Goal: Contribute content: Contribute content

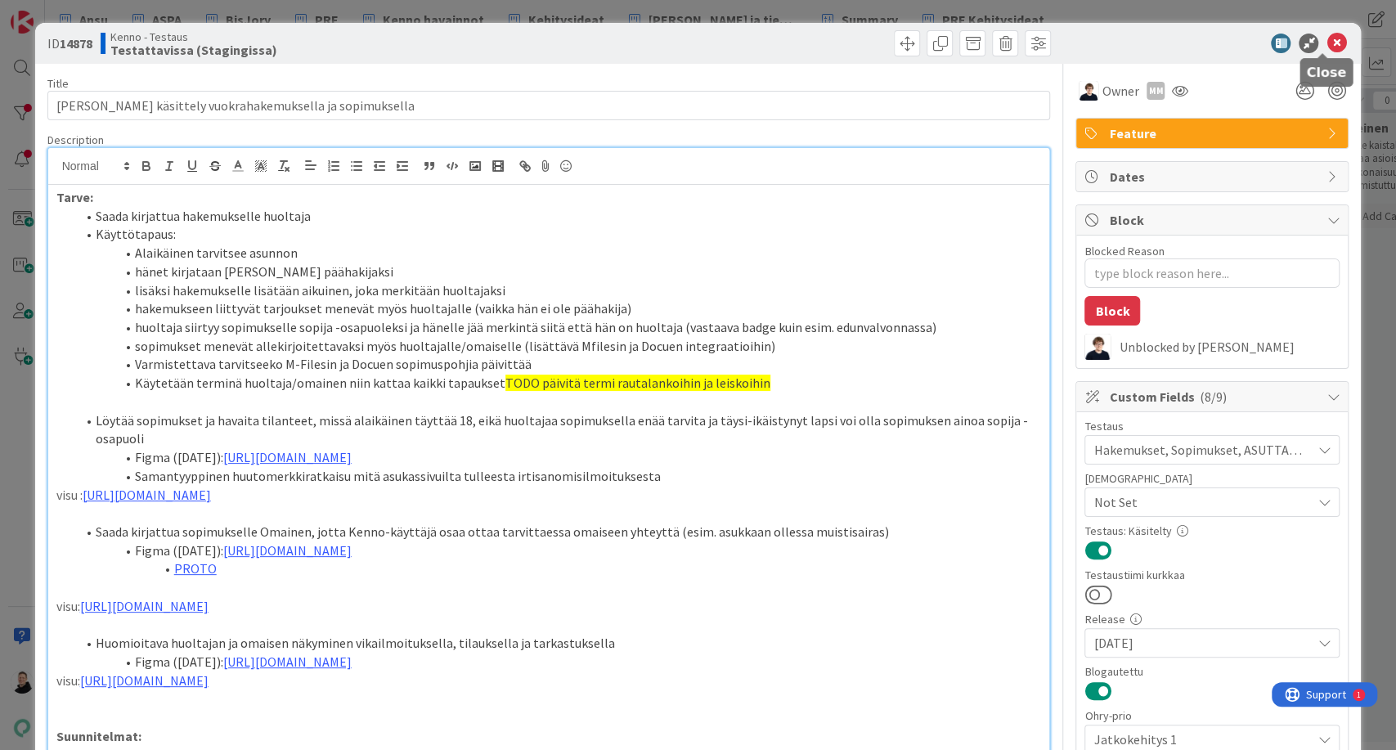
click at [1327, 41] on icon at bounding box center [1337, 44] width 20 height 20
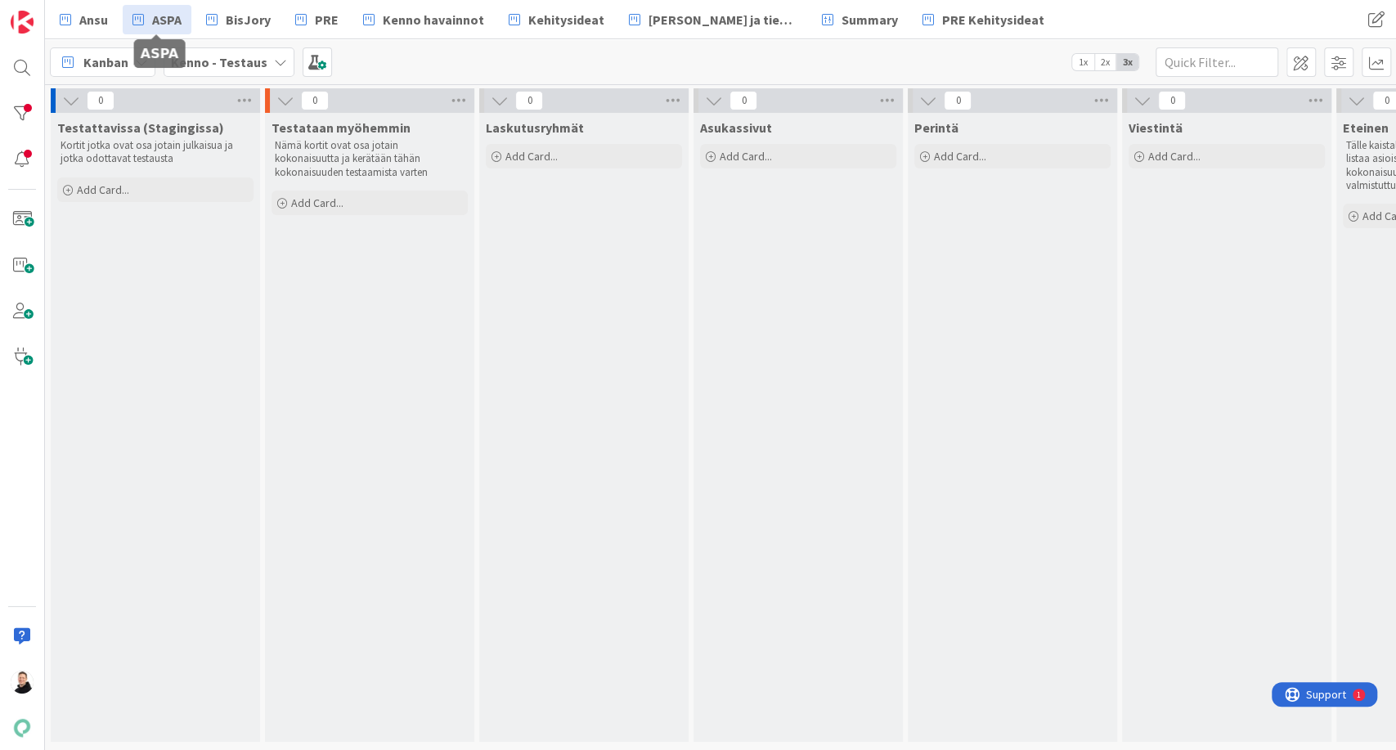
click at [157, 18] on span "ASPA" at bounding box center [166, 20] width 29 height 20
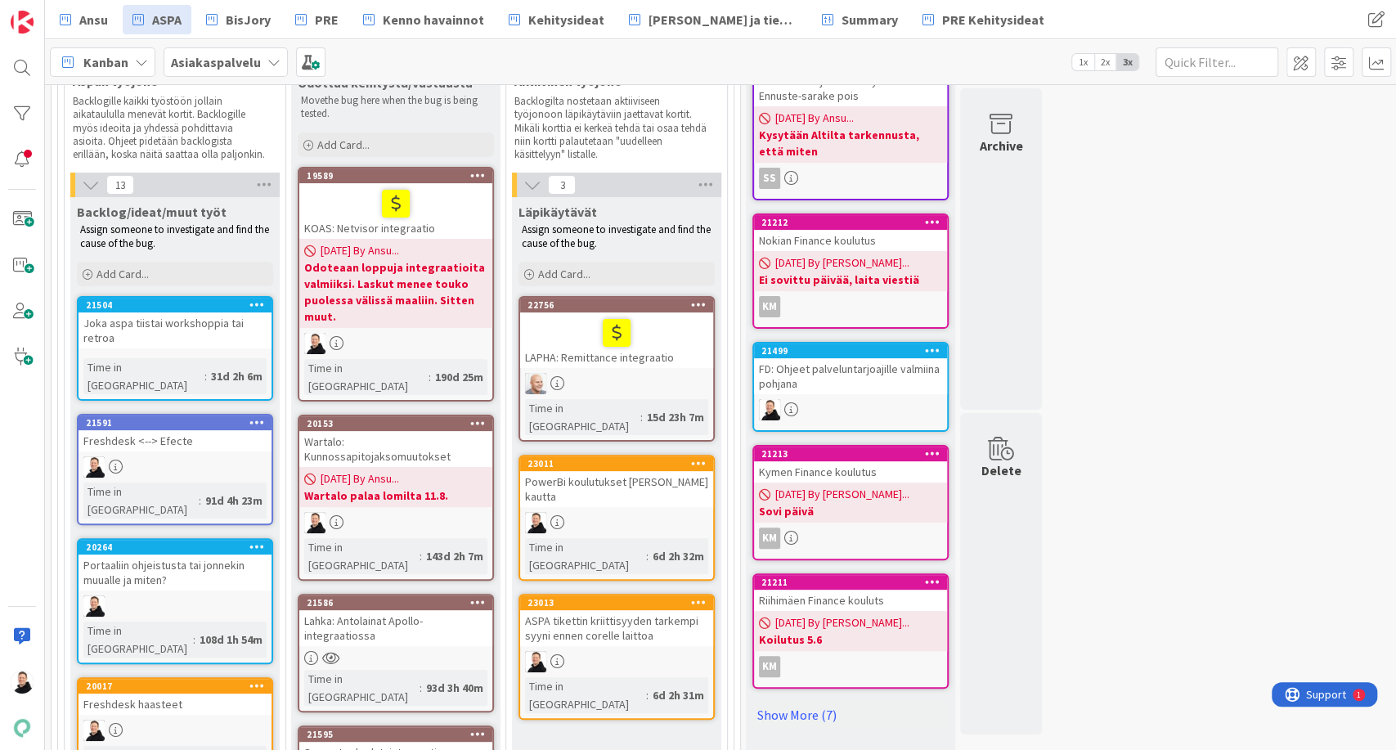
scroll to position [156, 0]
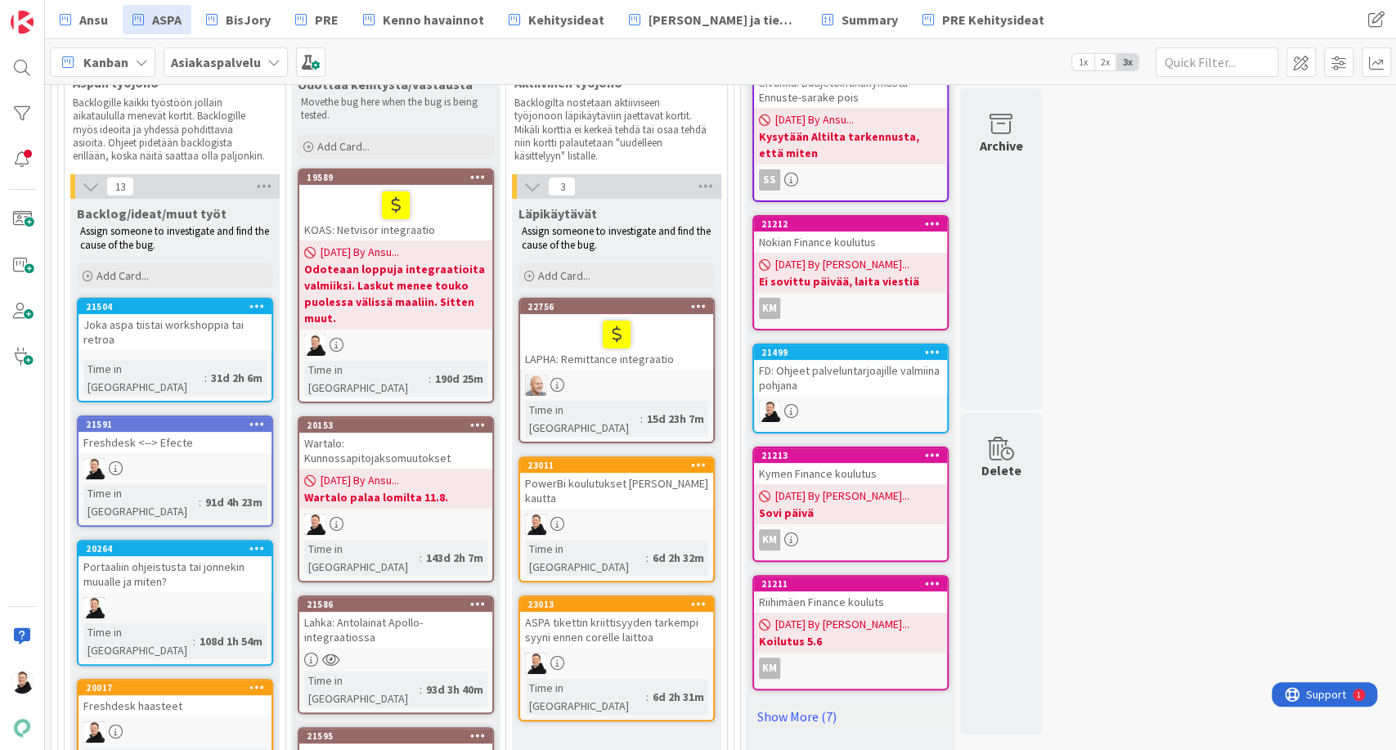
click at [362, 233] on div "KOAS: Netvisor integraatio" at bounding box center [395, 213] width 193 height 56
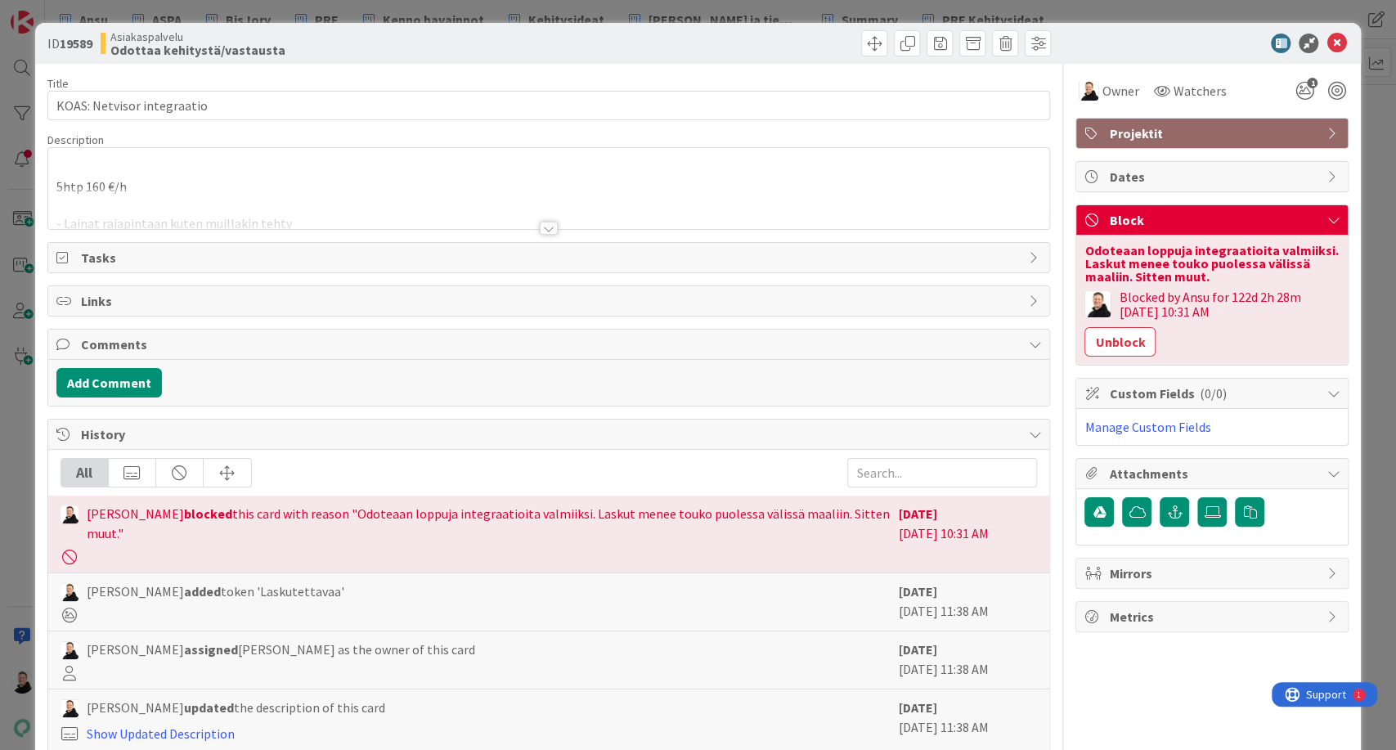
click at [540, 227] on div at bounding box center [549, 228] width 18 height 13
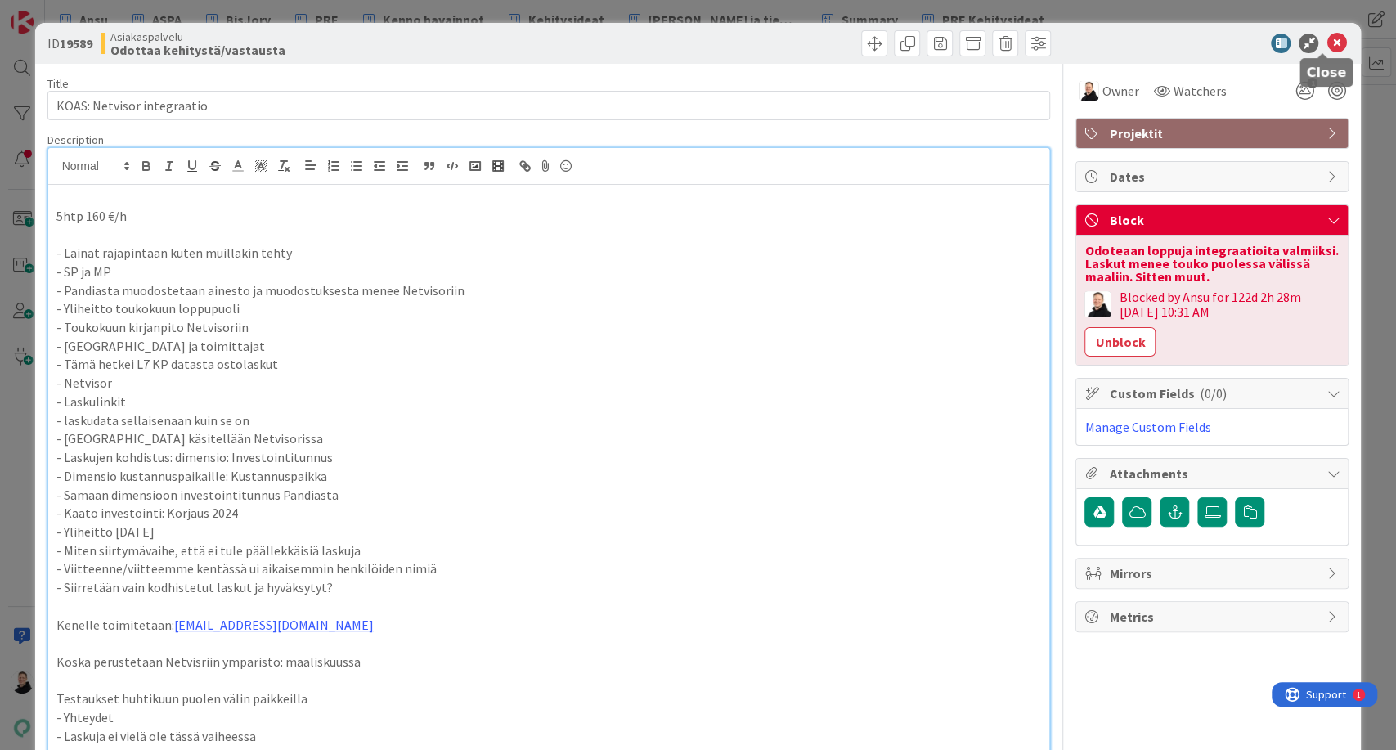
click at [1327, 38] on icon at bounding box center [1337, 44] width 20 height 20
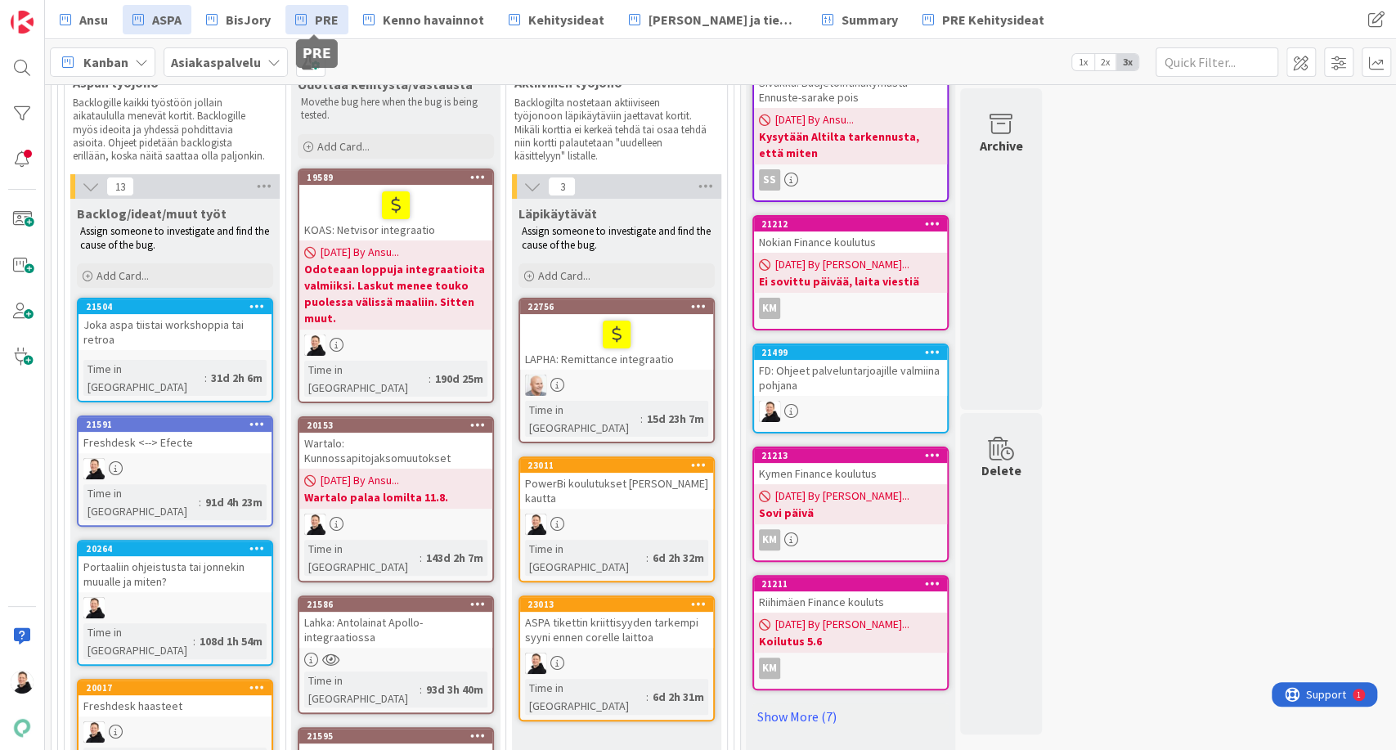
click at [321, 19] on span "PRE" at bounding box center [327, 20] width 24 height 20
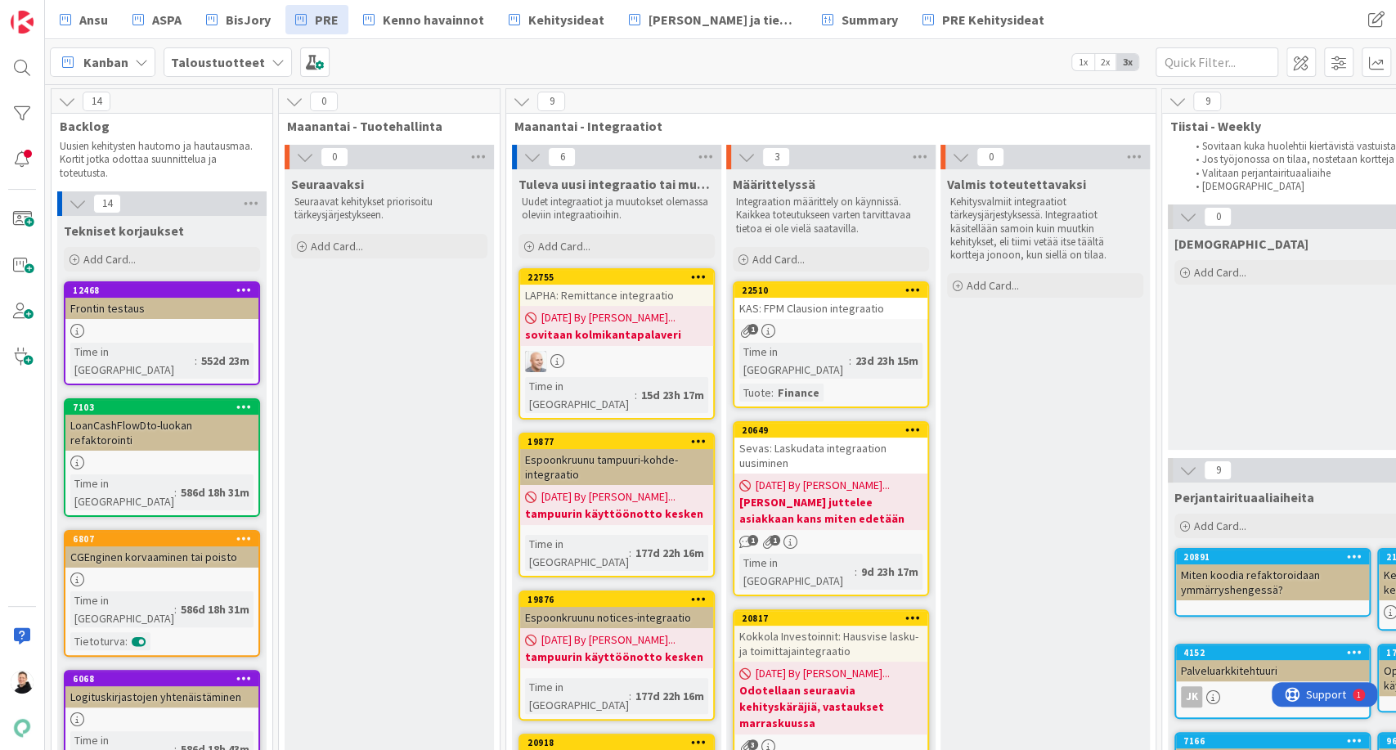
scroll to position [360, 2010]
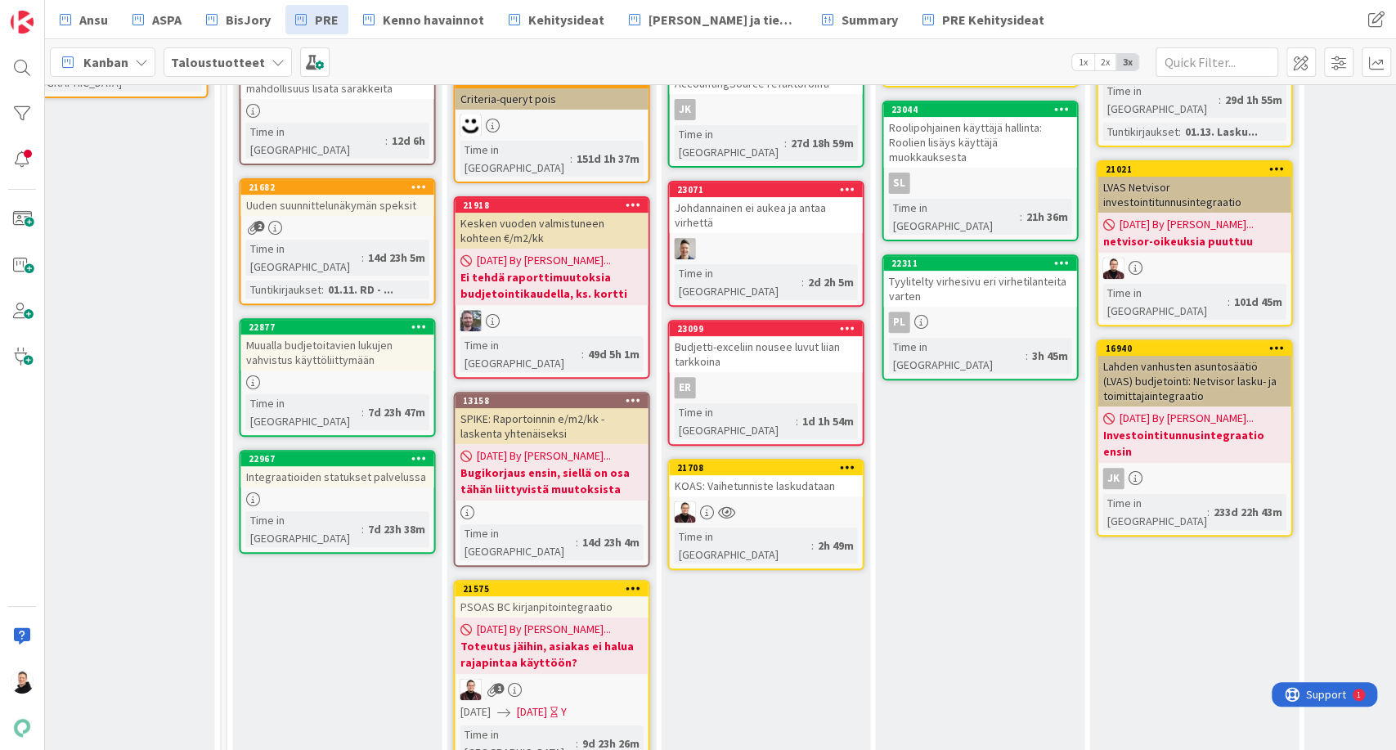
click at [769, 475] on div "KOAS: Vaihetunniste laskudataan" at bounding box center [765, 485] width 193 height 21
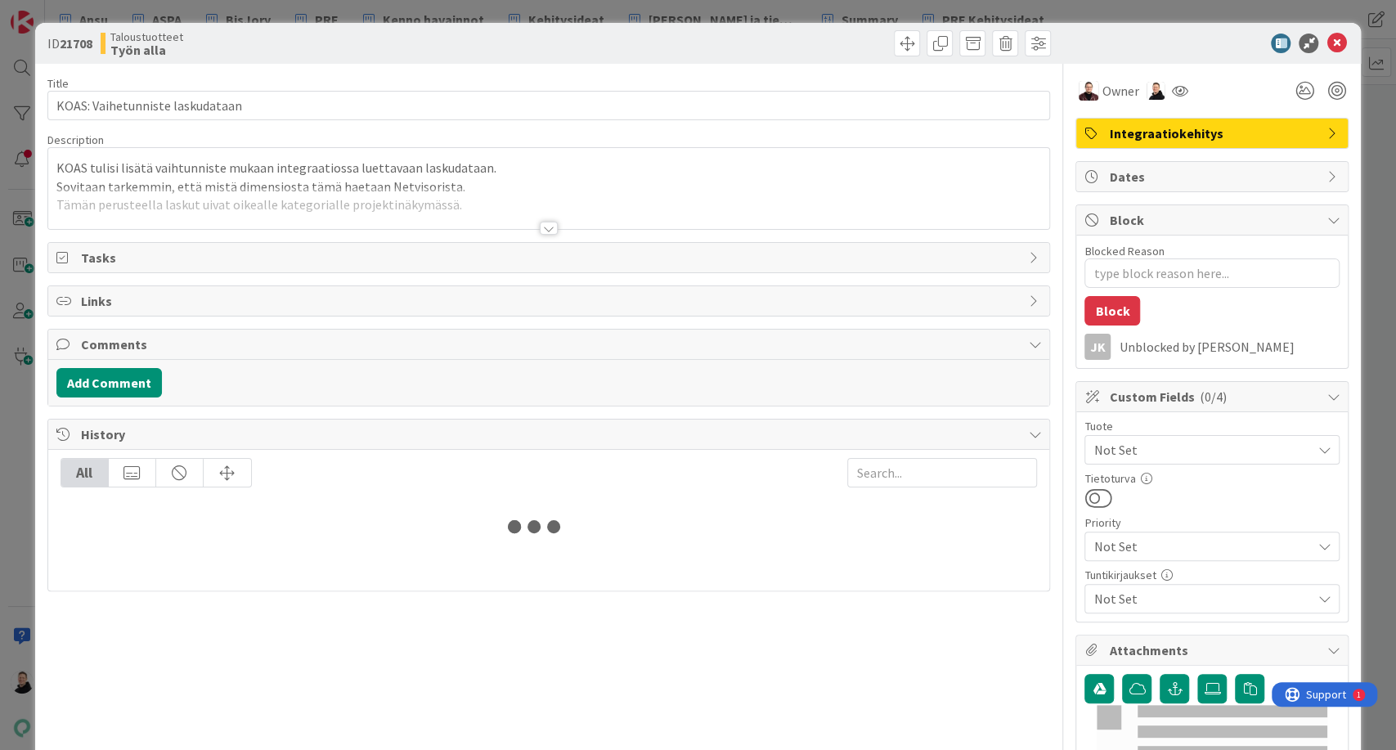
type textarea "x"
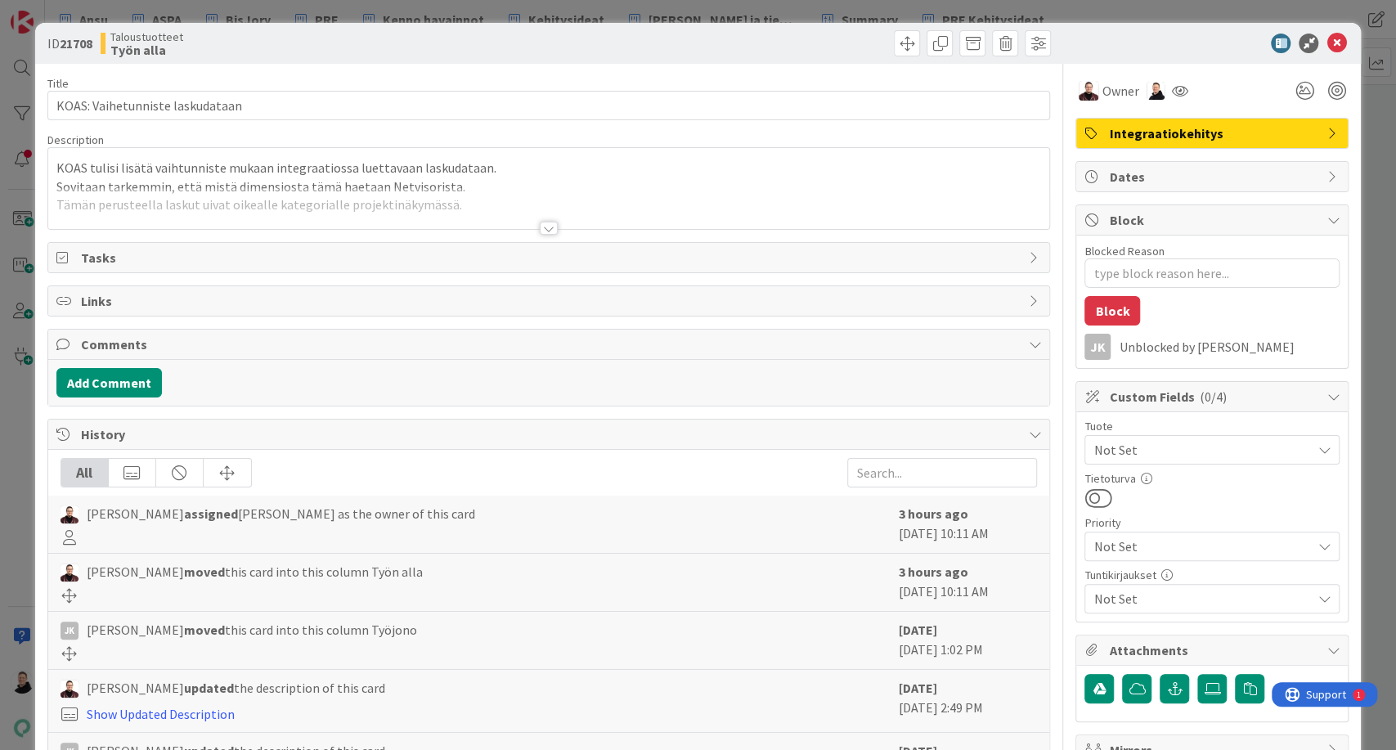
click at [543, 231] on div at bounding box center [549, 228] width 18 height 13
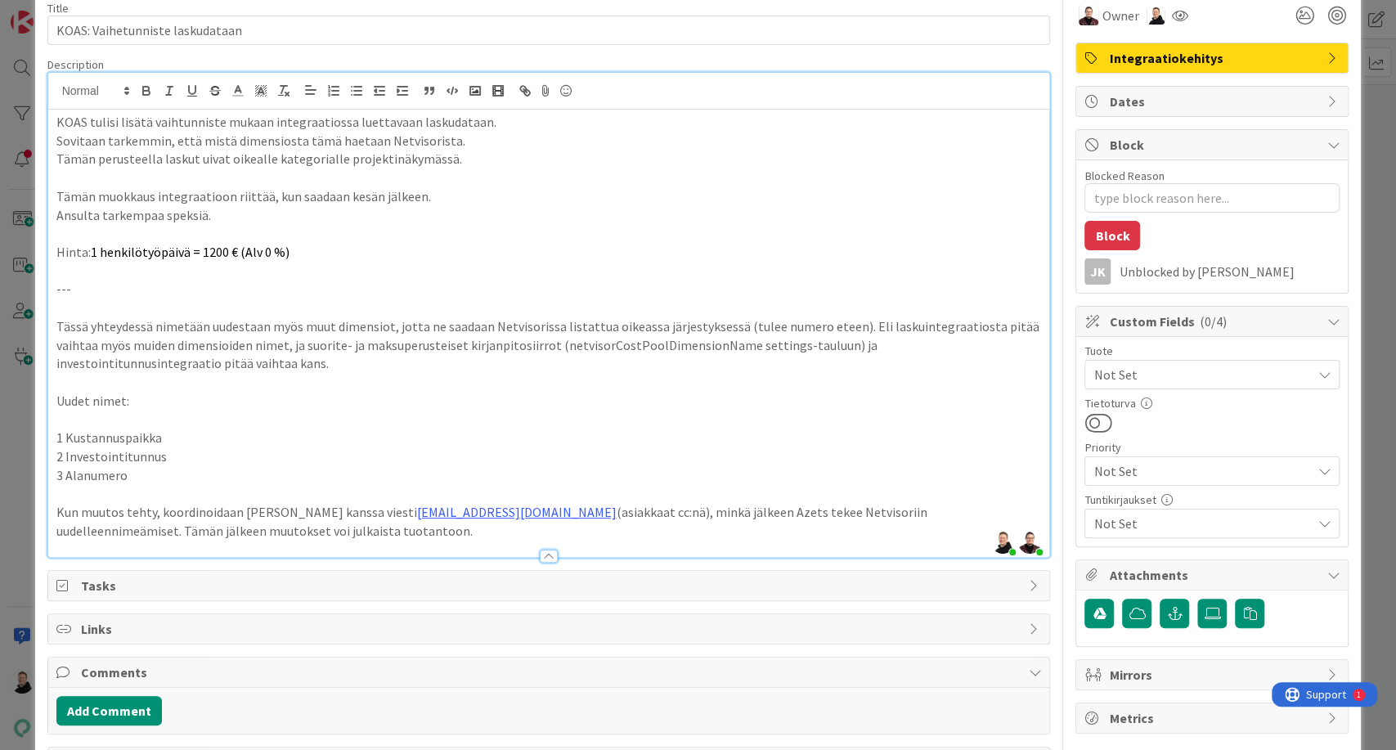
scroll to position [76, 0]
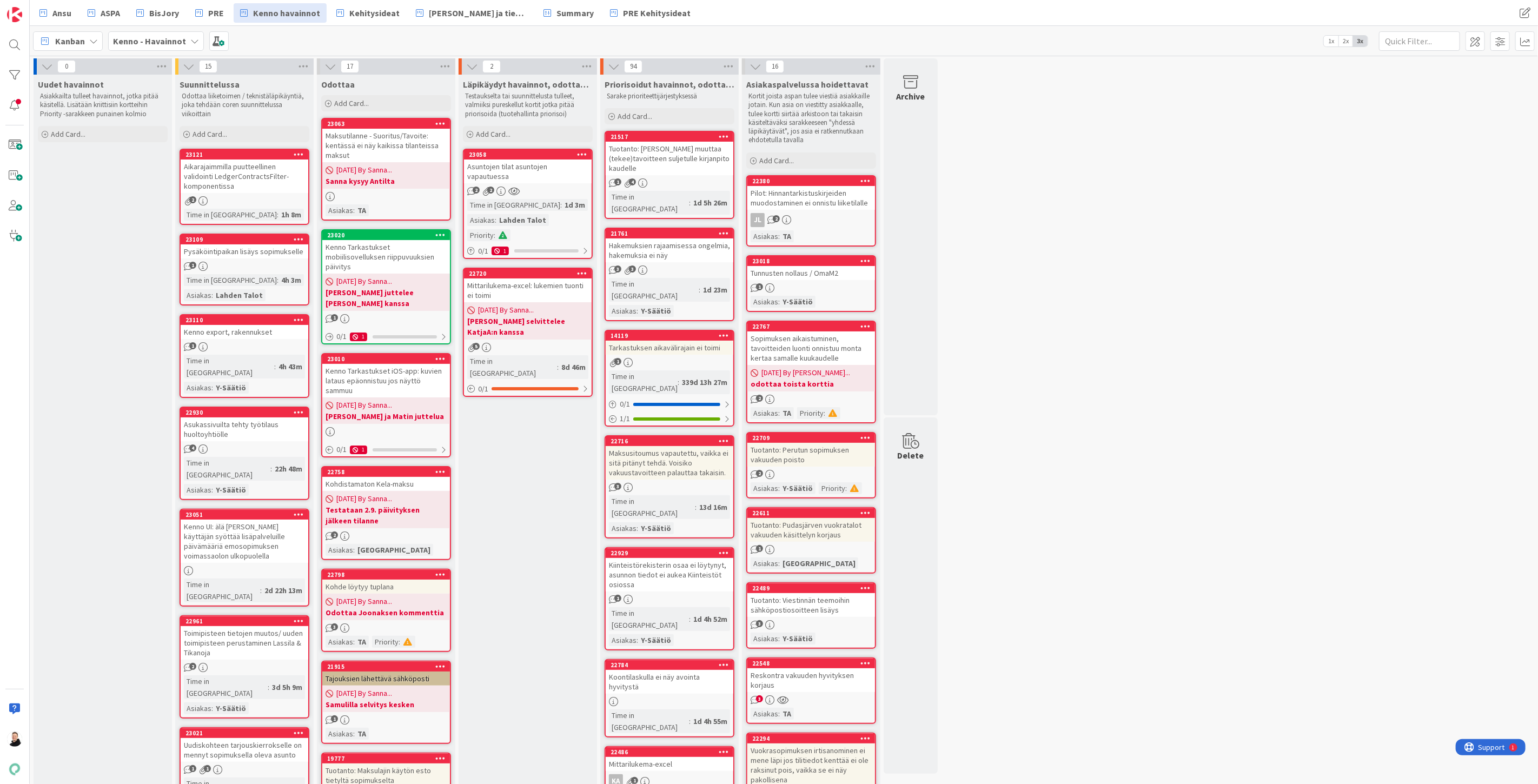
click at [36, 132] on div "Uudet havainnot Asiakkailta tulleet havainnot, jotka pitää käsitellä. Lisätään …" at bounding box center [102, 110] width 138 height 70
click at [40, 132] on div "Add Card..." at bounding box center [102, 134] width 130 height 17
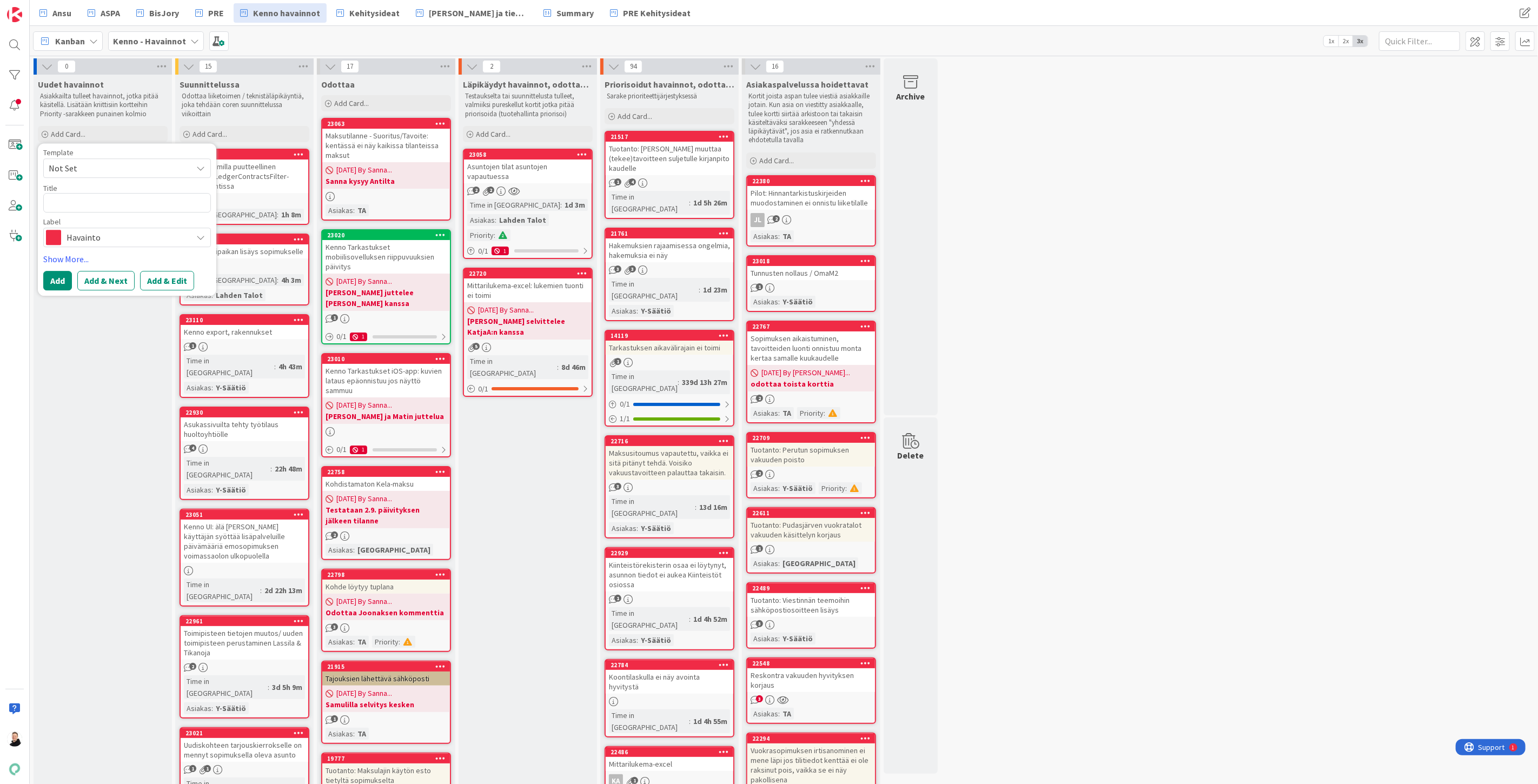
click at [82, 198] on textarea at bounding box center [127, 202] width 168 height 19
click at [87, 204] on textarea at bounding box center [127, 202] width 168 height 19
paste textarea "Lähiomaistietojen lisääminen"
type textarea "x"
type textarea "Lähiomaistietojen lisääminen"
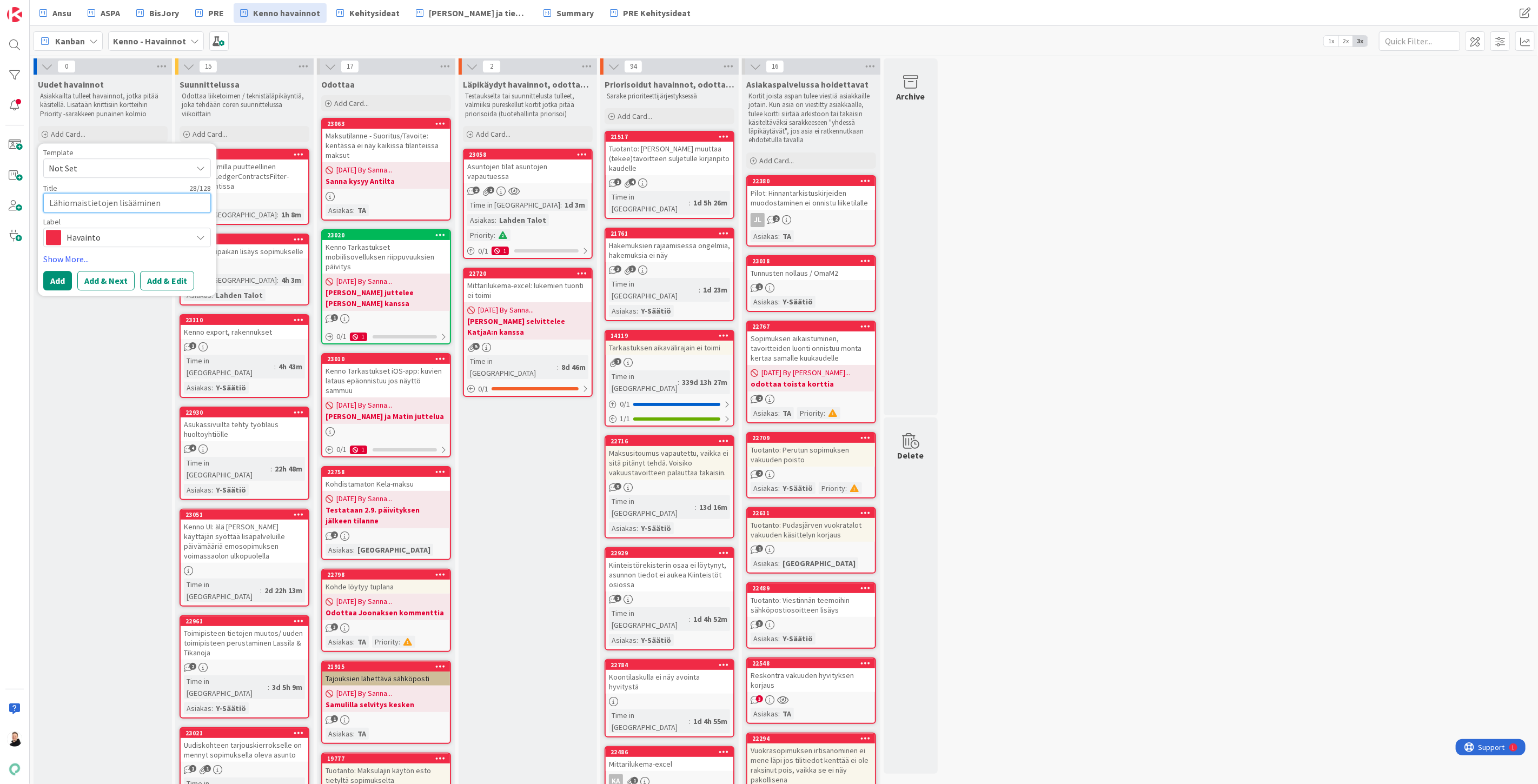
drag, startPoint x: 165, startPoint y: 204, endPoint x: 0, endPoint y: 204, distance: 165.0
click at [0, 204] on div "Ansu ASPA BisJory PRE Kenno havainnot Kehitysideat Ohjeet ja tiedotteet Summary…" at bounding box center [769, 392] width 1538 height 784
type textarea "x"
type textarea "V"
type textarea "x"
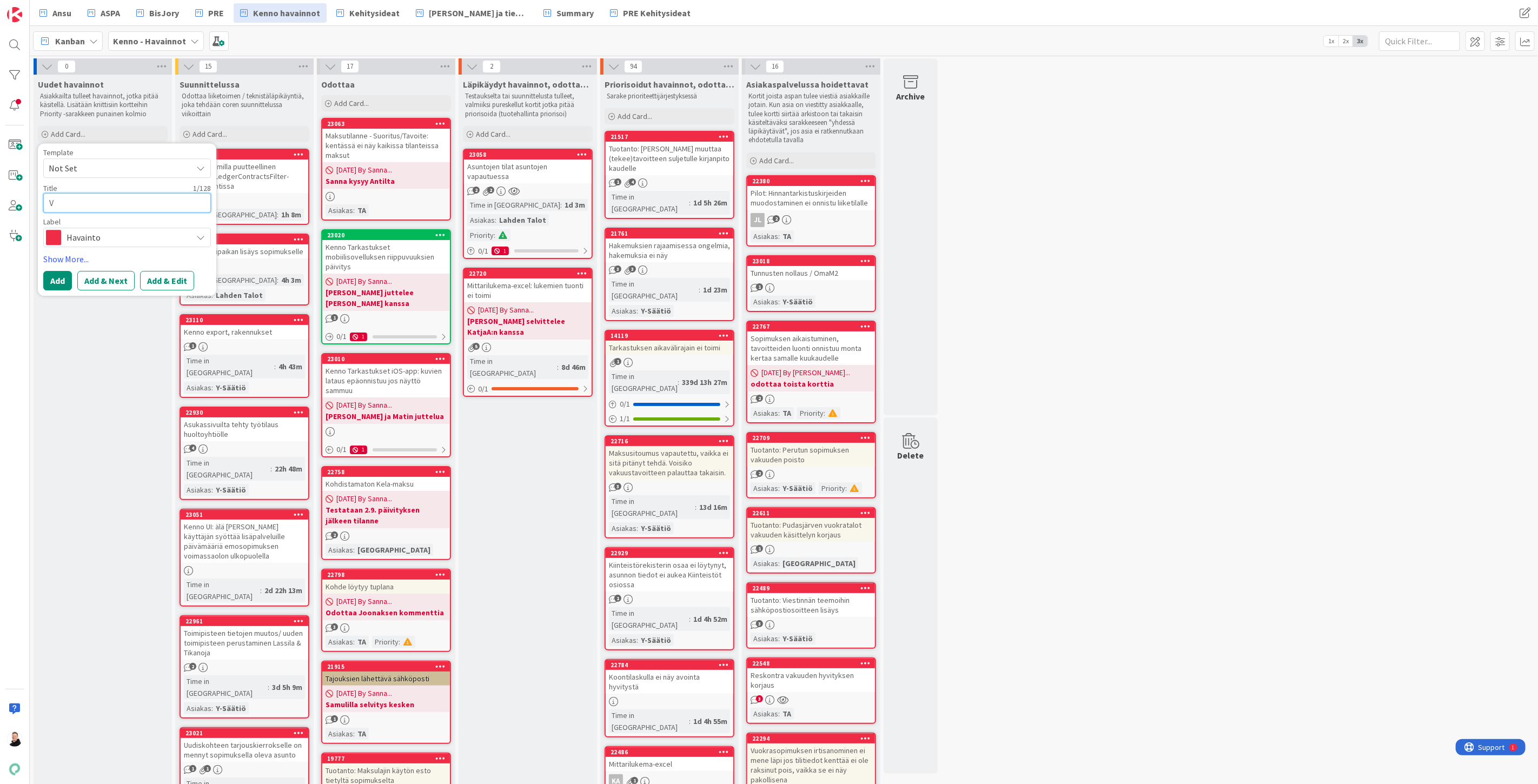
type textarea "Vo"
type textarea "x"
type textarea "Voi"
type textarea "x"
type textarea "Voisoi"
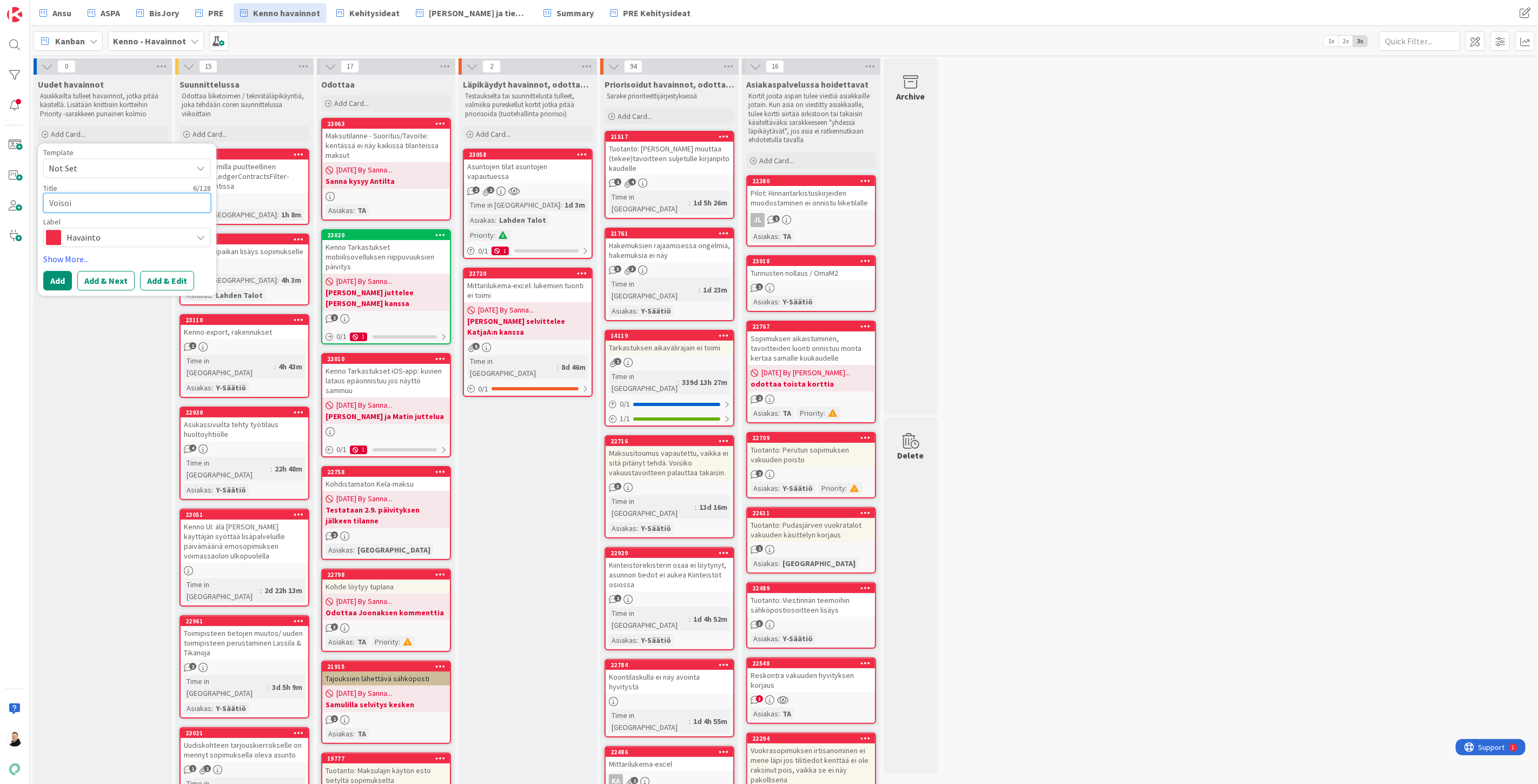
type textarea "x"
type textarea "Voisoio"
type textarea "x"
type textarea "Voisoi"
type textarea "x"
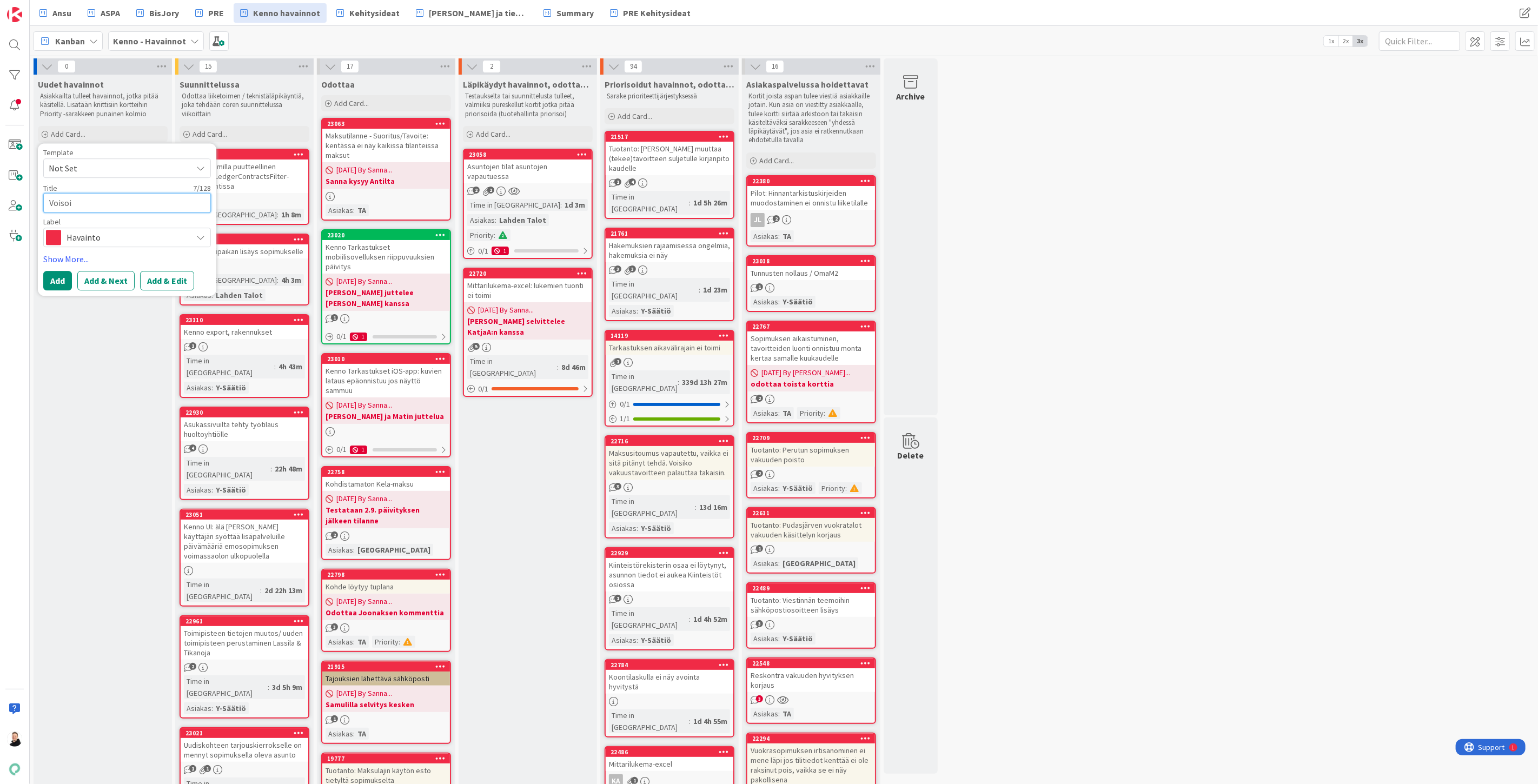
type textarea "Voiso"
type textarea "x"
type textarea "Vois"
type textarea "x"
type textarea "Voisi"
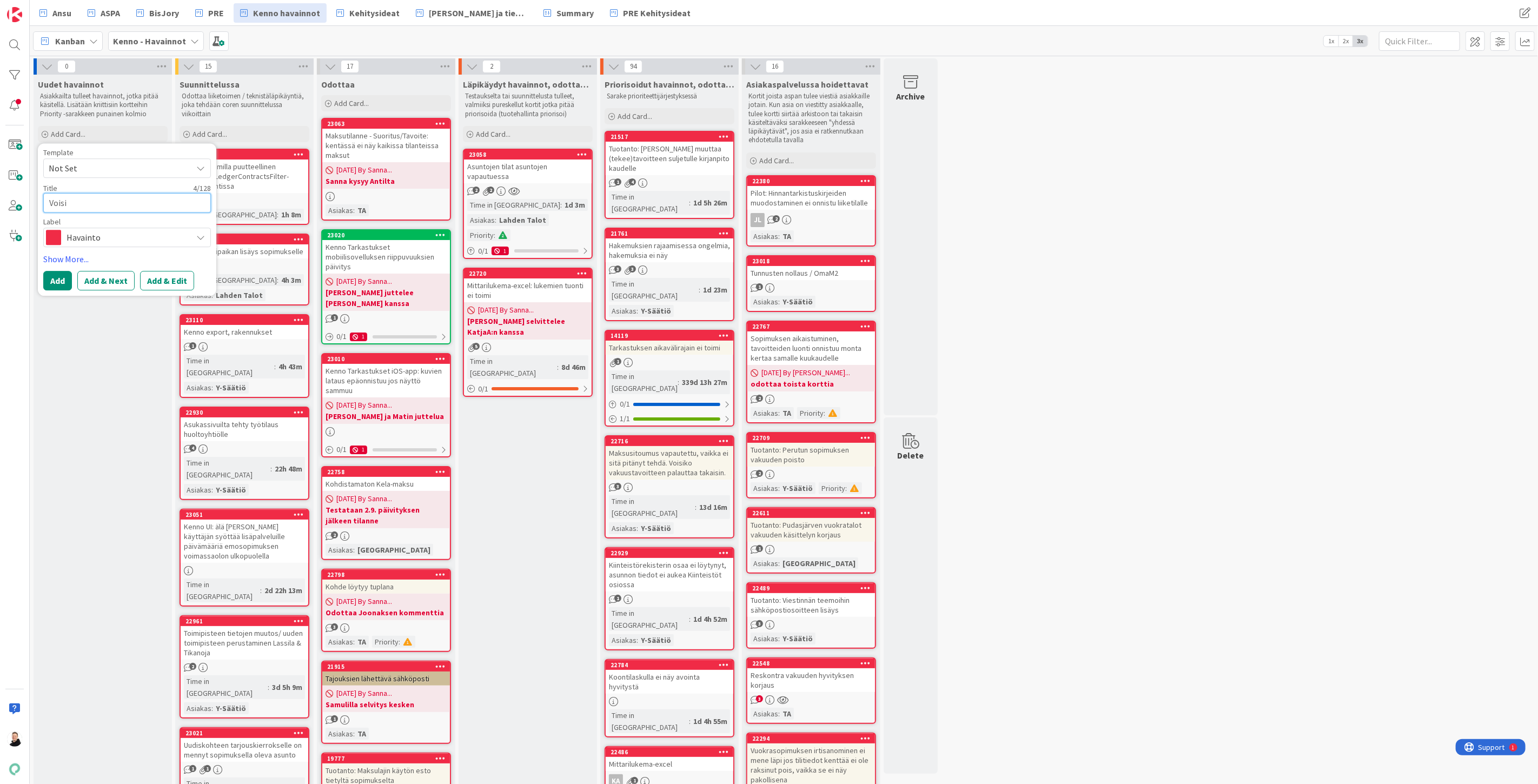
type textarea "x"
type textarea "Voisik"
type textarea "x"
type textarea "Voisiko"
type textarea "x"
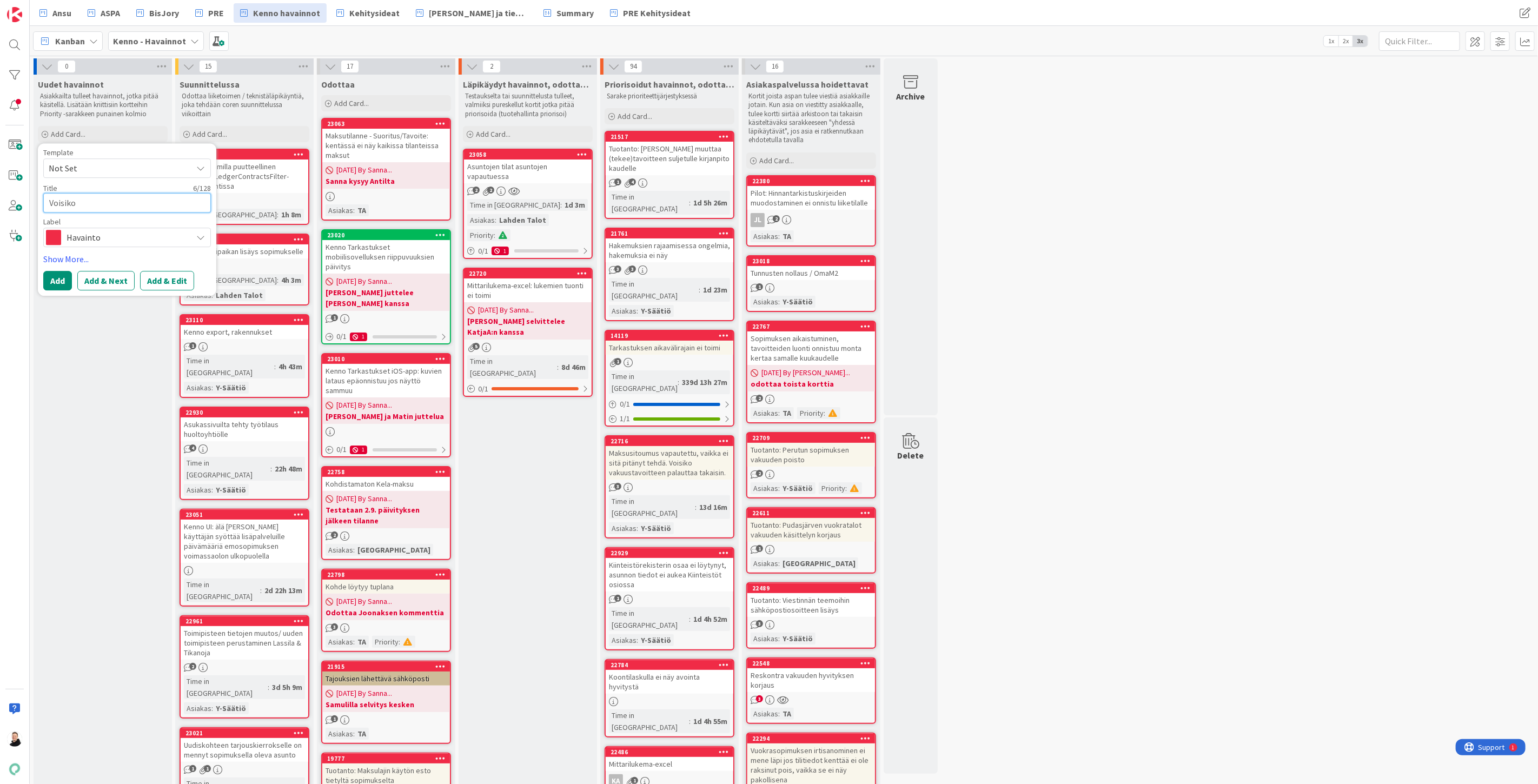
type textarea "Voisiko"
type textarea "x"
type textarea "Voisiko"
type textarea "x"
type textarea "Voisik"
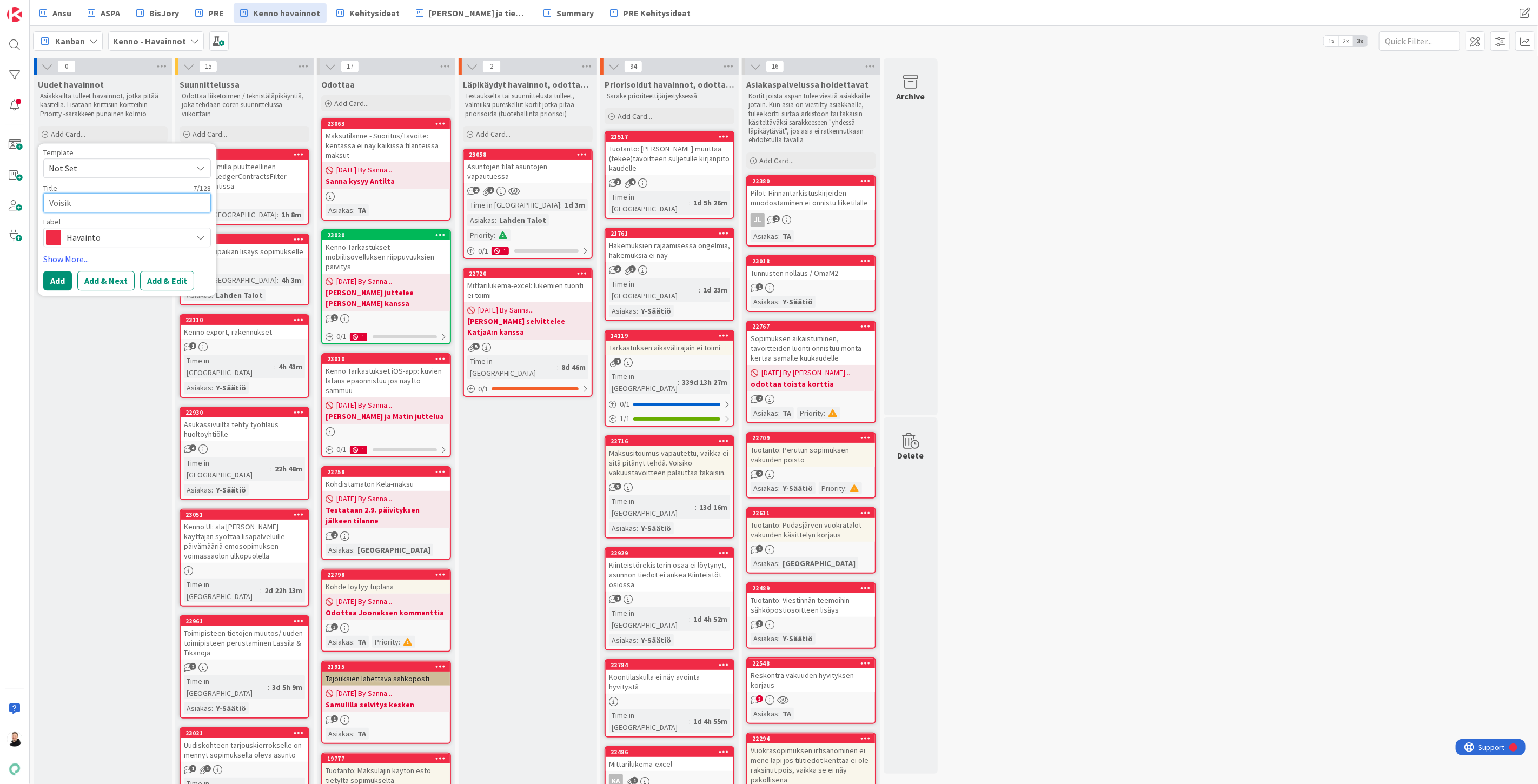
type textarea "x"
type textarea "Voisi"
type textarea "x"
type textarea "Vois"
type textarea "x"
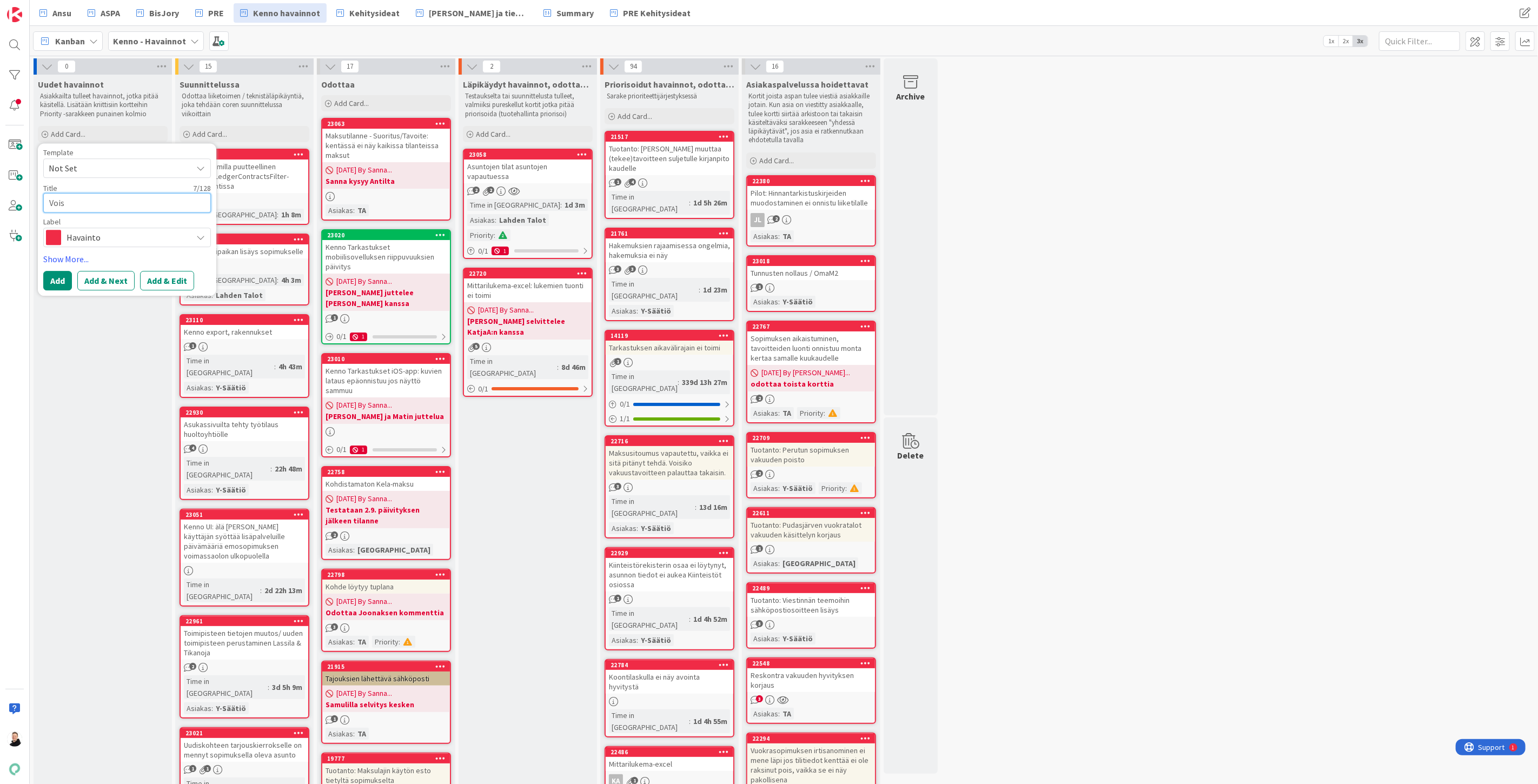
type textarea "Voi"
type textarea "x"
type textarea "Vo"
type textarea "x"
type textarea "V"
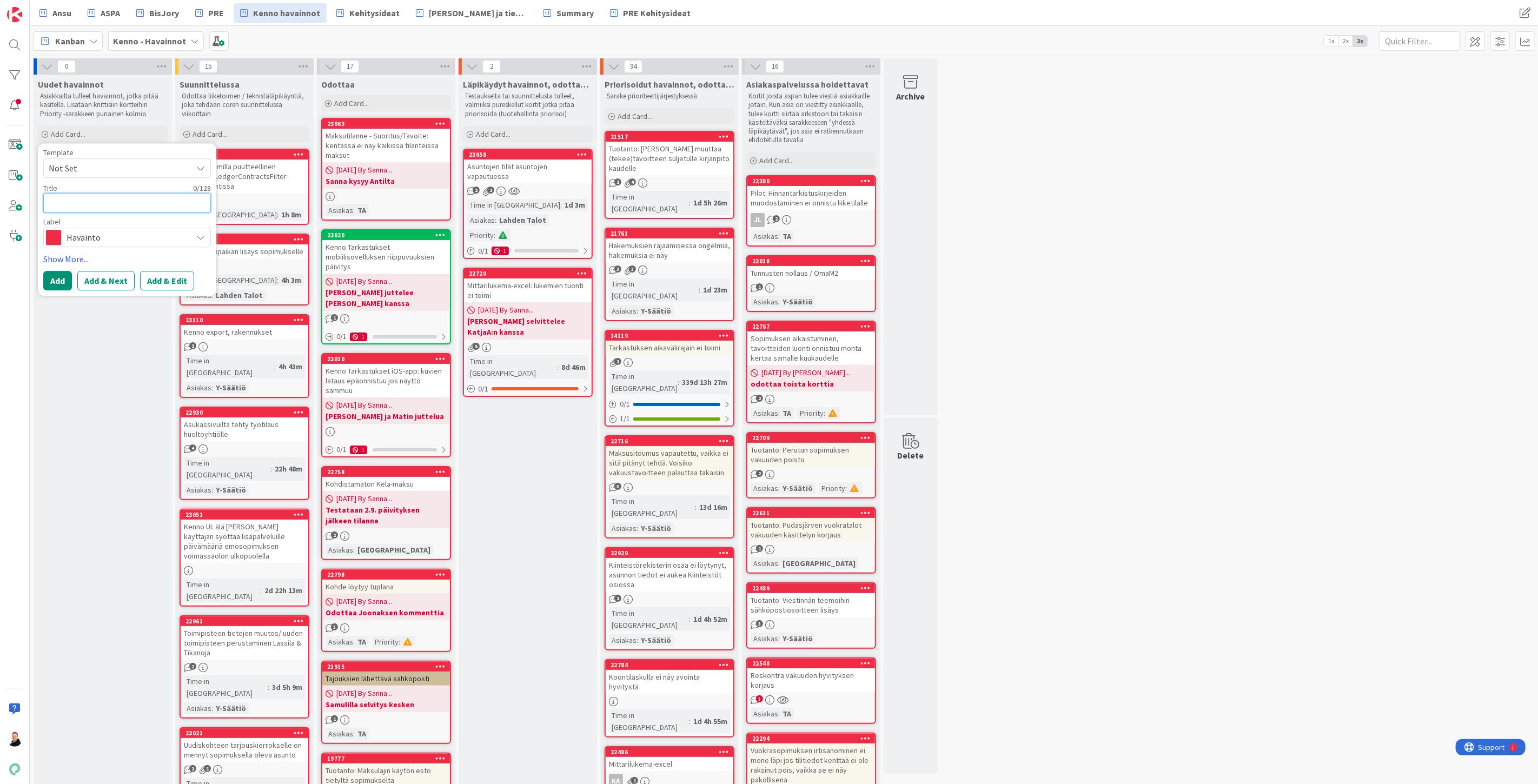
type textarea "x"
type textarea "P"
type textarea "x"
type textarea "Pa"
type textarea "x"
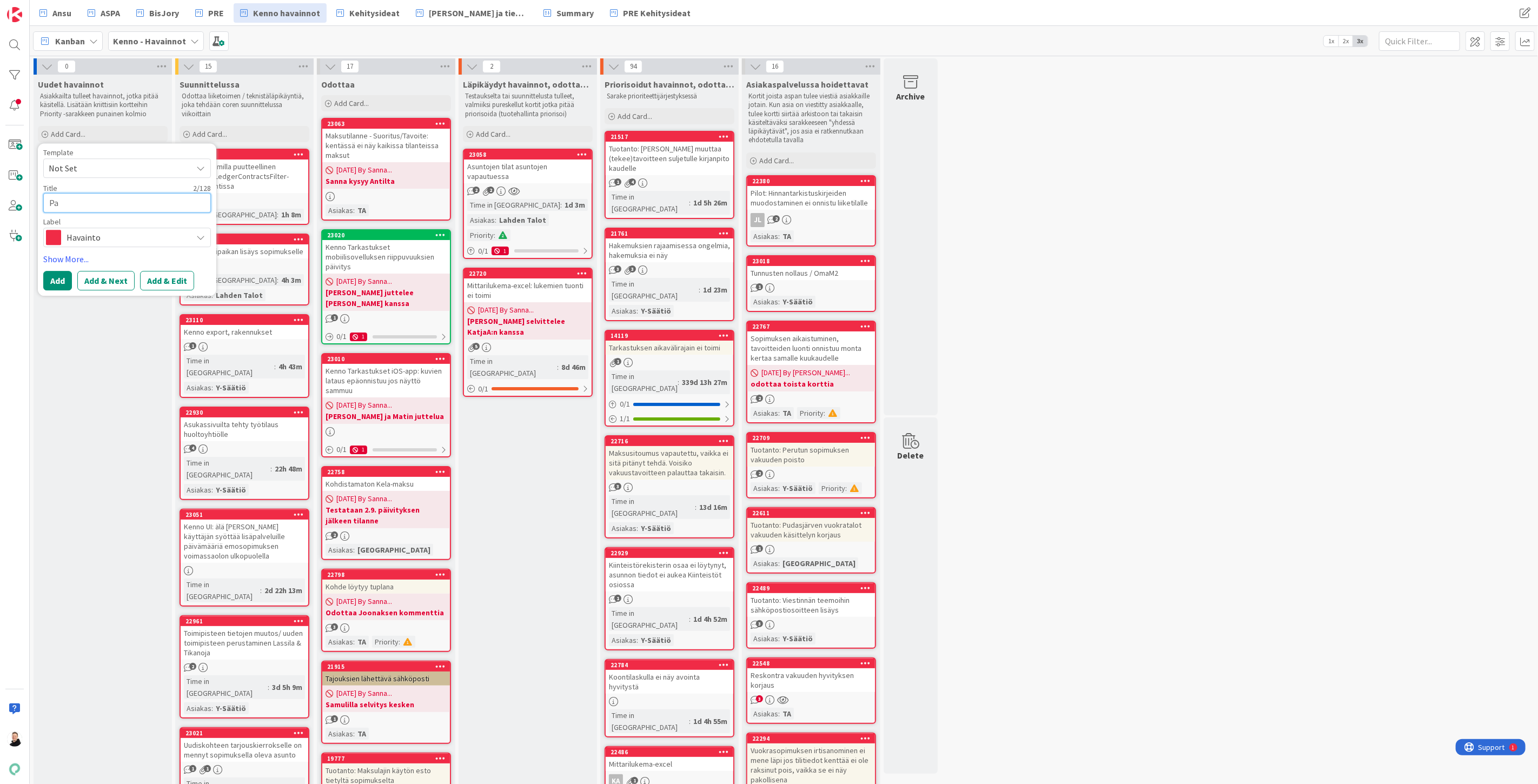
type textarea "Pak"
type textarea "x"
type textarea "Pako"
type textarea "x"
type textarea "Pakol"
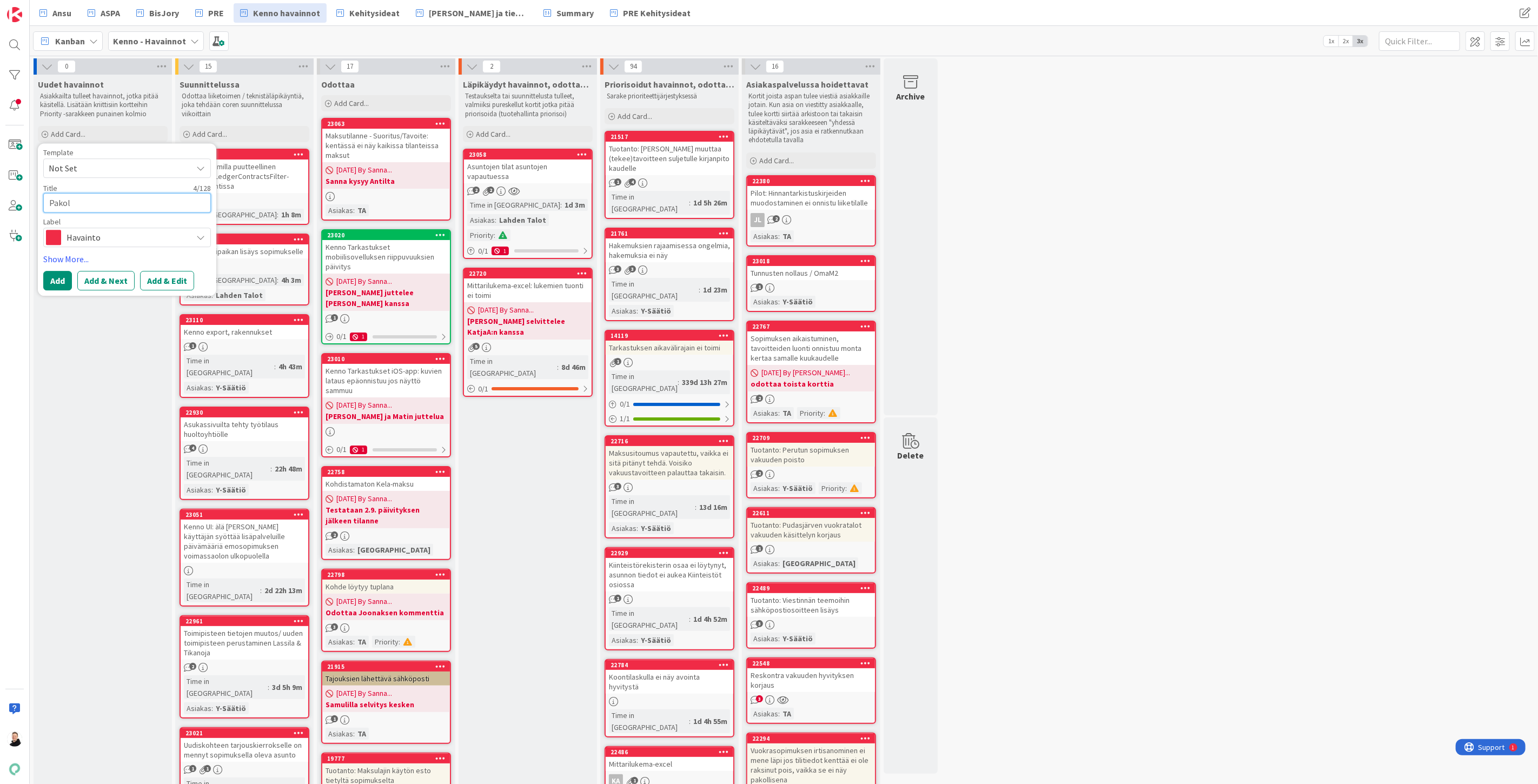
type textarea "x"
type textarea "Pakoll"
type textarea "x"
type textarea "Pakolli"
type textarea "x"
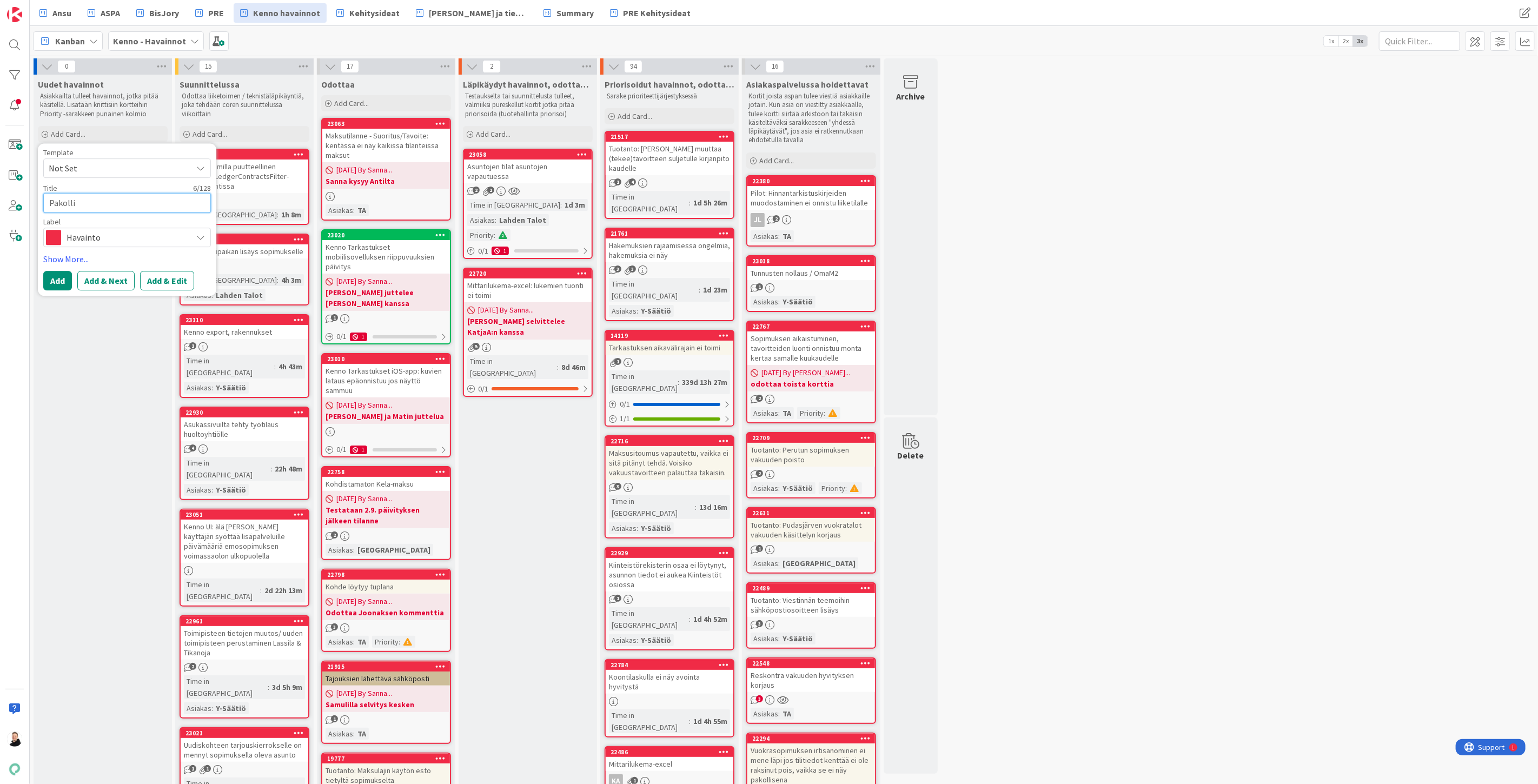
type textarea "Pakollis"
type textarea "x"
type textarea "Pakolli"
type textarea "x"
type textarea "Pakoll"
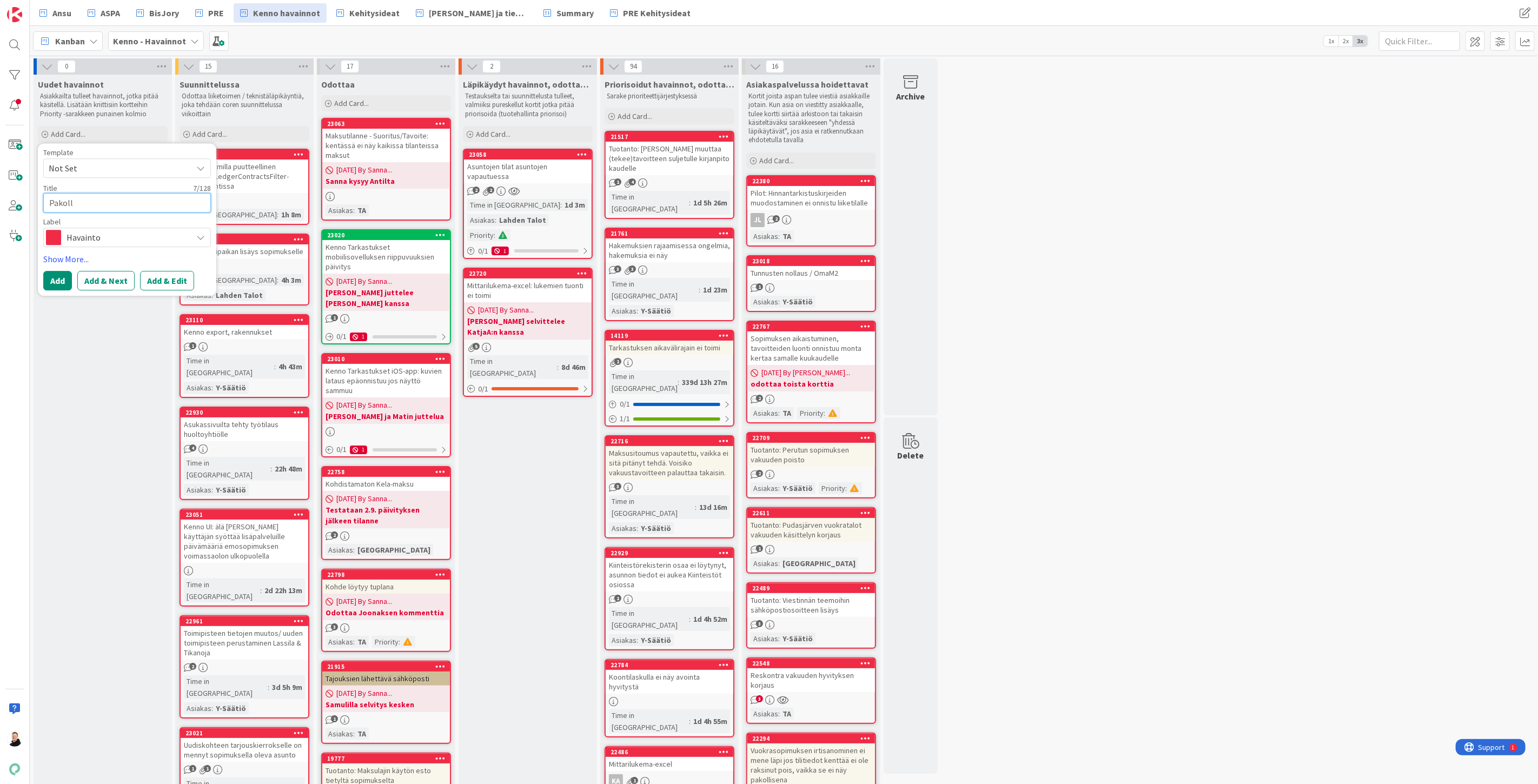
type textarea "x"
type textarea "Pakol"
type textarea "x"
type textarea "Pako"
type textarea "x"
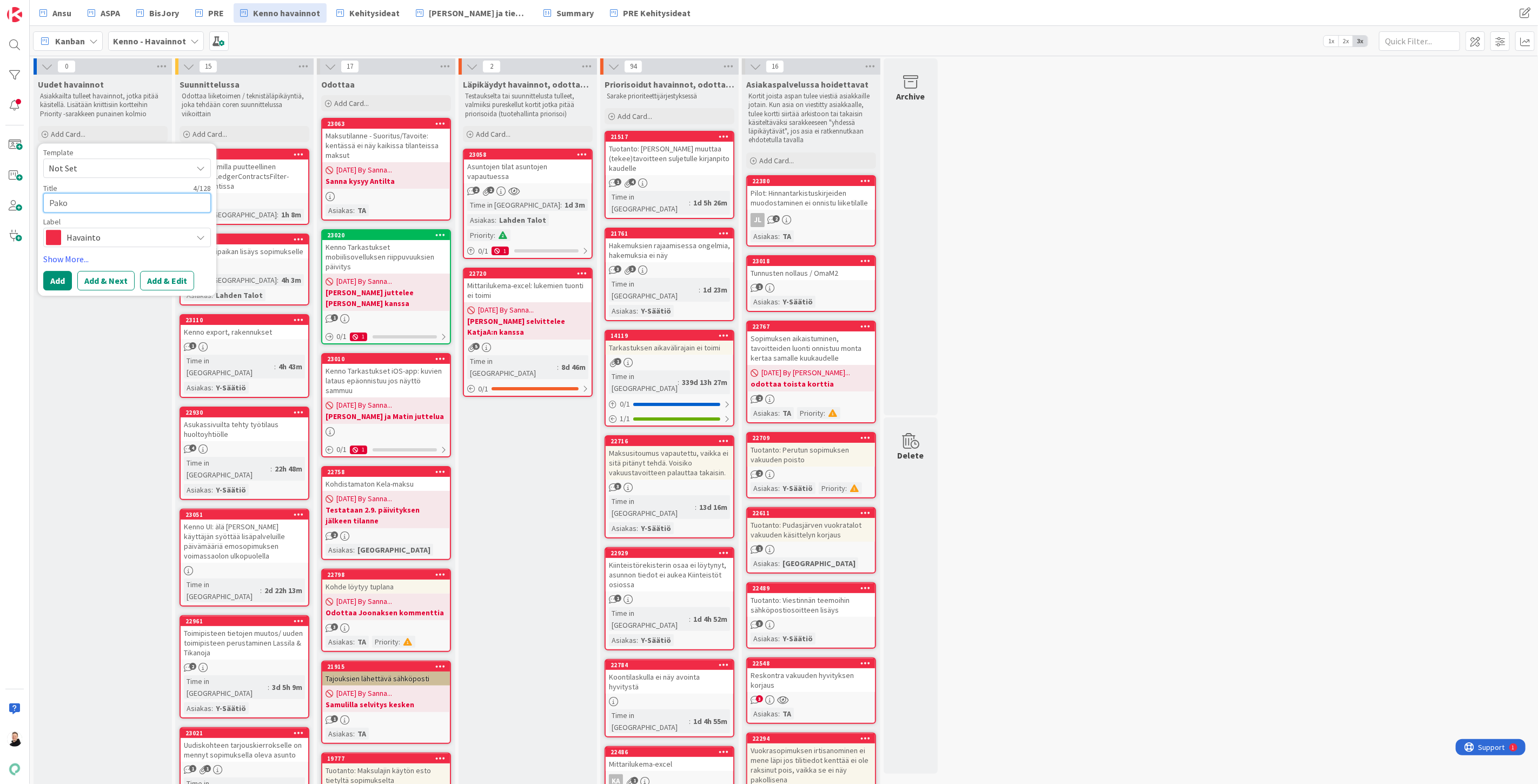
type textarea "Pak"
type textarea "x"
type textarea "Pa"
type textarea "x"
type textarea "P"
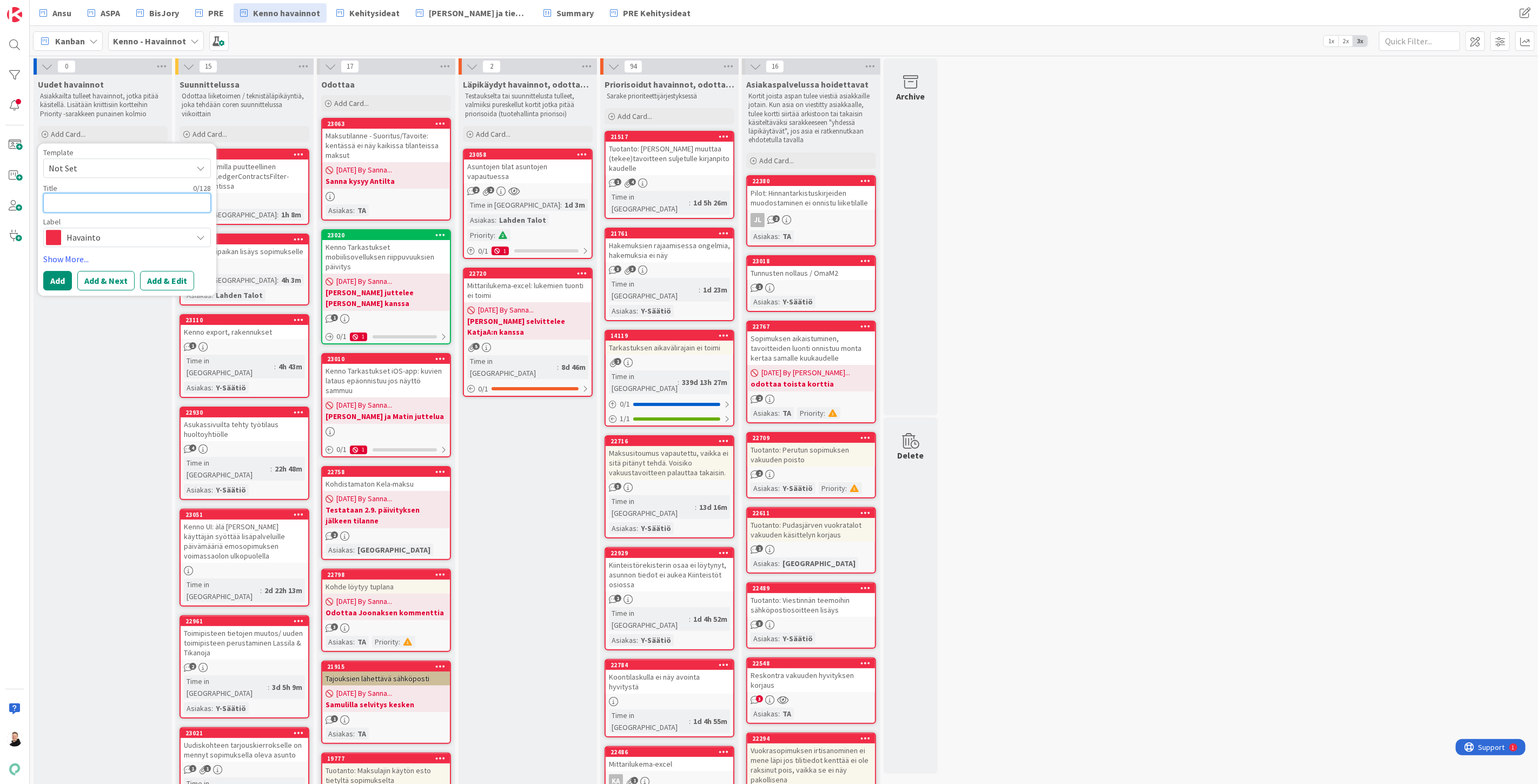
type textarea "x"
type textarea "O"
type textarea "x"
type textarea "Oa"
type textarea "x"
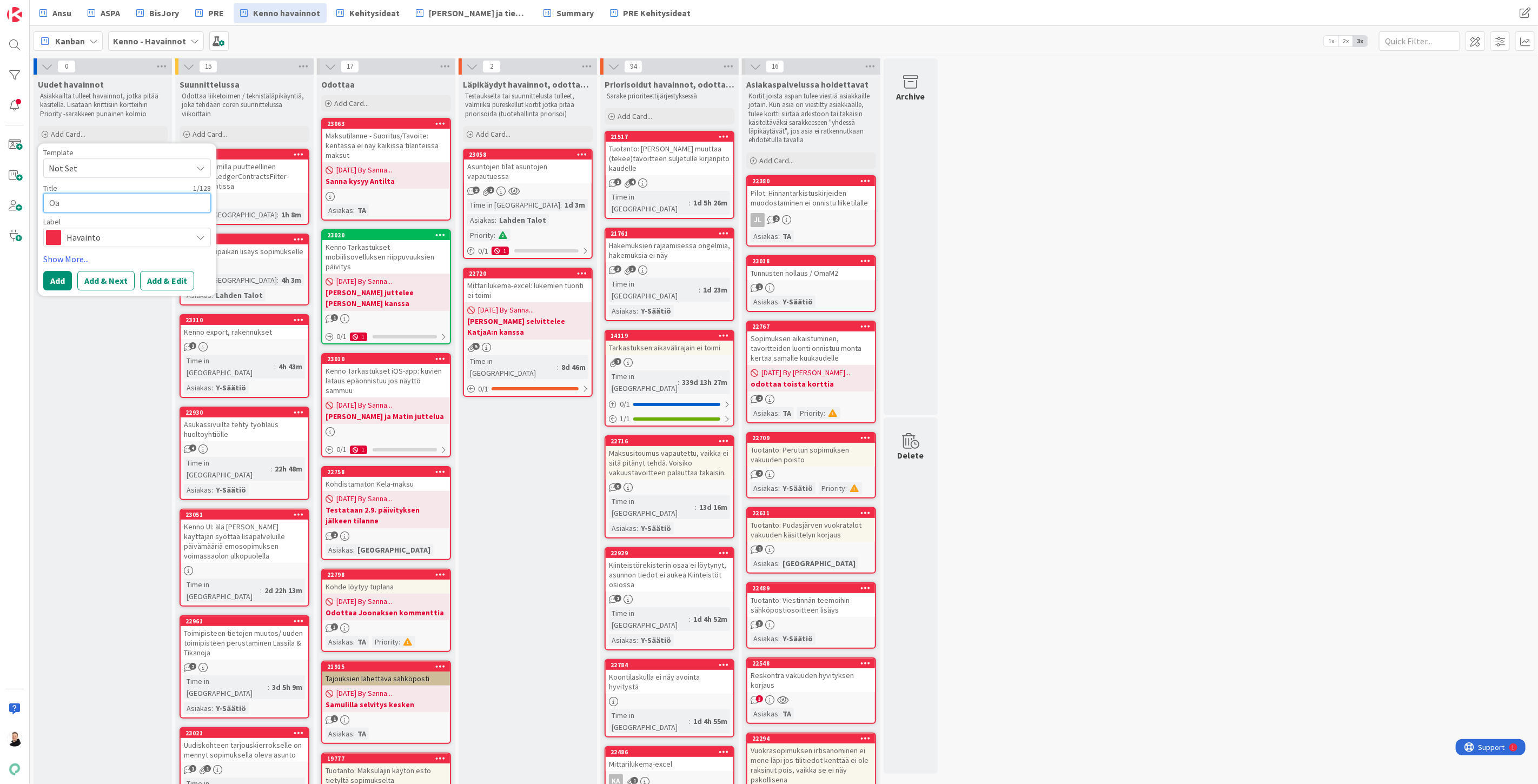
type textarea "Oam"
type textarea "x"
type textarea "Oami"
type textarea "x"
type textarea "Oamis"
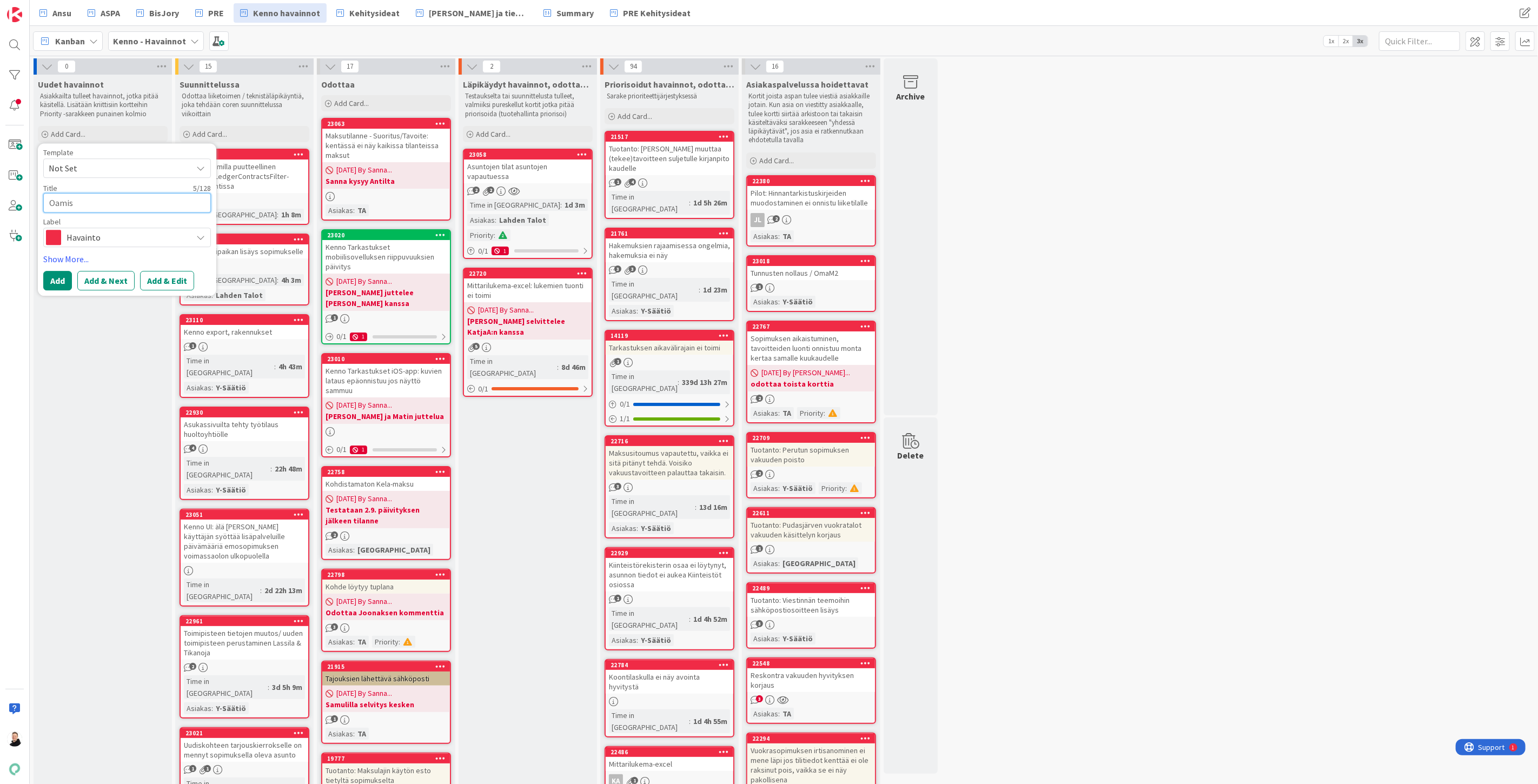
type textarea "x"
type textarea "Oamise"
type textarea "x"
type textarea "Oamis"
type textarea "x"
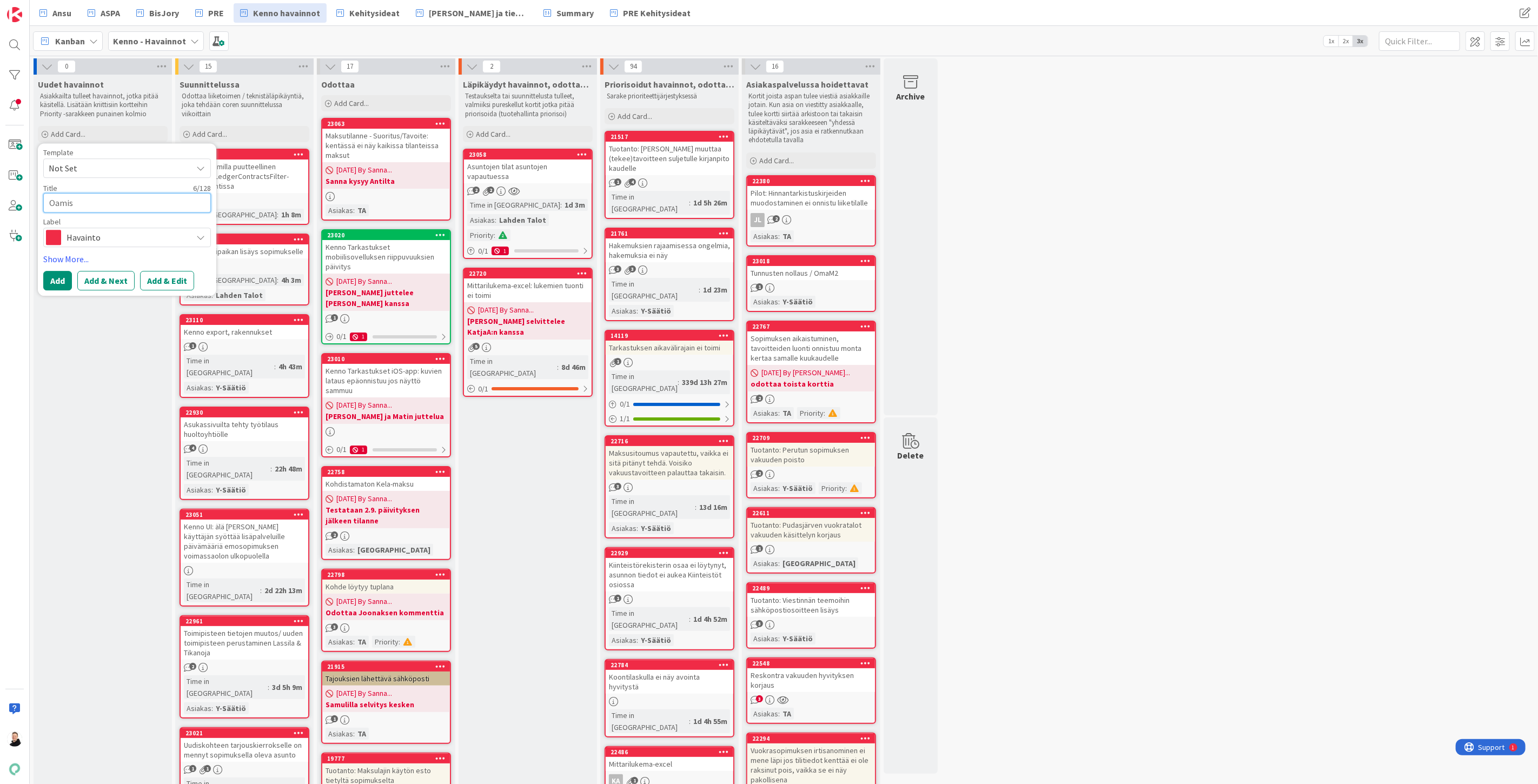
type textarea "Oami"
type textarea "x"
type textarea "Oam"
type textarea "x"
type textarea "Oa"
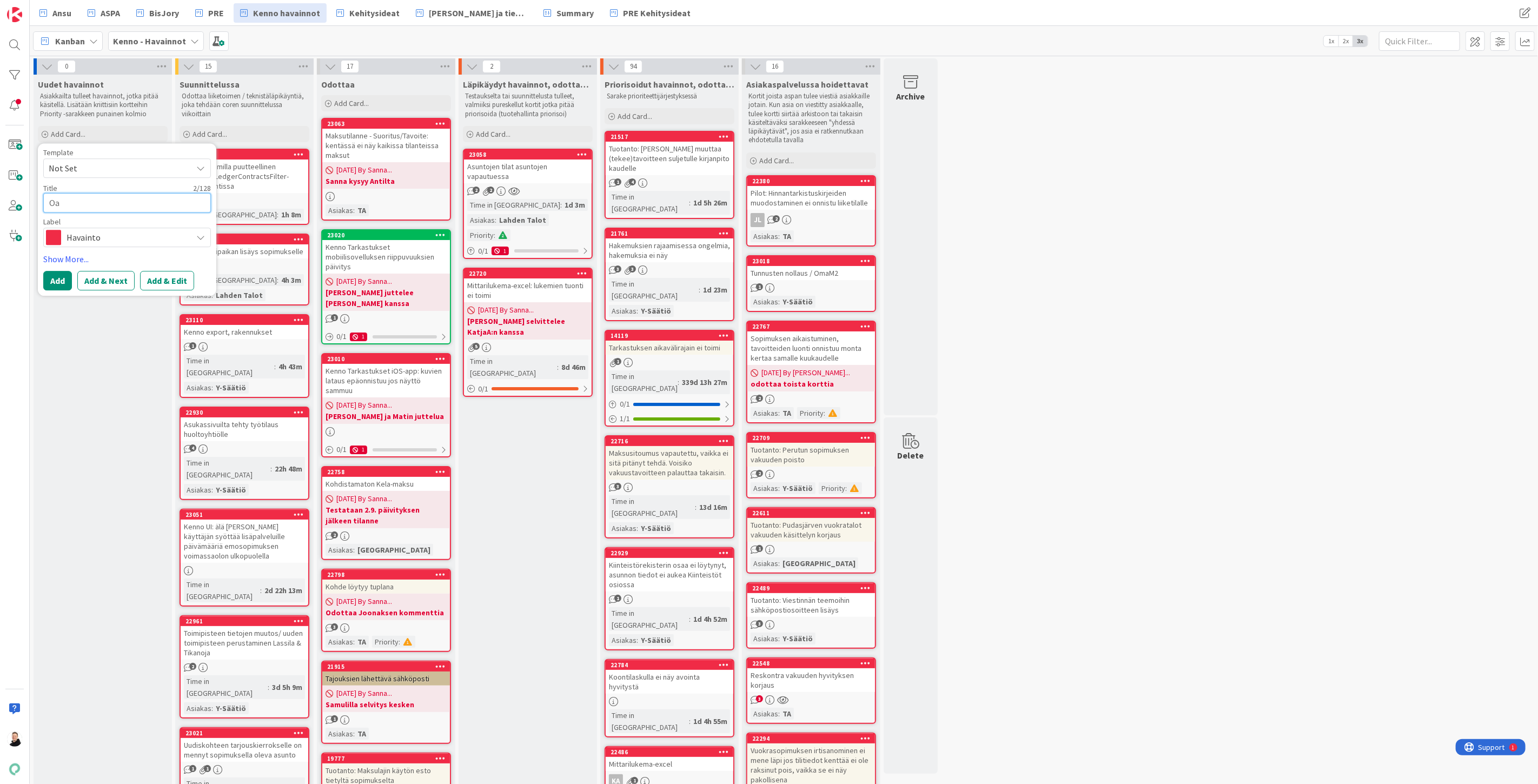
type textarea "x"
type textarea "O"
type textarea "x"
type textarea "O"
type textarea "x"
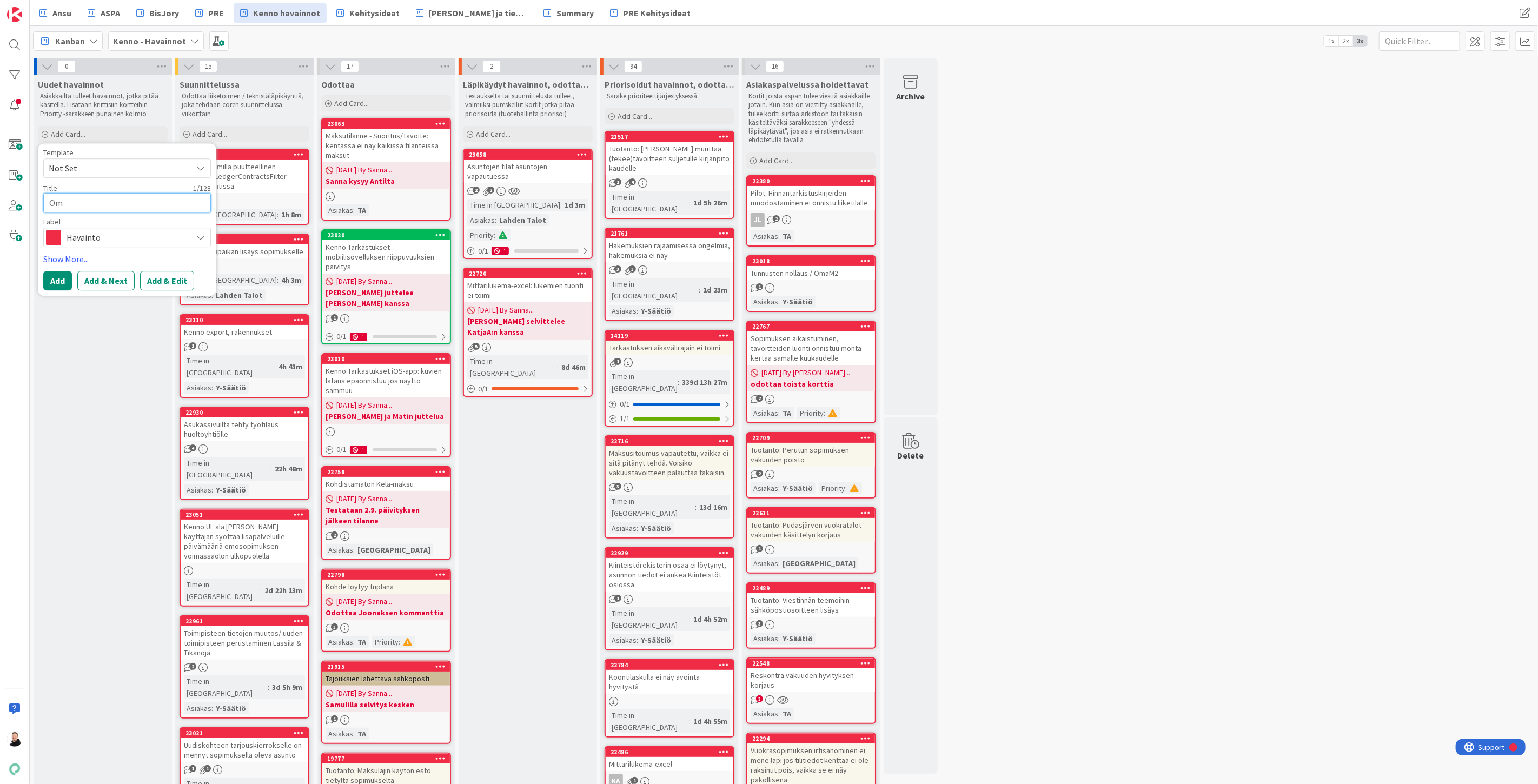
type textarea "Oma"
type textarea "x"
type textarea "Omai"
type textarea "x"
type textarea "Omain"
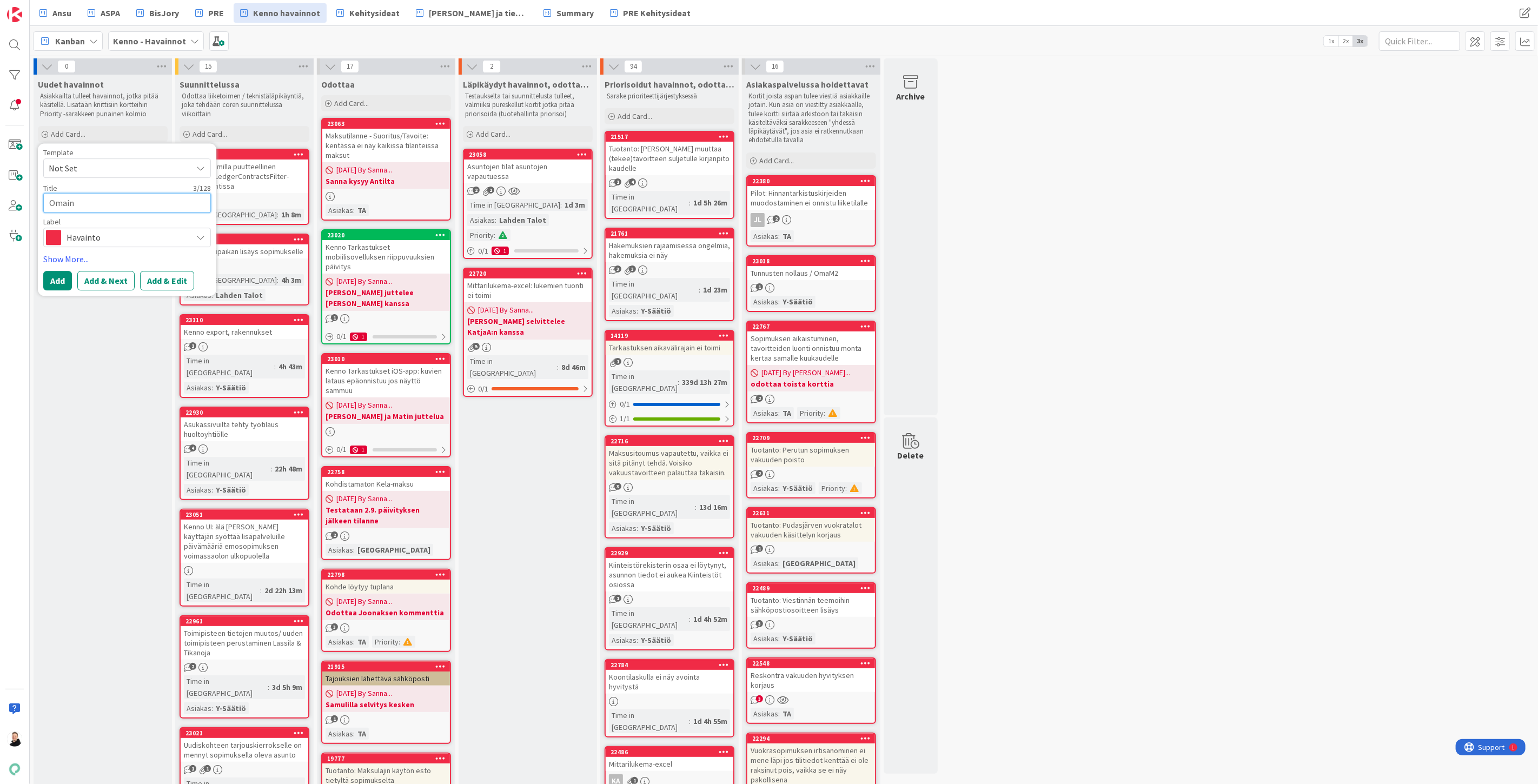
type textarea "x"
type textarea "Omaine"
type textarea "x"
type textarea "Omainen"
type textarea "x"
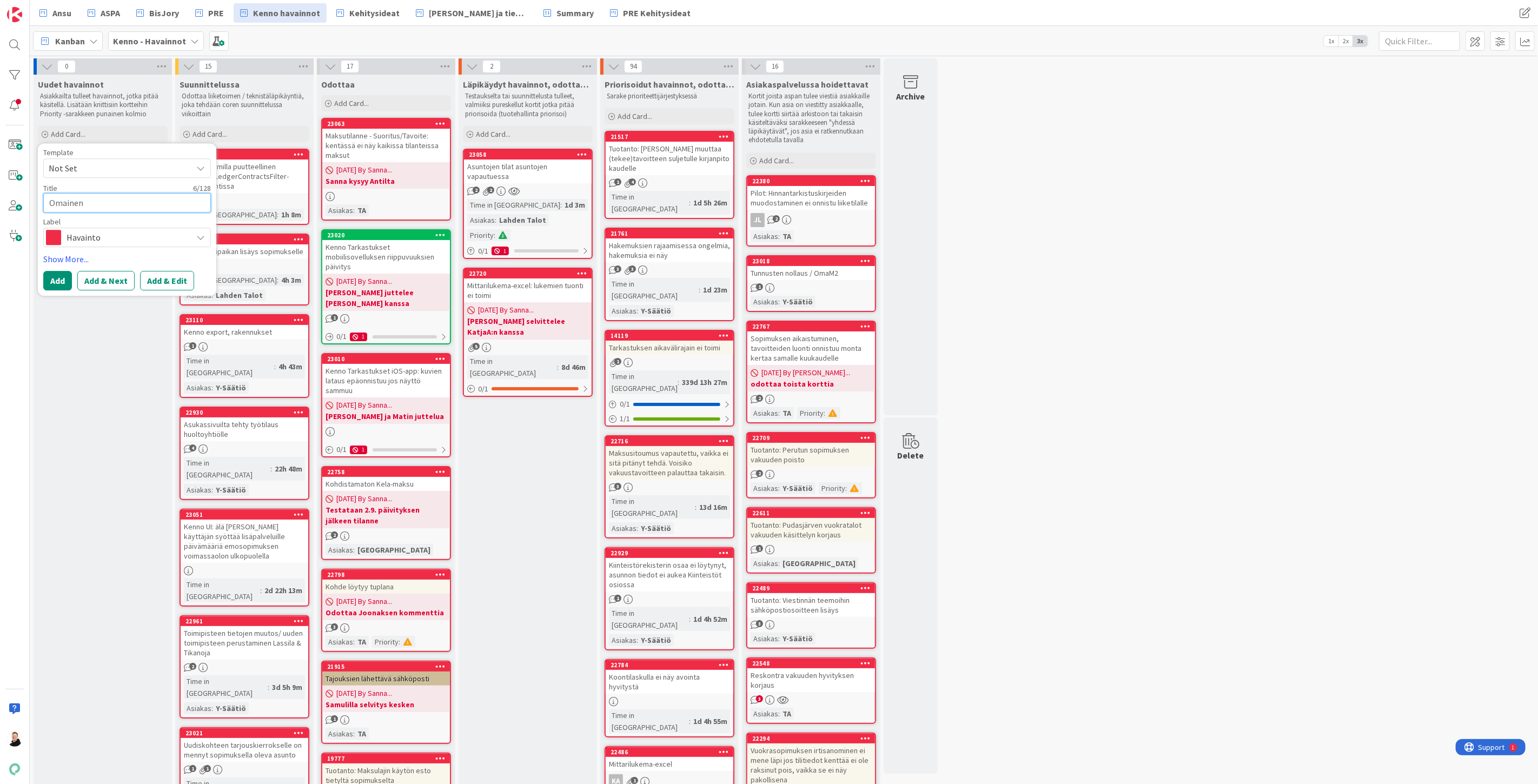
type textarea "Omainen"
type textarea "x"
type textarea "Omainen o"
type textarea "x"
type textarea "Omainen os"
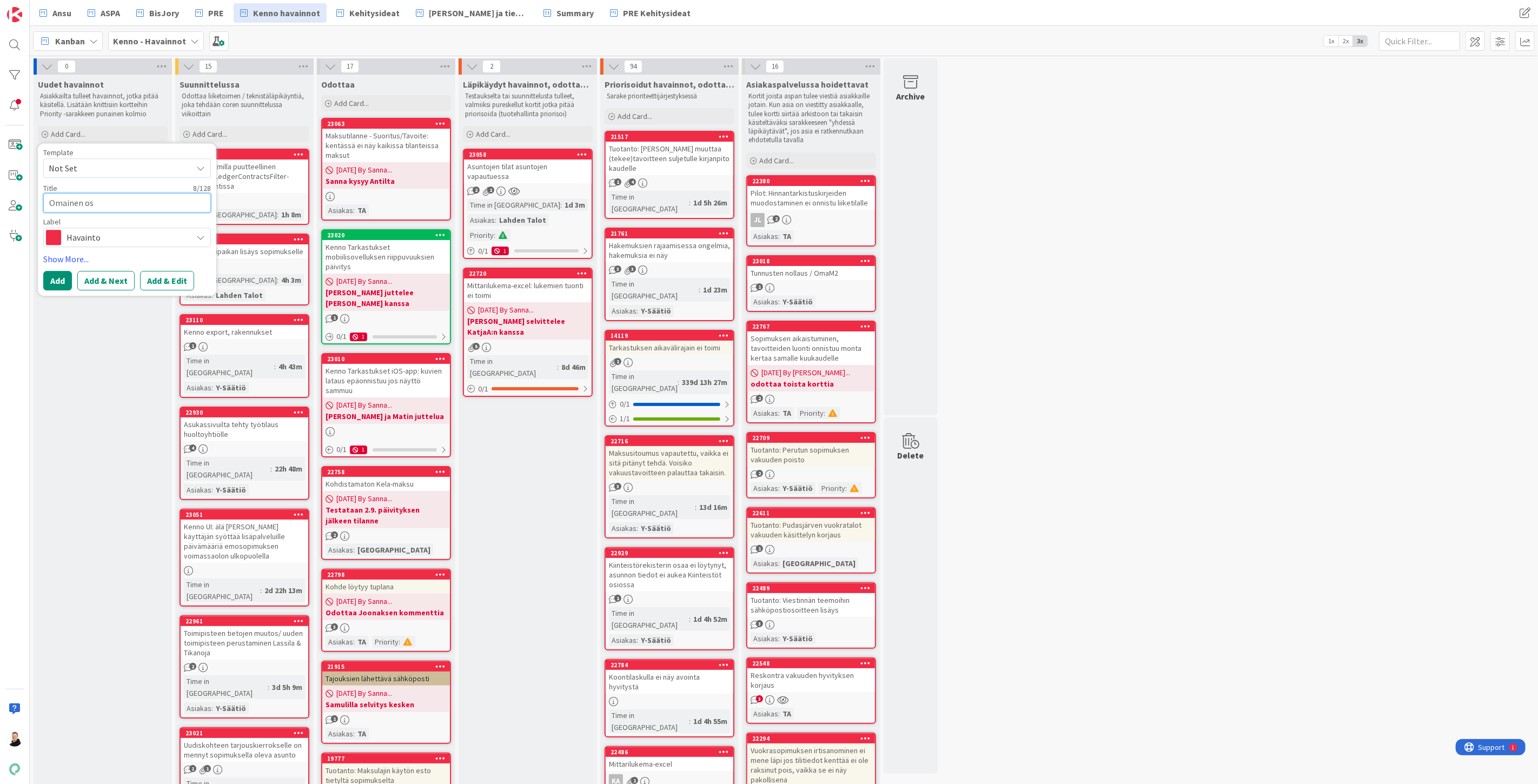
type textarea "x"
type textarea "Omainen osa"
type textarea "x"
type textarea "Omainen osap"
type textarea "x"
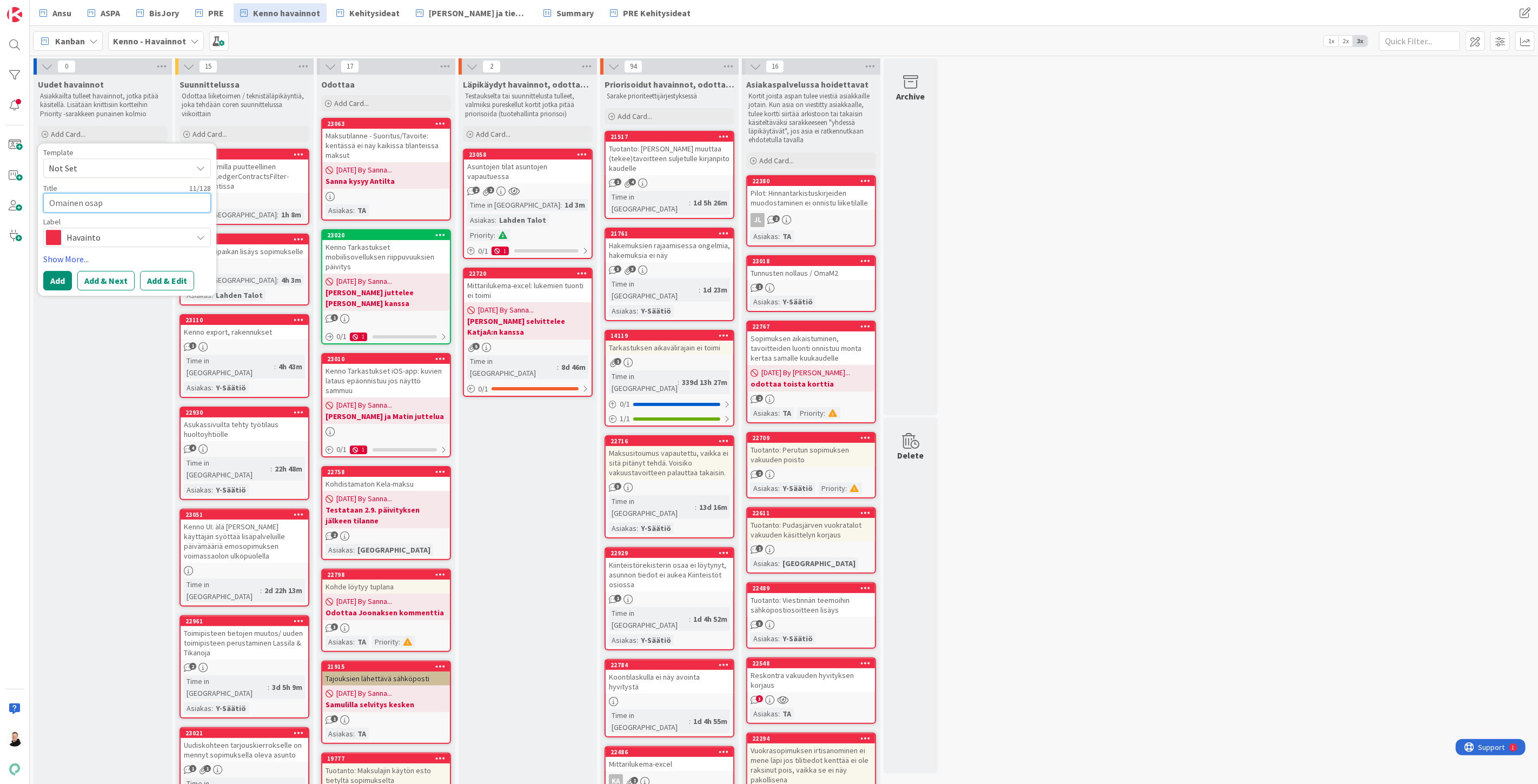
type textarea "Omainen osapu"
type textarea "x"
type textarea "Omainen osapul"
type textarea "x"
type textarea "Omainen osapu"
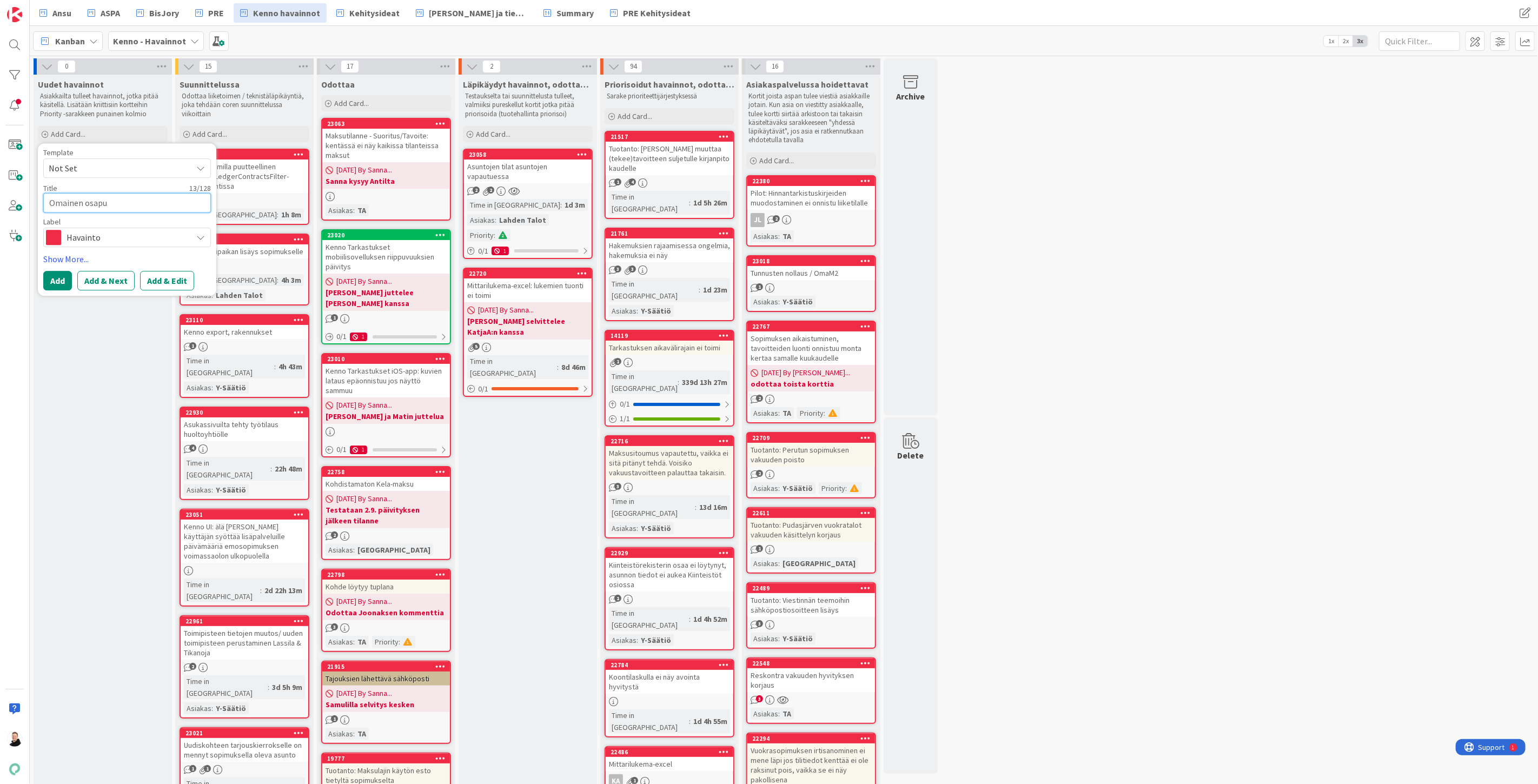
type textarea "x"
type textarea "Omainen osapuo"
type textarea "x"
type textarea "Omainen osapuol"
type textarea "x"
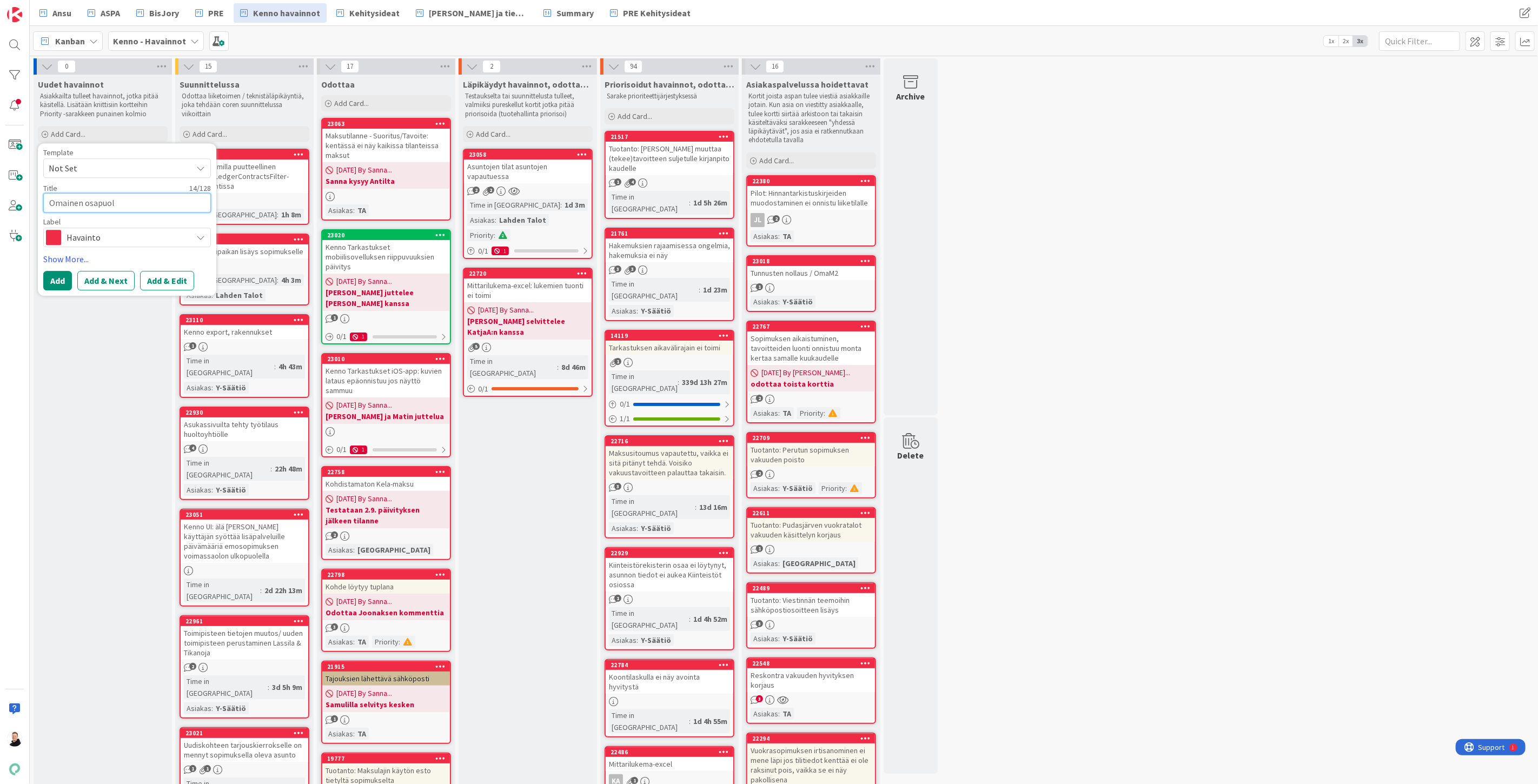
type textarea "Omainen osapuole"
type textarea "x"
type textarea "Omainen osapuolen"
type textarea "x"
type textarea "Omainen osapuolen"
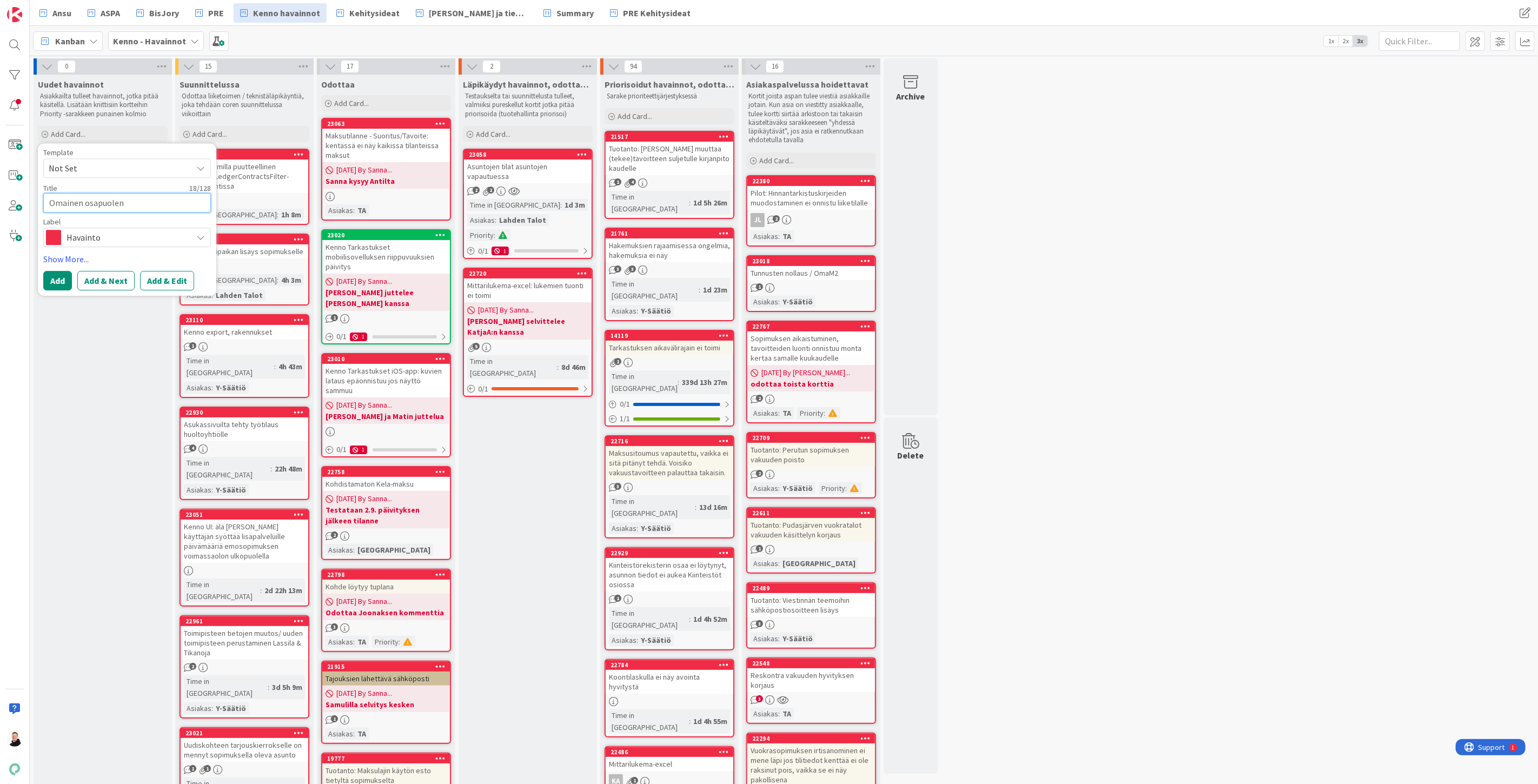
type textarea "x"
type textarea "Omainen osapuolen he"
type textarea "x"
type textarea "Omainen osapuolen het"
type textarea "x"
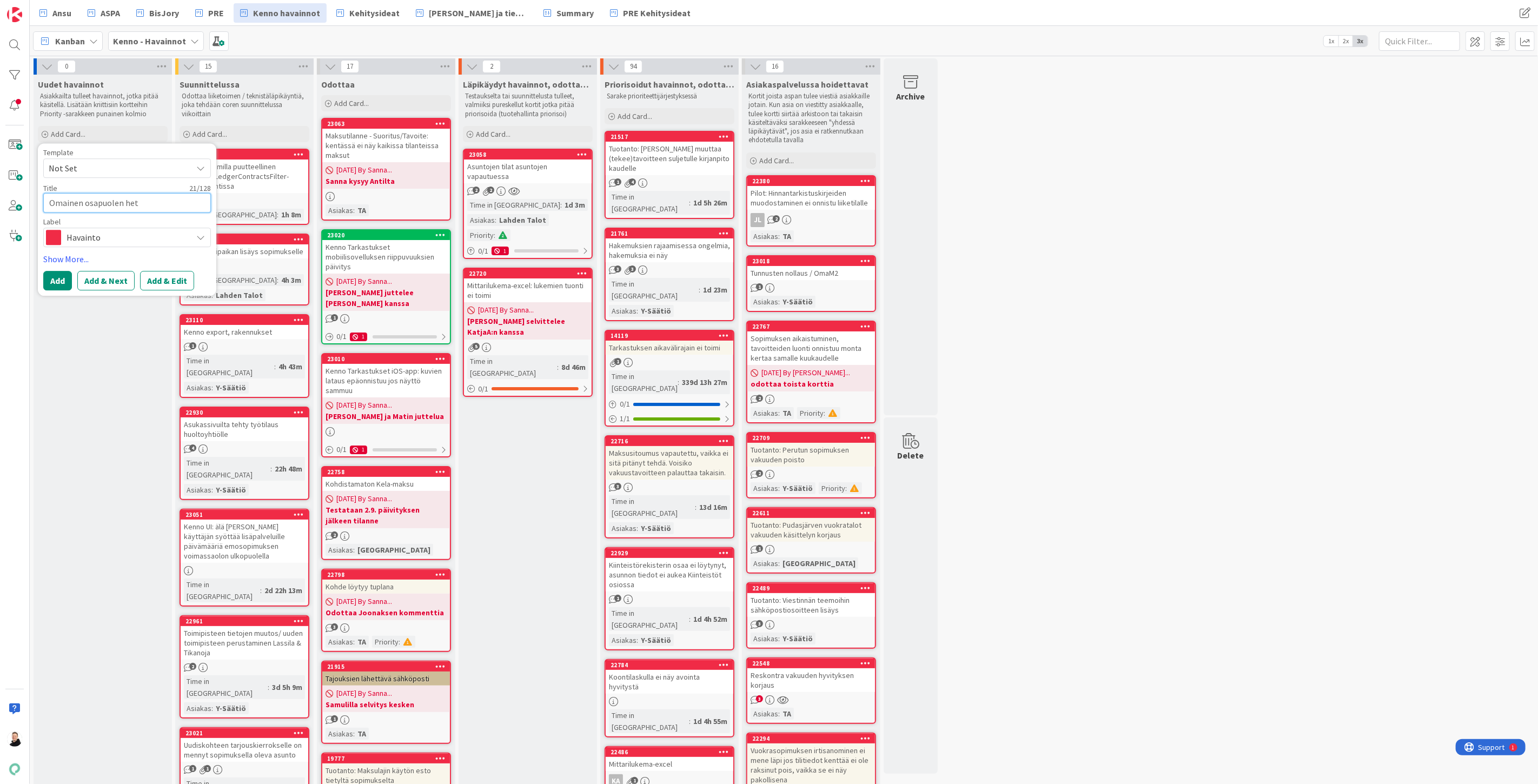
type textarea "Omainen osapuolen hetu"
type textarea "x"
type textarea "Omainen osapuolen hetu/"
type textarea "x"
type textarea "Omainen osapuolen hetu/s"
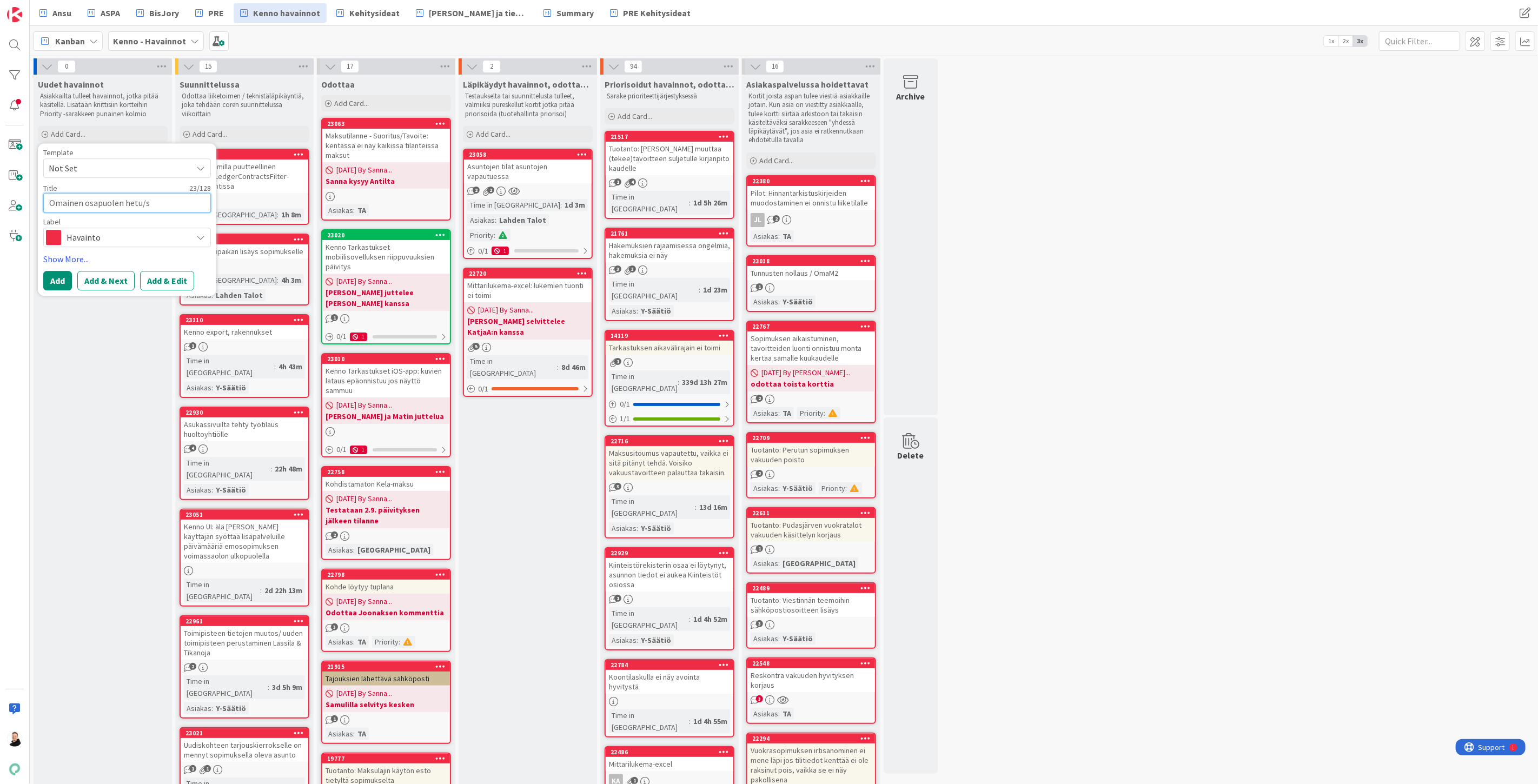
type textarea "x"
type textarea "Omainen osapuolen hetu/sy"
type textarea "x"
type textarea "Omainen osapuolen hetu/syn"
type textarea "x"
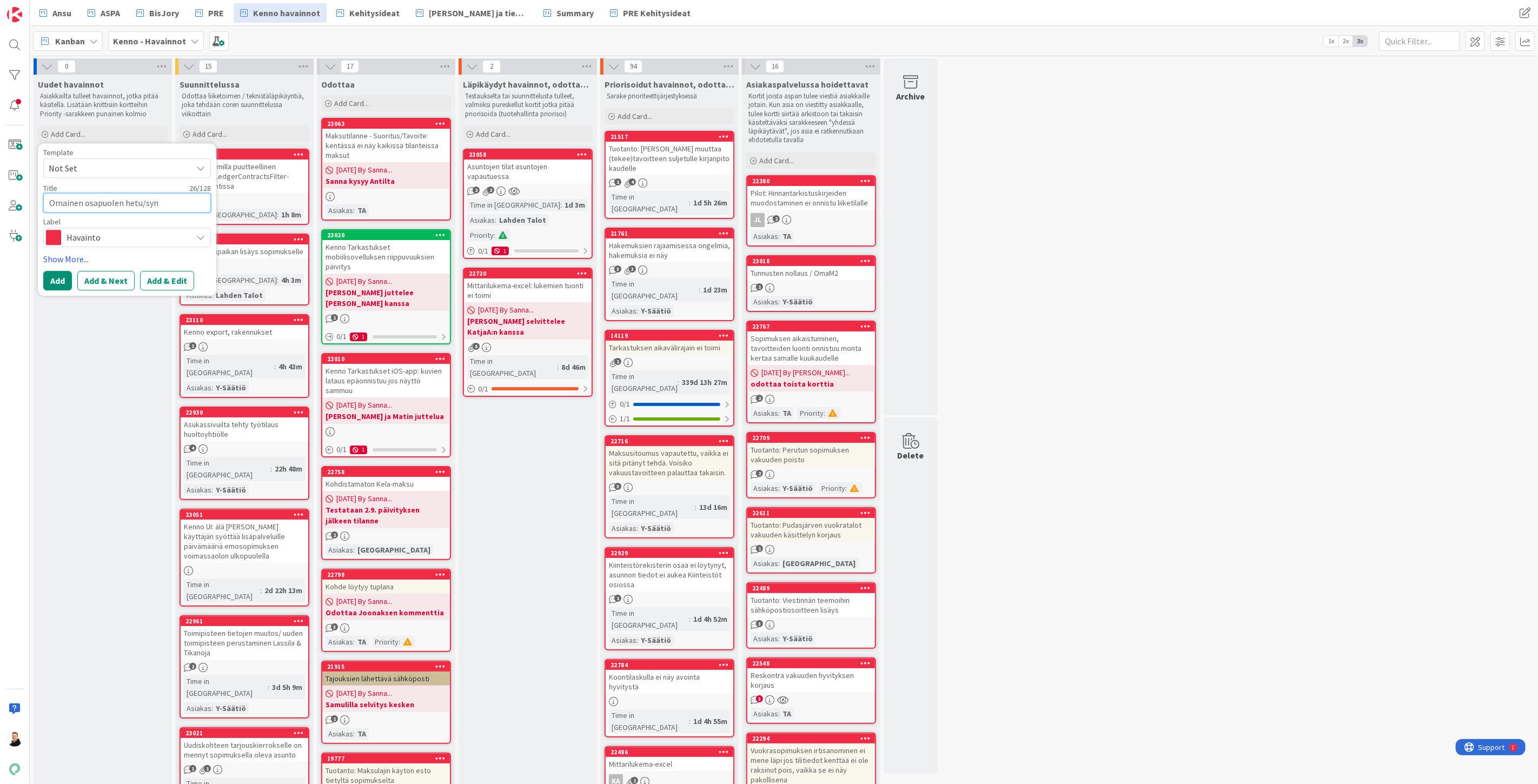
type textarea "Omainen osapuolen hetu/syny"
type textarea "x"
type textarea "Omainen osapuolen hetu/syn"
type textarea "x"
type textarea "Omainen osapuolen hetu/synt"
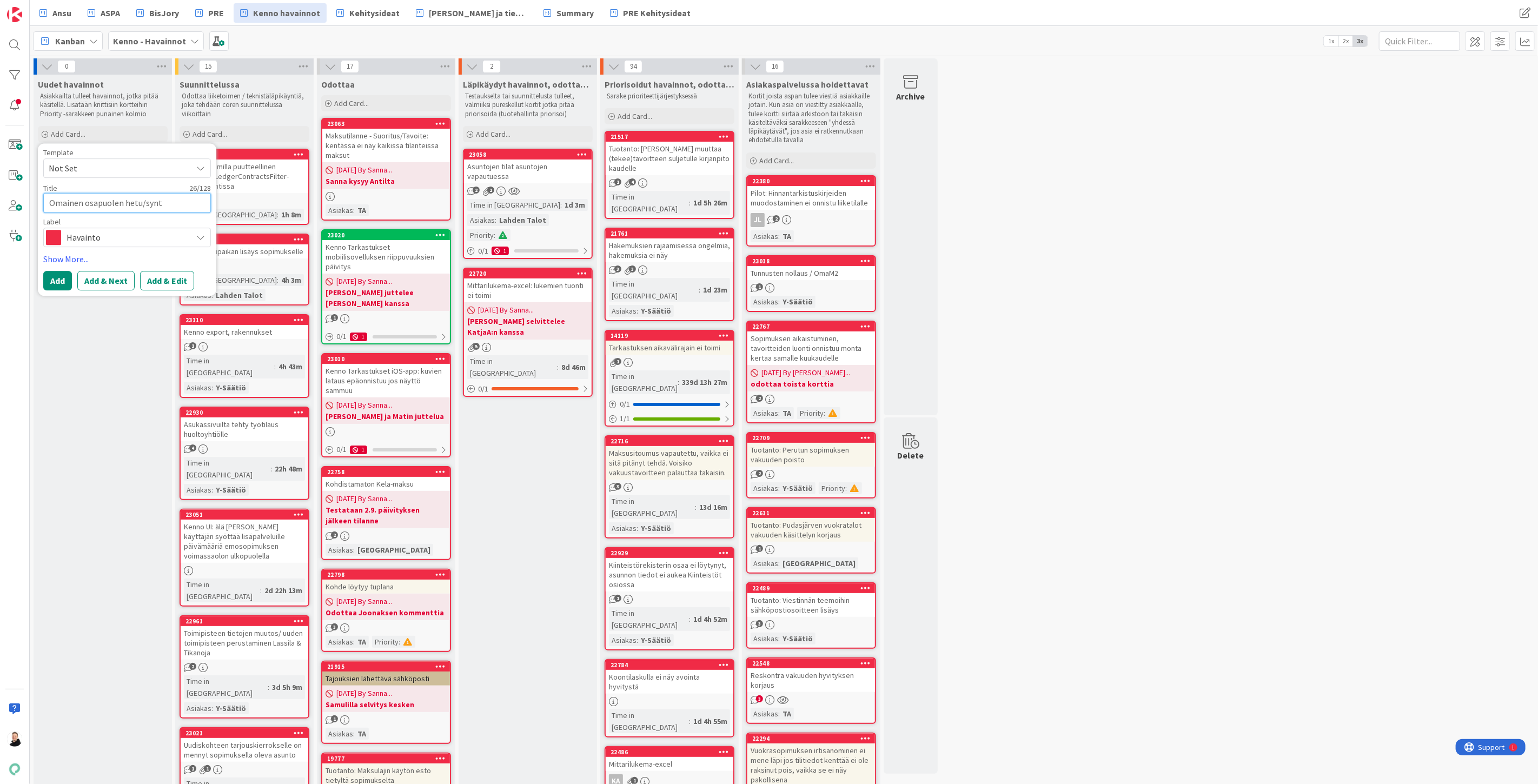
type textarea "x"
type textarea "Omainen osapuolen hetu/synty"
type textarea "x"
type textarea "Omainen osapuolen hetu/syntym"
type textarea "x"
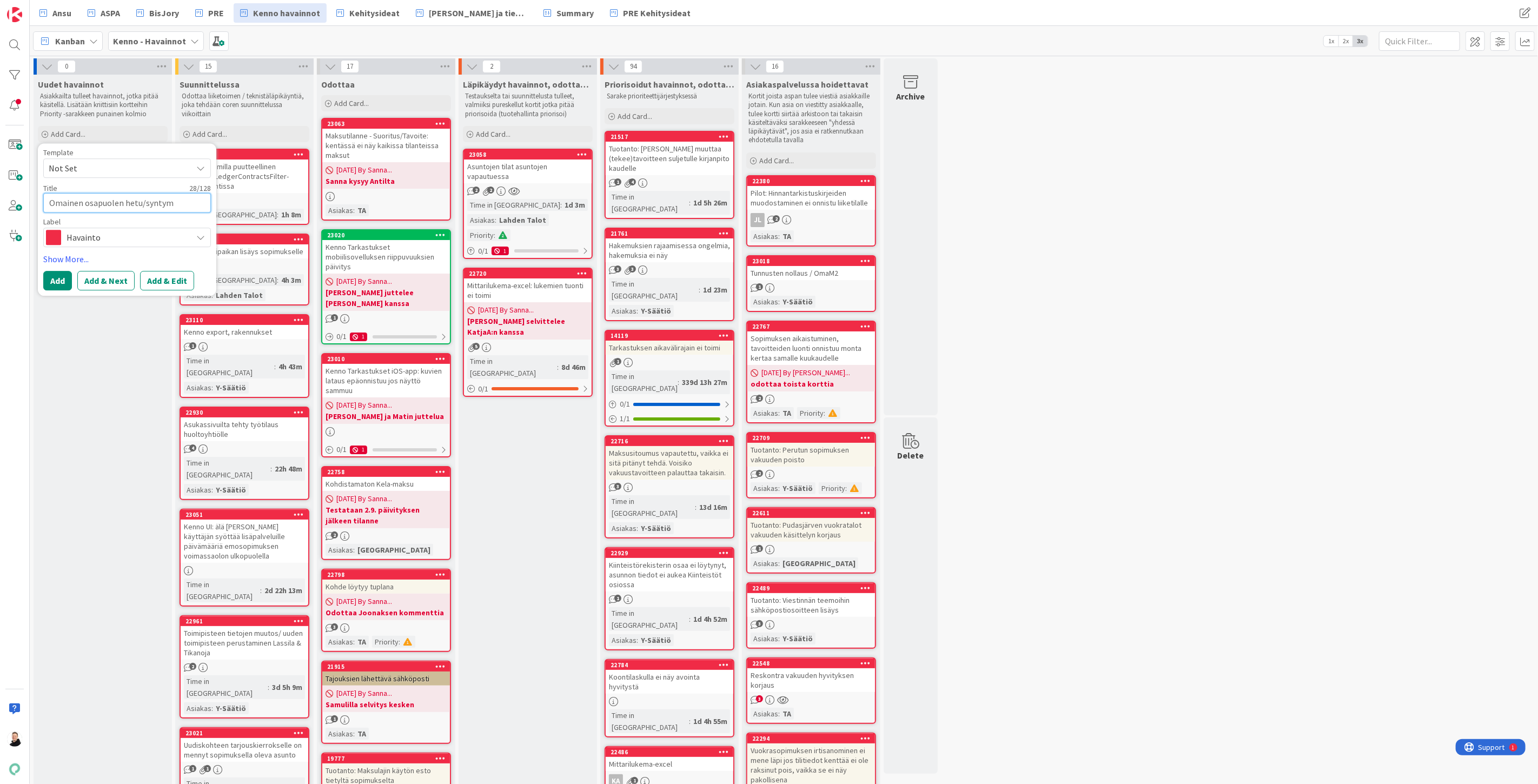
type textarea "Omainen osapuolen hetu/syntymä"
type textarea "x"
type textarea "Omainen osapuolen hetu/syntymäa"
type textarea "x"
type textarea "Omainen osapuolen hetu/syntymäai"
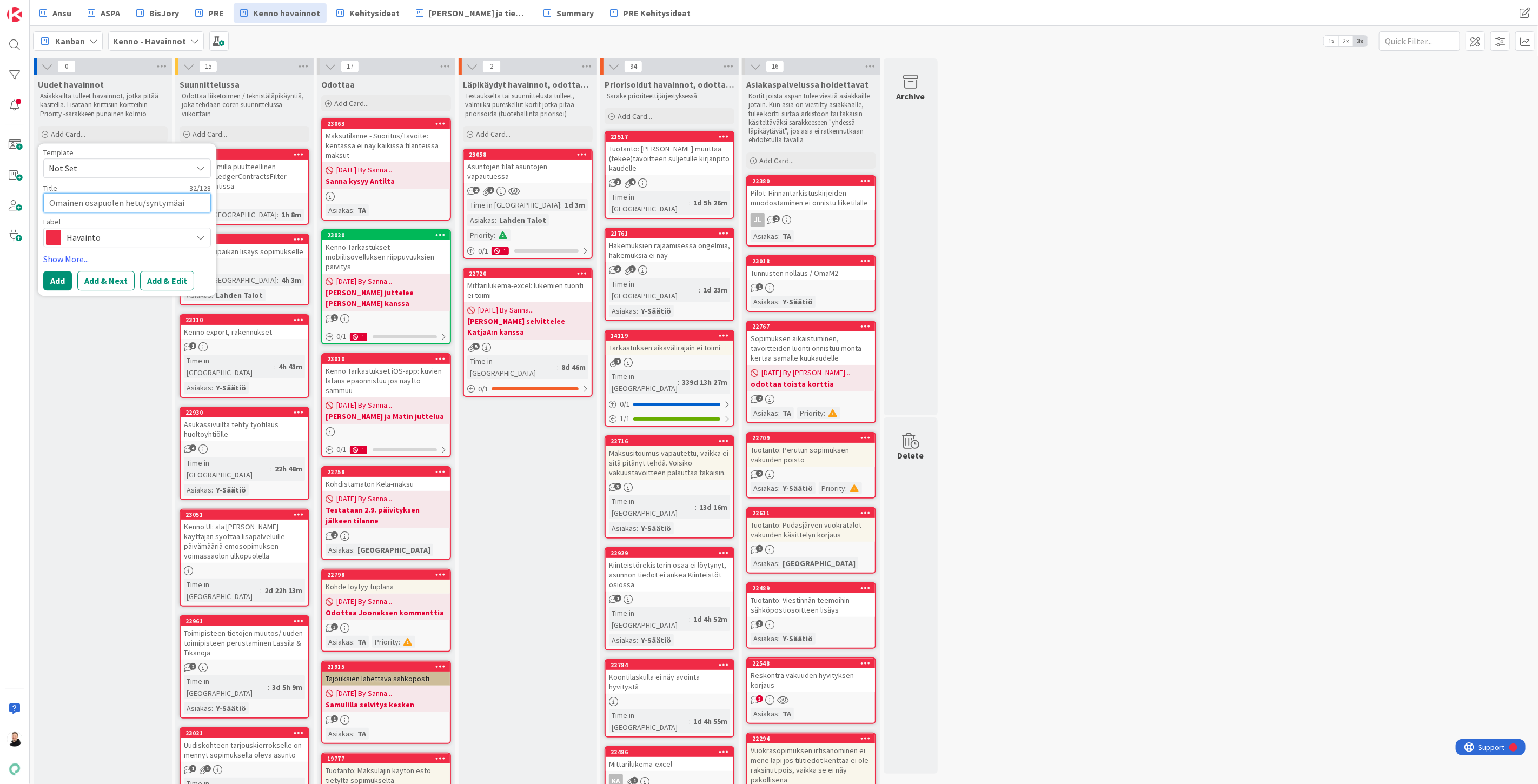
type textarea "x"
type textarea "Omainen osapuolen hetu/syntymäaik"
type textarea "x"
type textarea "Omainen osapuolen hetu/syntymäaika"
type textarea "x"
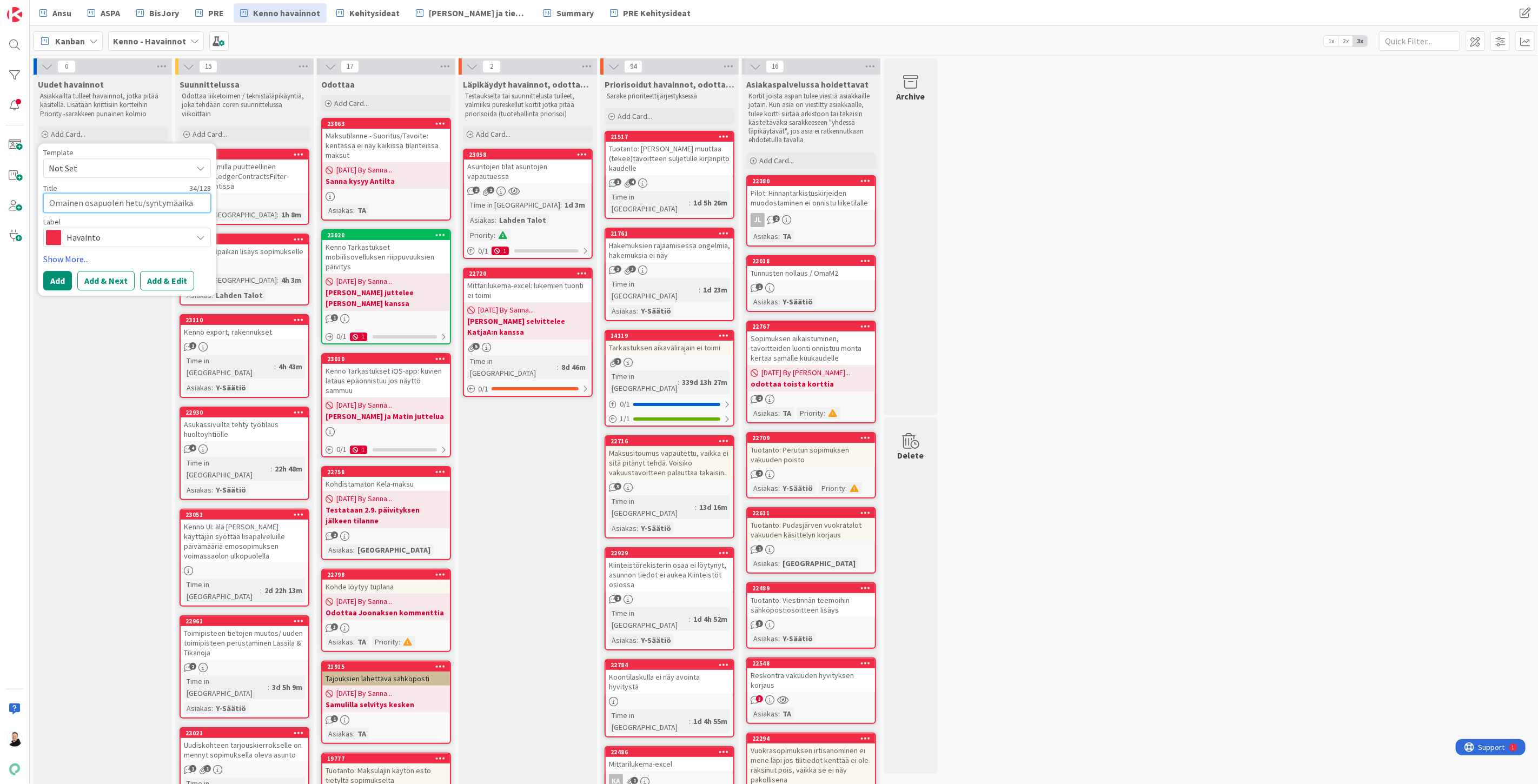
type textarea "Omainen osapuolen hetu/syntymäaika"
type textarea "x"
type textarea "Omainen osapuolen hetu/syntymäaika k"
type textarea "x"
type textarea "Omainen osapuolen hetu/syntymäaika ke"
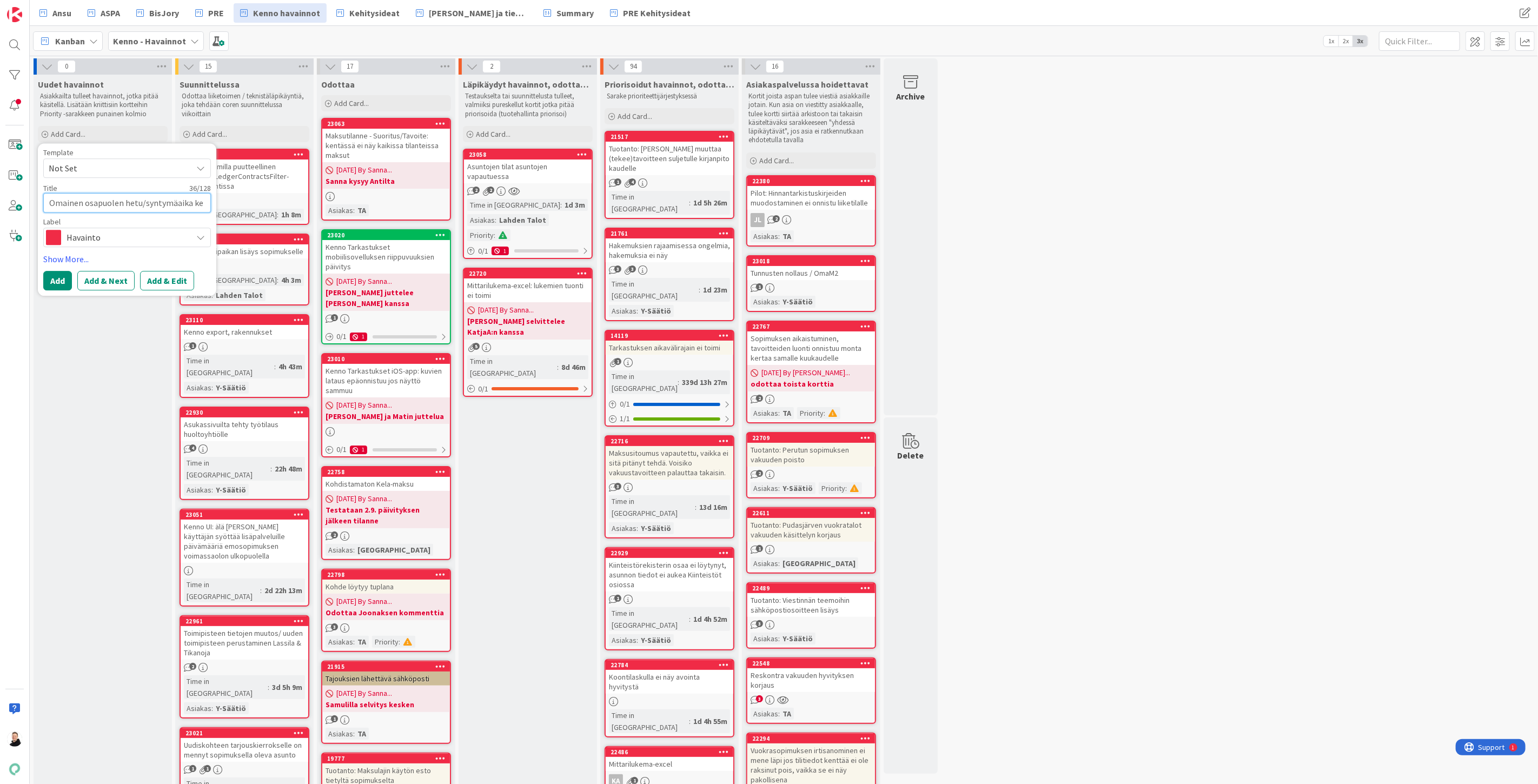
type textarea "x"
type textarea "Omainen osapuolen hetu/syntymäaika ken"
type textarea "x"
type textarea "Omainen osapuolen hetu/syntymäaika kent"
type textarea "x"
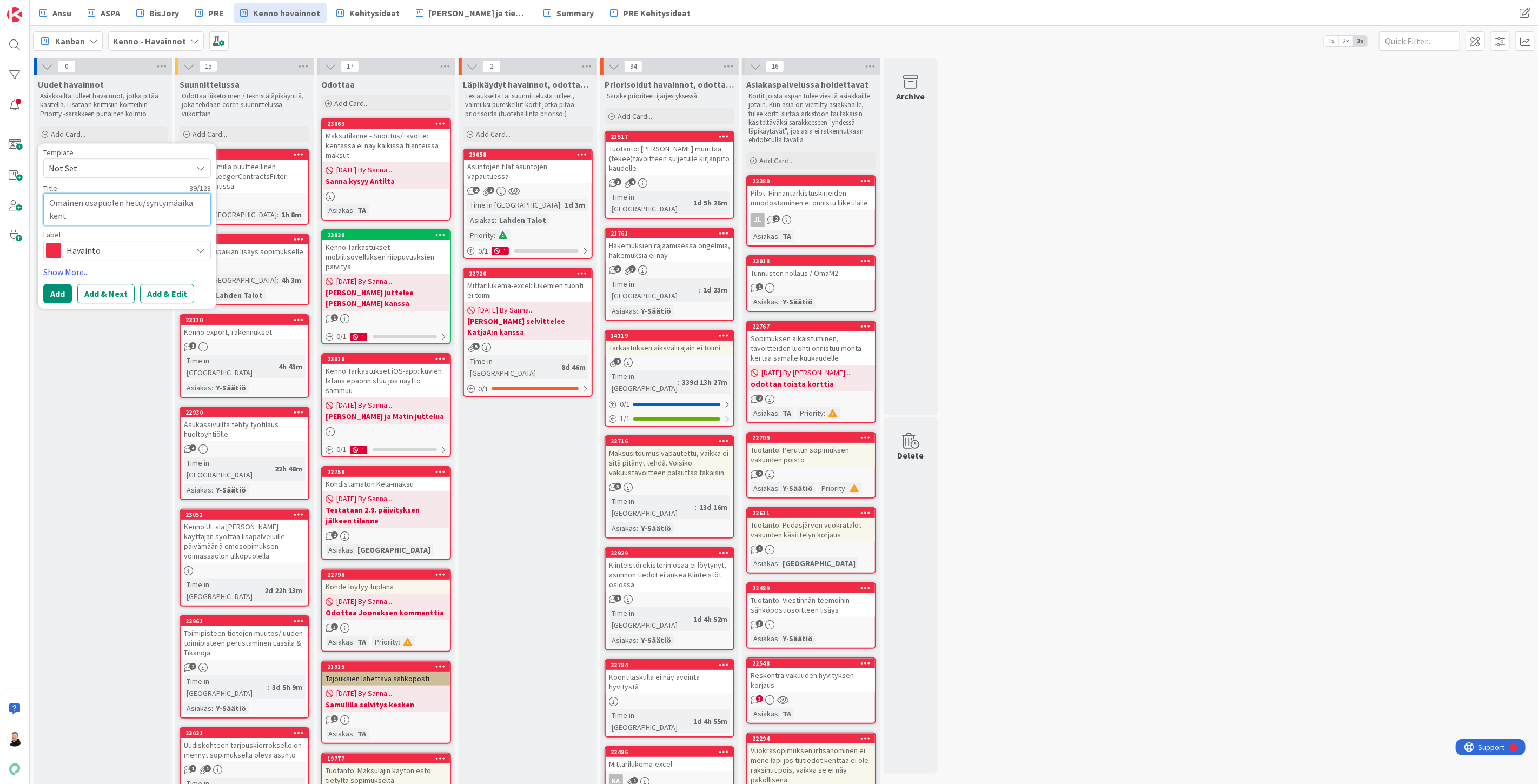
type textarea "Omainen osapuolen hetu/syntymäaika kentt"
type textarea "x"
type textarea "Omainen osapuolen hetu/syntymäaika kenttä"
type textarea "x"
type textarea "Omainen osapuolen hetu/syntymäaika kenttä"
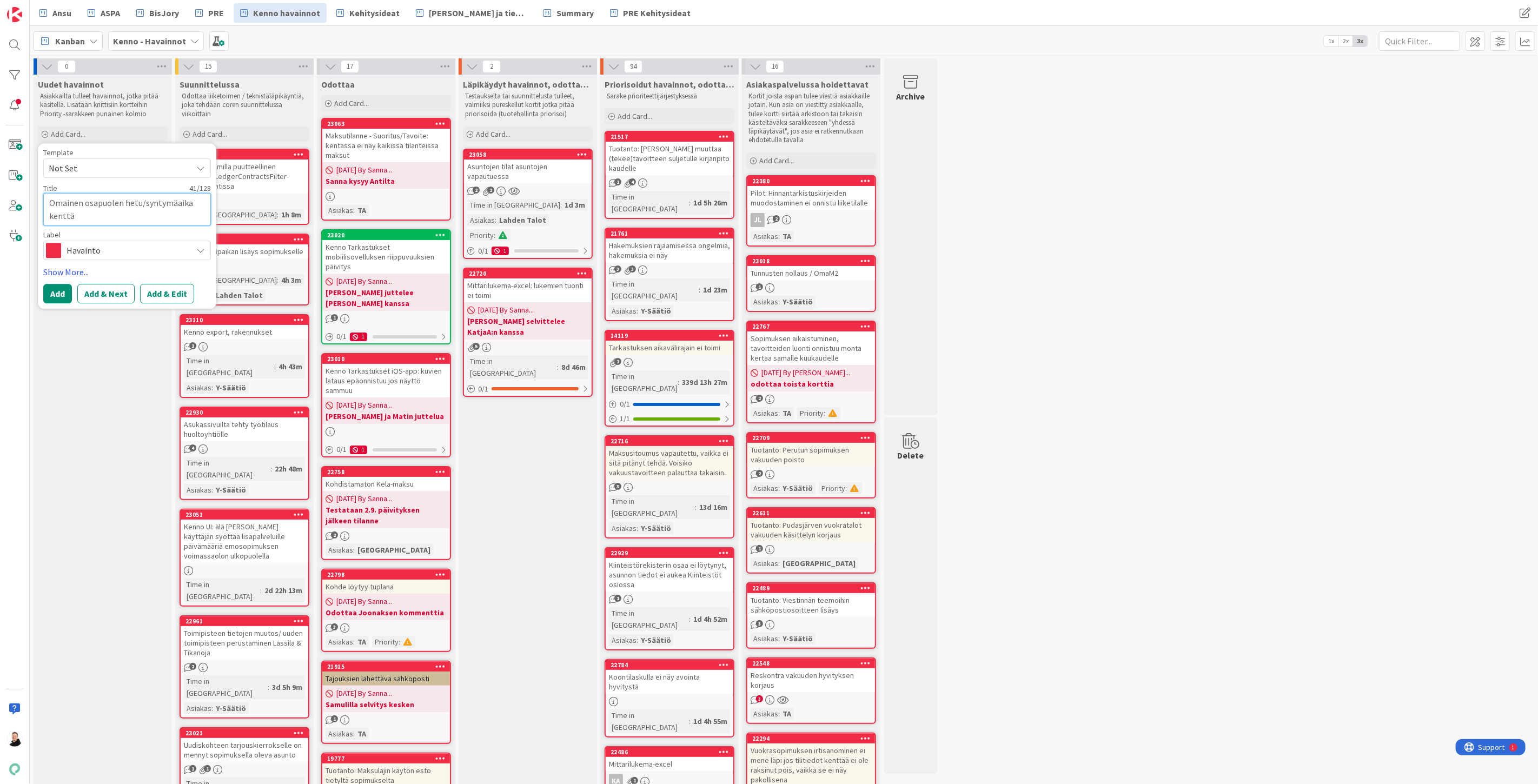
type textarea "x"
type textarea "Omainen osapuolen hetu/syntymäaika kenttä e"
type textarea "x"
type textarea "Omainen osapuolen hetu/syntymäaika kenttä ei"
type textarea "x"
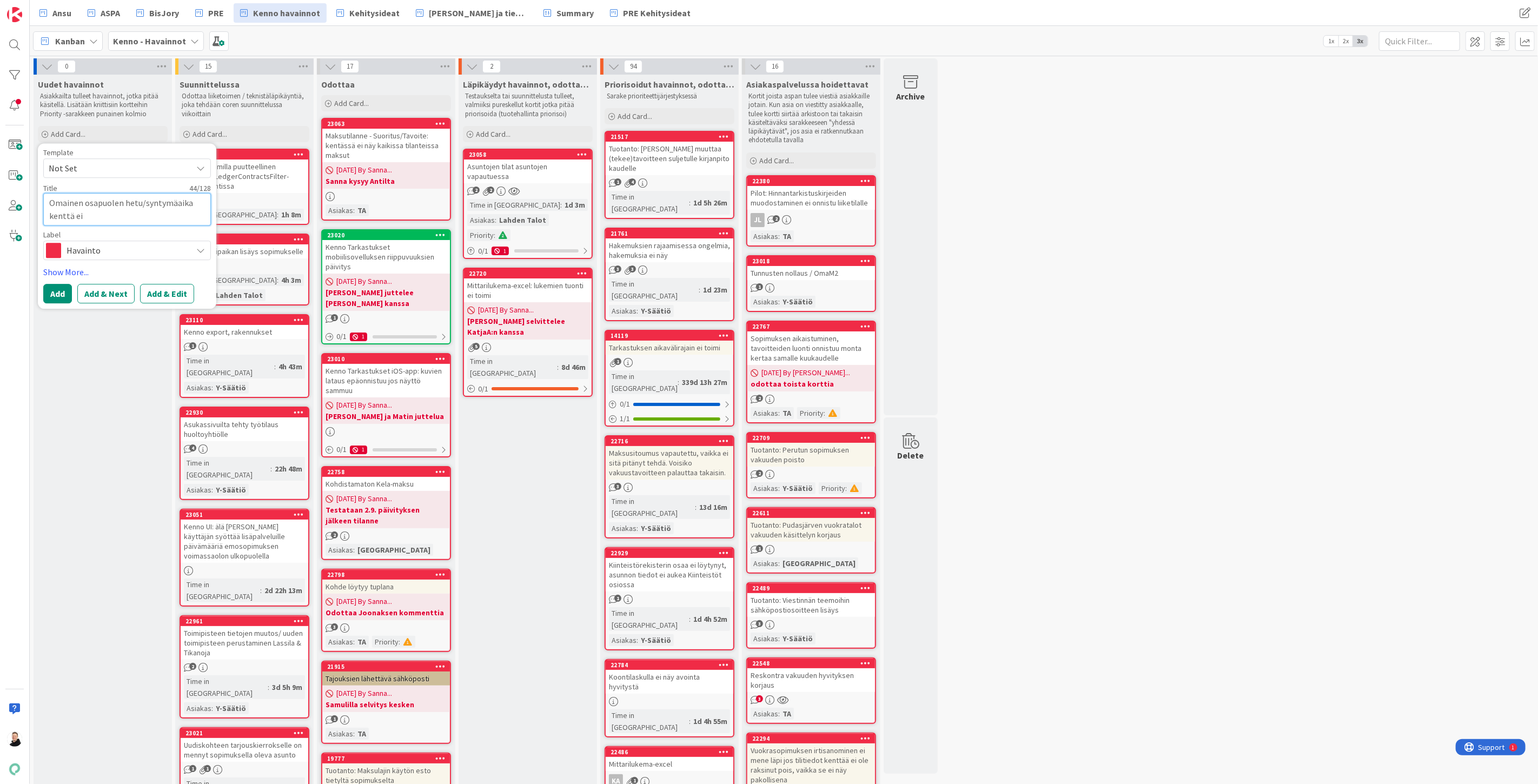
type textarea "Omainen osapuolen hetu/syntymäaika kenttä ei"
type textarea "x"
type textarea "Omainen osapuolen hetu/syntymäaika kenttä ei p"
type textarea "x"
type textarea "Omainen osapuolen hetu/syntymäaika kenttä ei pa"
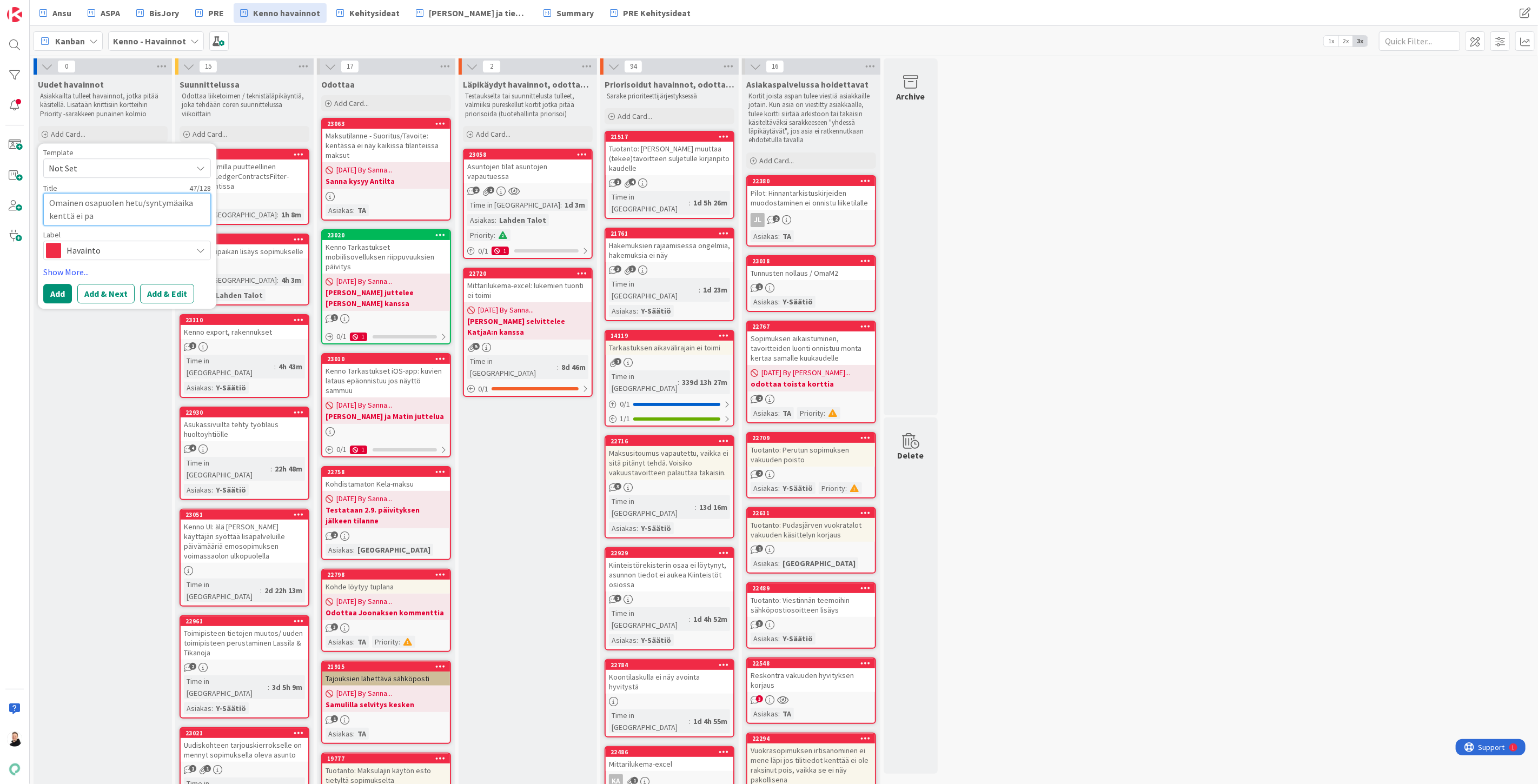
type textarea "x"
type textarea "Omainen osapuolen hetu/syntymäaika kenttä ei pak"
type textarea "x"
type textarea "Omainen osapuolen hetu/syntymäaika kenttä ei pako"
type textarea "x"
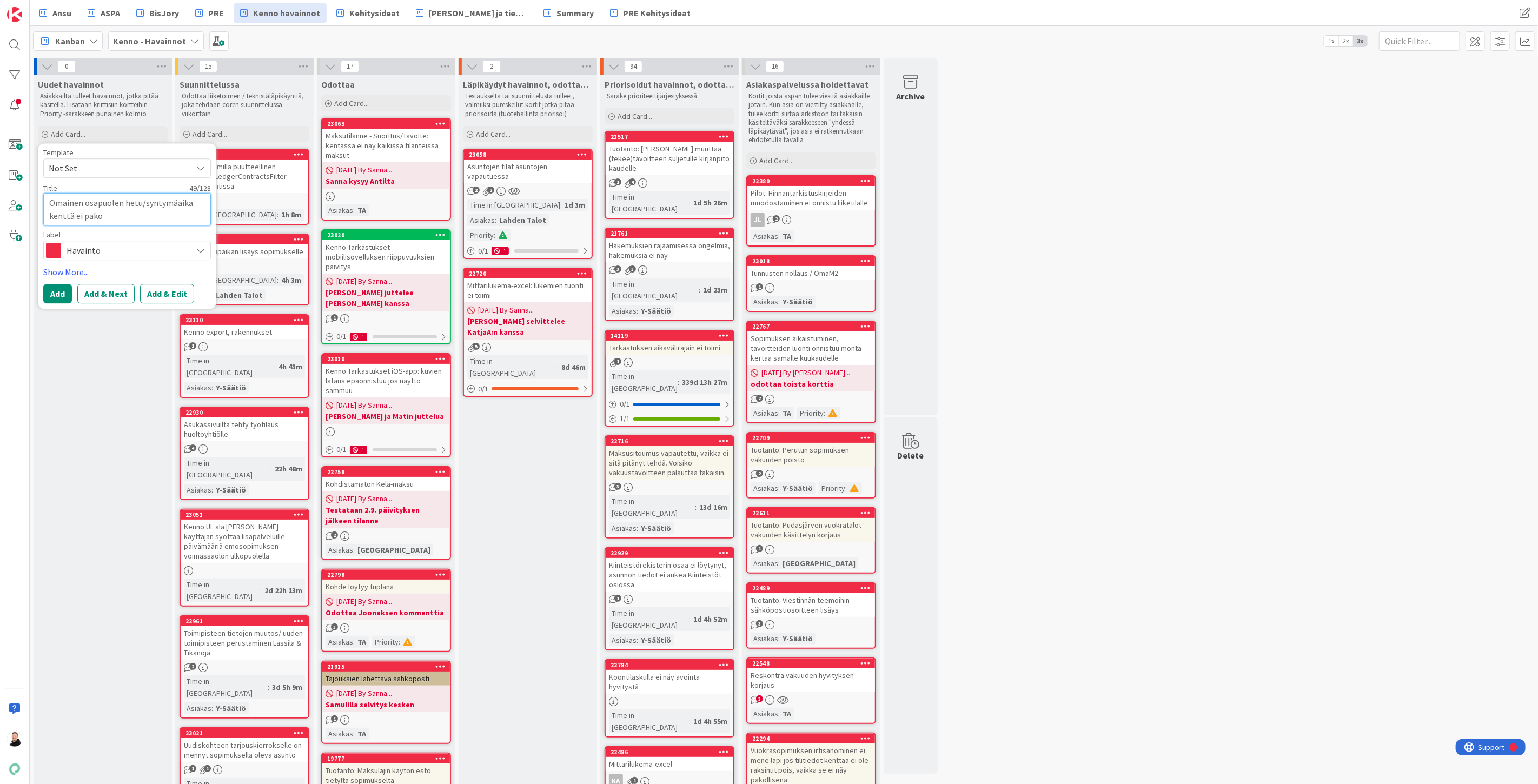
type textarea "Omainen osapuolen hetu/syntymäaika kenttä ei pakol"
type textarea "x"
click at [168, 298] on button "Add & Edit" at bounding box center [167, 293] width 54 height 19
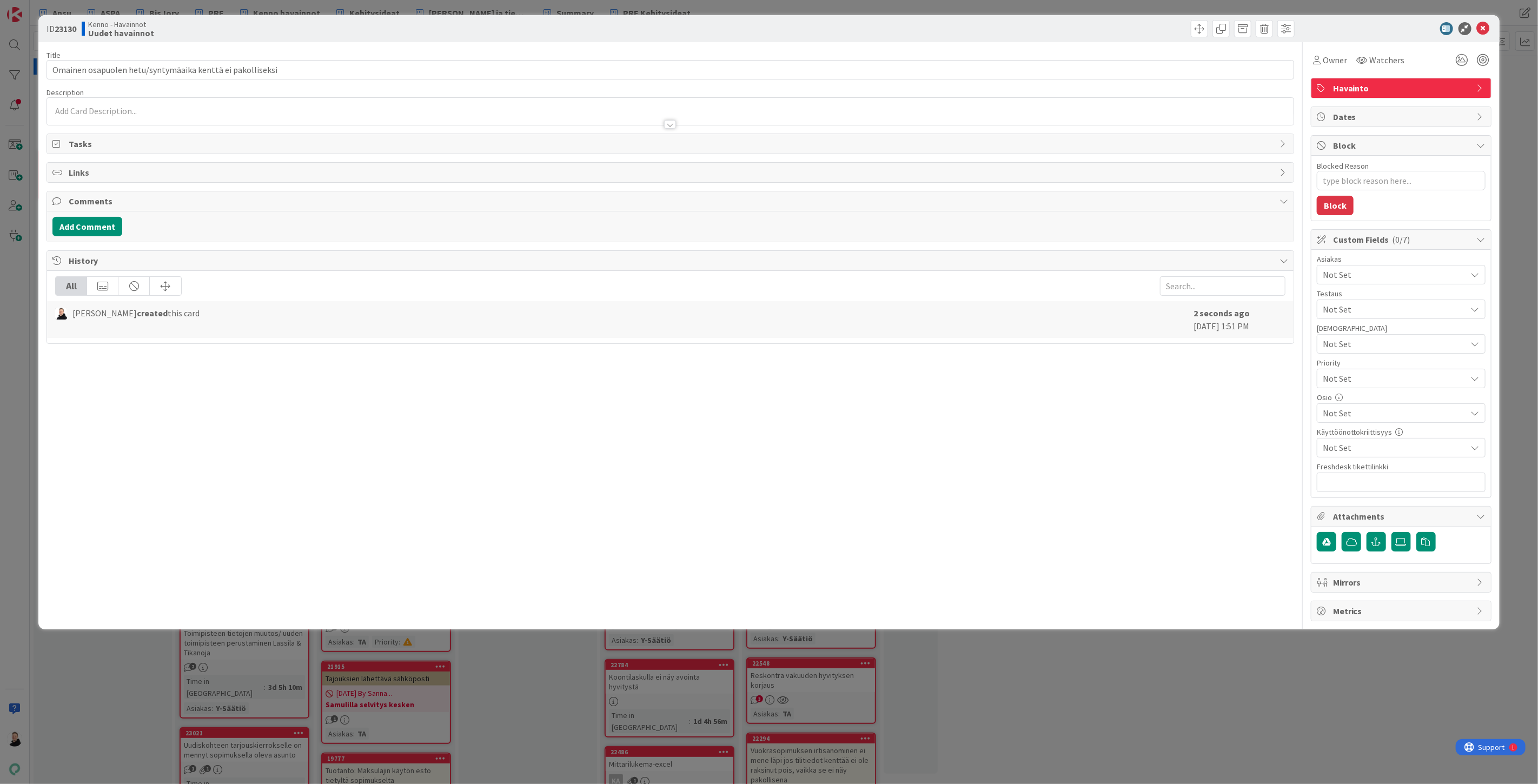
click at [672, 122] on div at bounding box center [670, 124] width 12 height 9
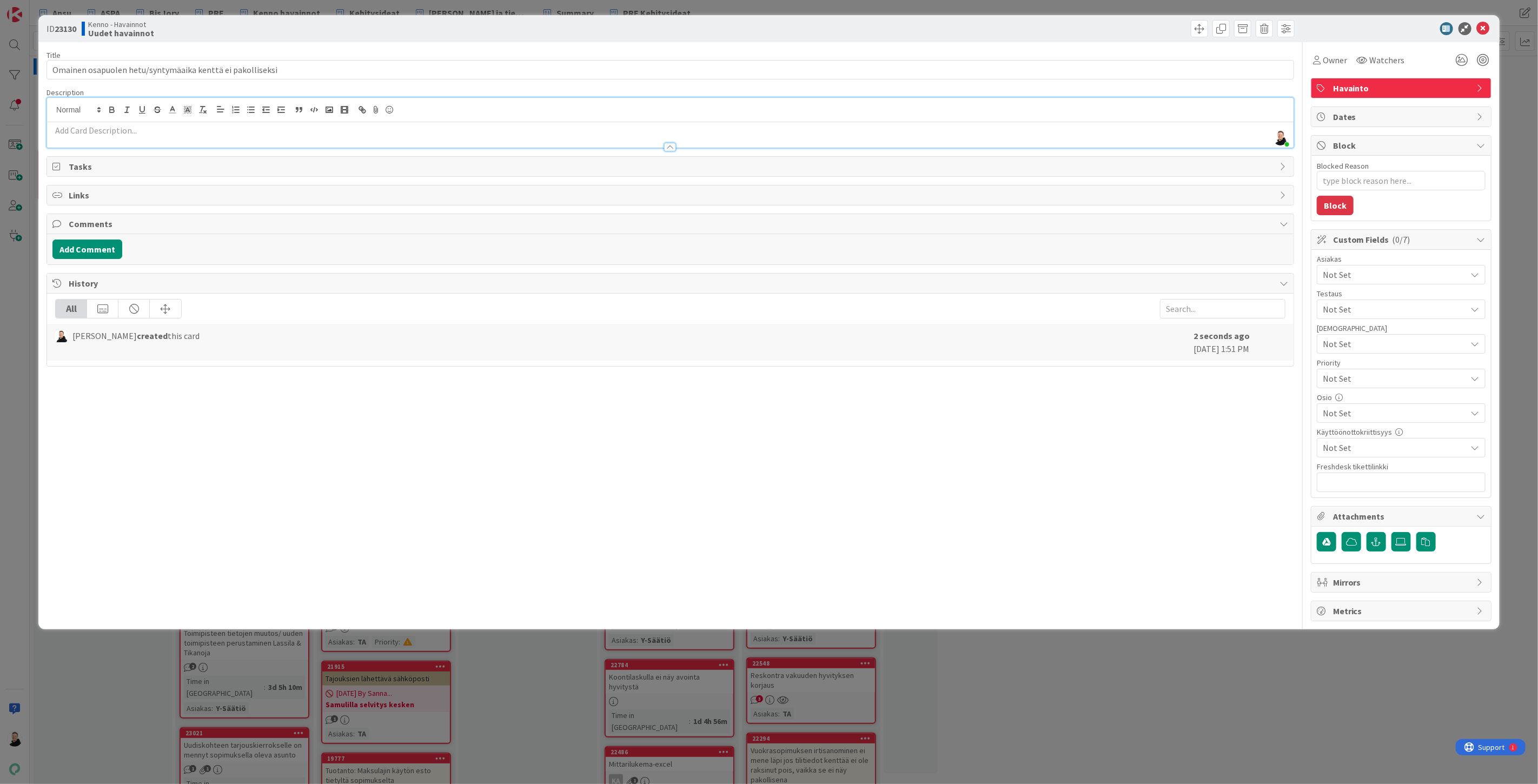
click at [1447, 268] on span "Not Set" at bounding box center [1395, 275] width 144 height 13
click at [1338, 459] on span "LVAS" at bounding box center [1341, 455] width 17 height 17
click at [1221, 479] on div "Title 57 / 128 Omainen osapuolen hetu/syntymäaika kenttä ei pakolliseksi Descri…" at bounding box center [670, 332] width 1248 height 579
click at [1359, 414] on span "Not Set" at bounding box center [1395, 413] width 144 height 13
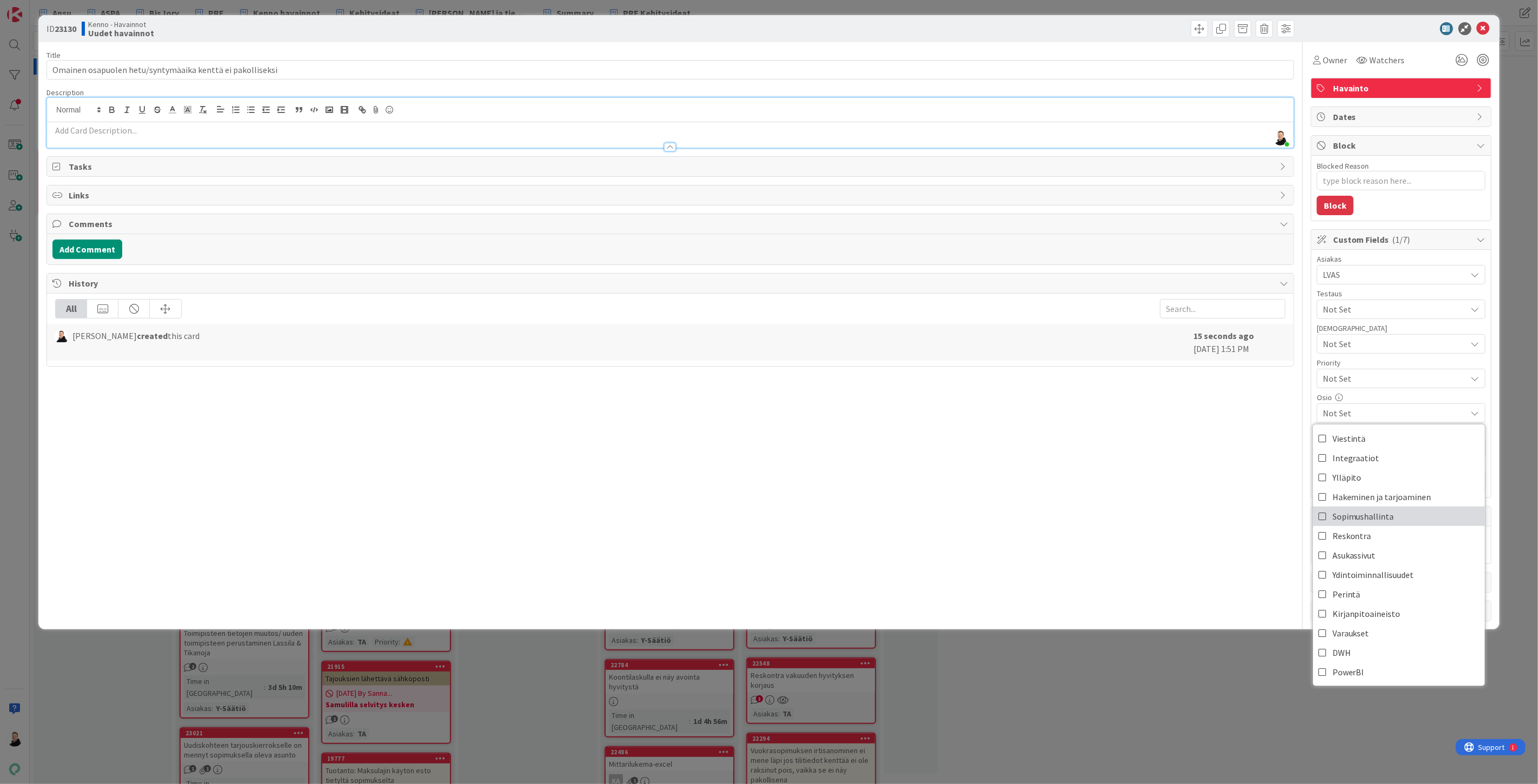
click at [1365, 516] on span "Sopimushallinta" at bounding box center [1363, 516] width 61 height 17
click at [1182, 520] on div "Title 57 / 128 Omainen osapuolen hetu/syntymäaika kenttä ei pakolliseksi Descri…" at bounding box center [670, 332] width 1248 height 579
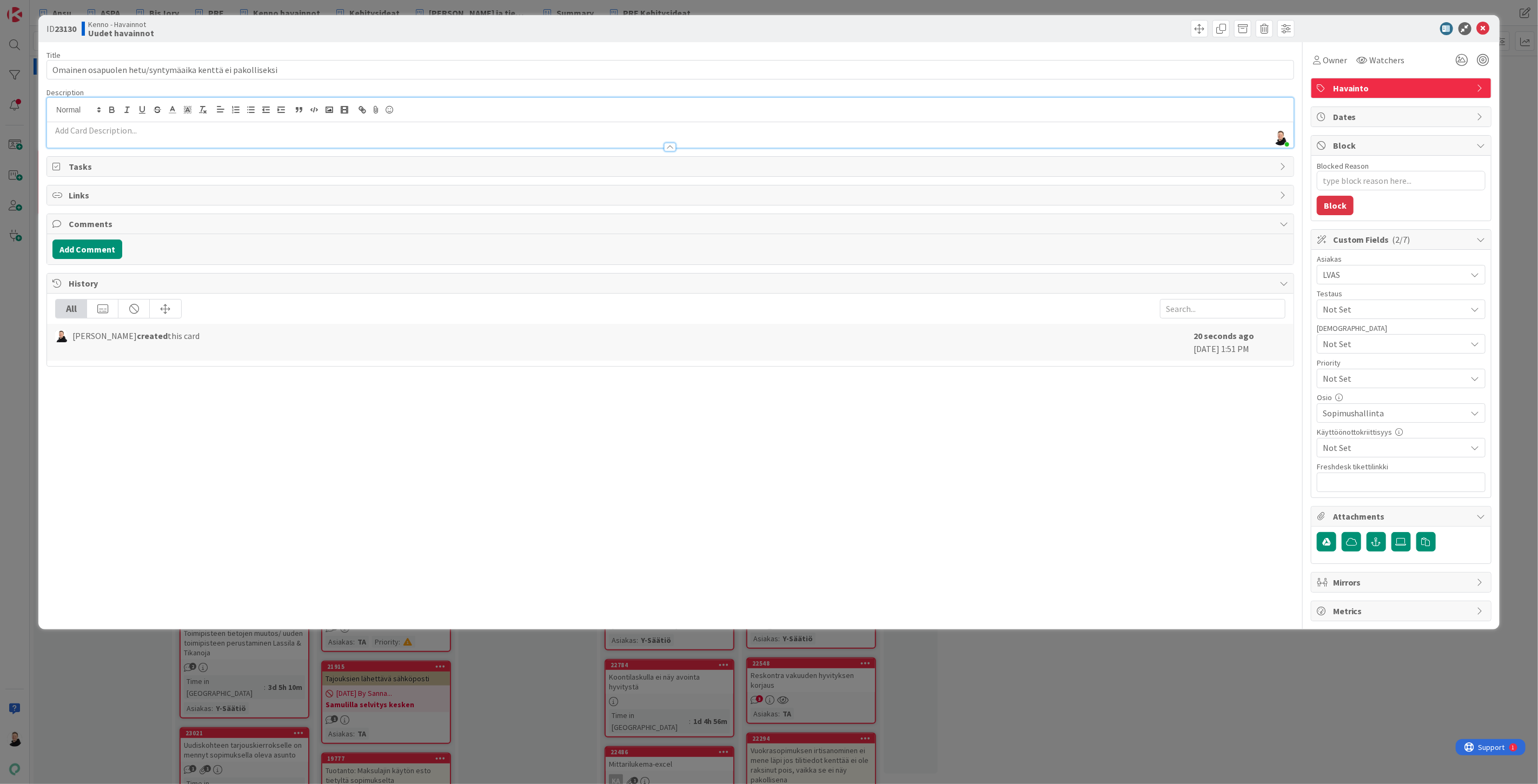
click at [120, 132] on p at bounding box center [670, 130] width 1236 height 13
click at [71, 134] on p at bounding box center [670, 130] width 1236 height 13
click at [73, 131] on p at bounding box center [670, 130] width 1236 height 13
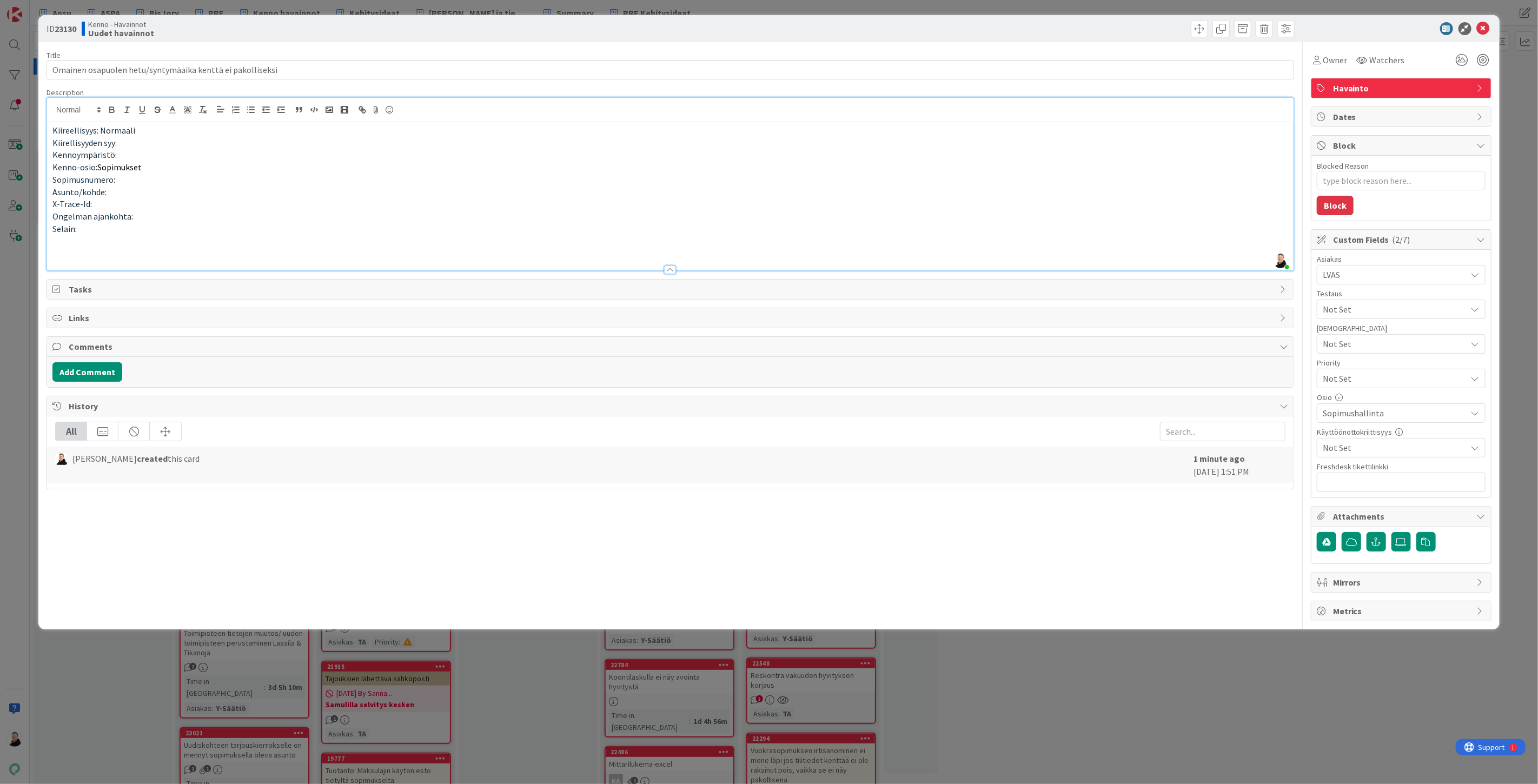
click at [90, 233] on p "Selain:" at bounding box center [670, 229] width 1236 height 13
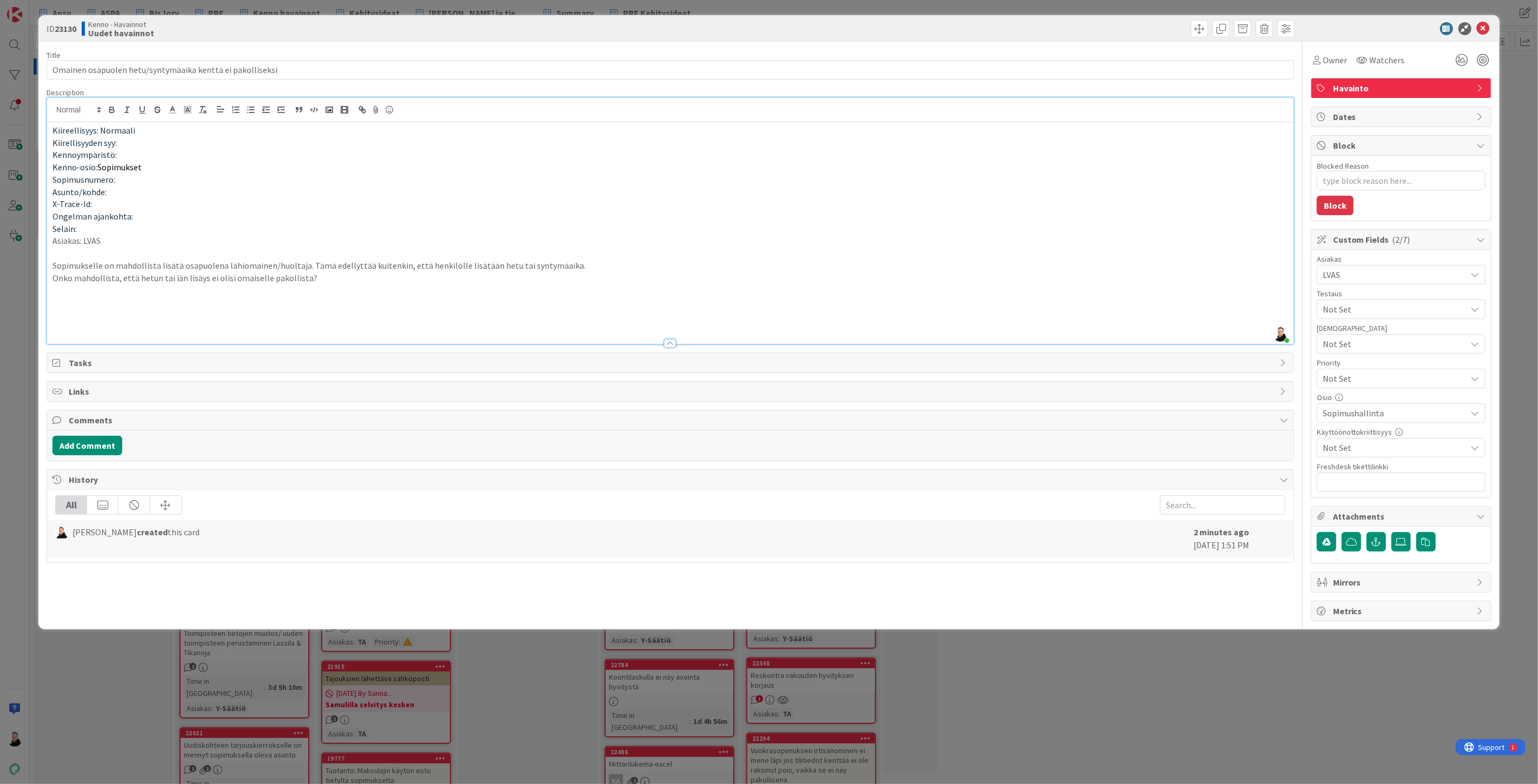
click at [105, 303] on p at bounding box center [670, 302] width 1236 height 13
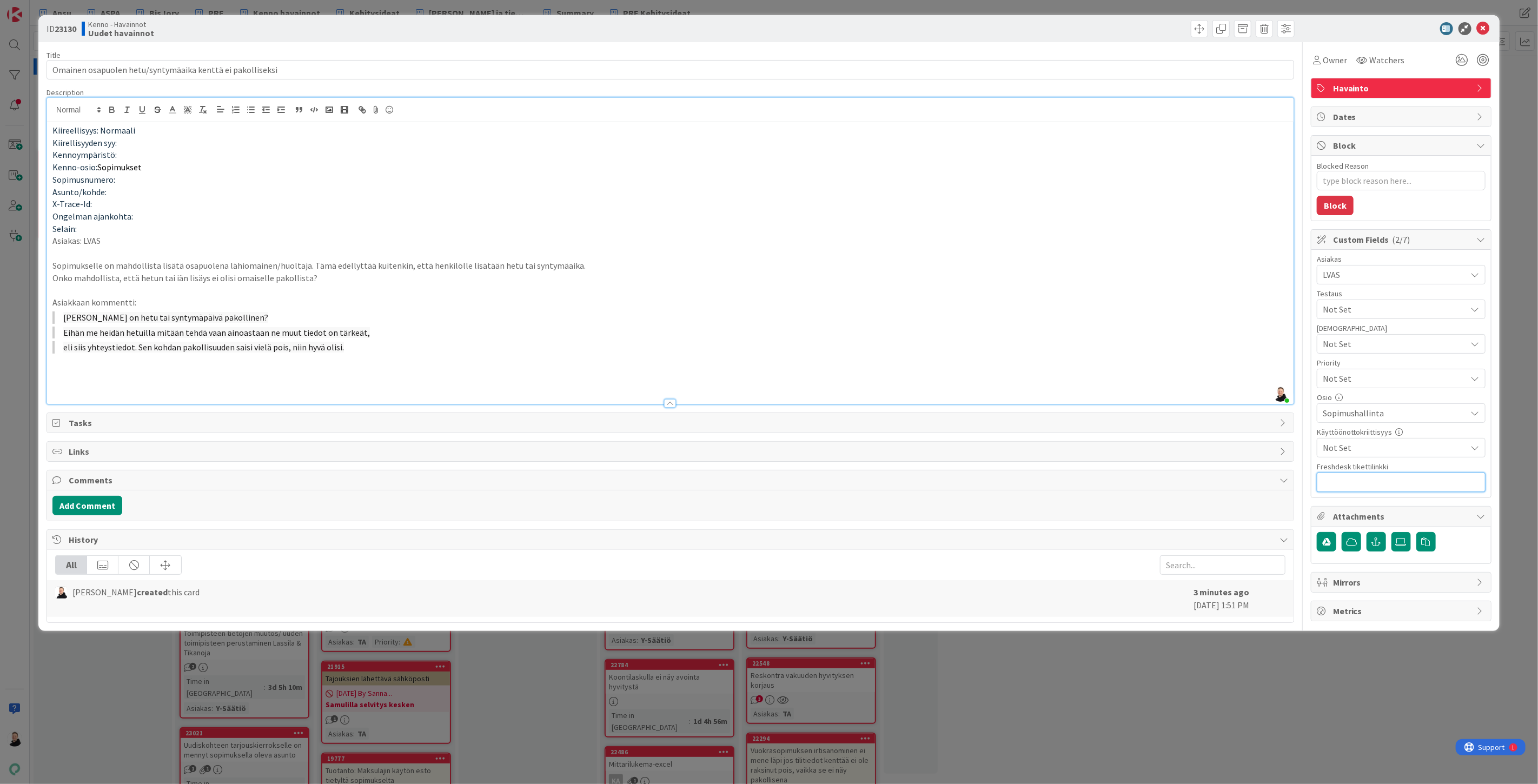
click at [1394, 485] on input "text" at bounding box center [1400, 482] width 169 height 19
paste input "https://pandia-help.freshdesk.com/a/tickets/131685"
click at [1364, 59] on icon at bounding box center [1362, 59] width 11 height 9
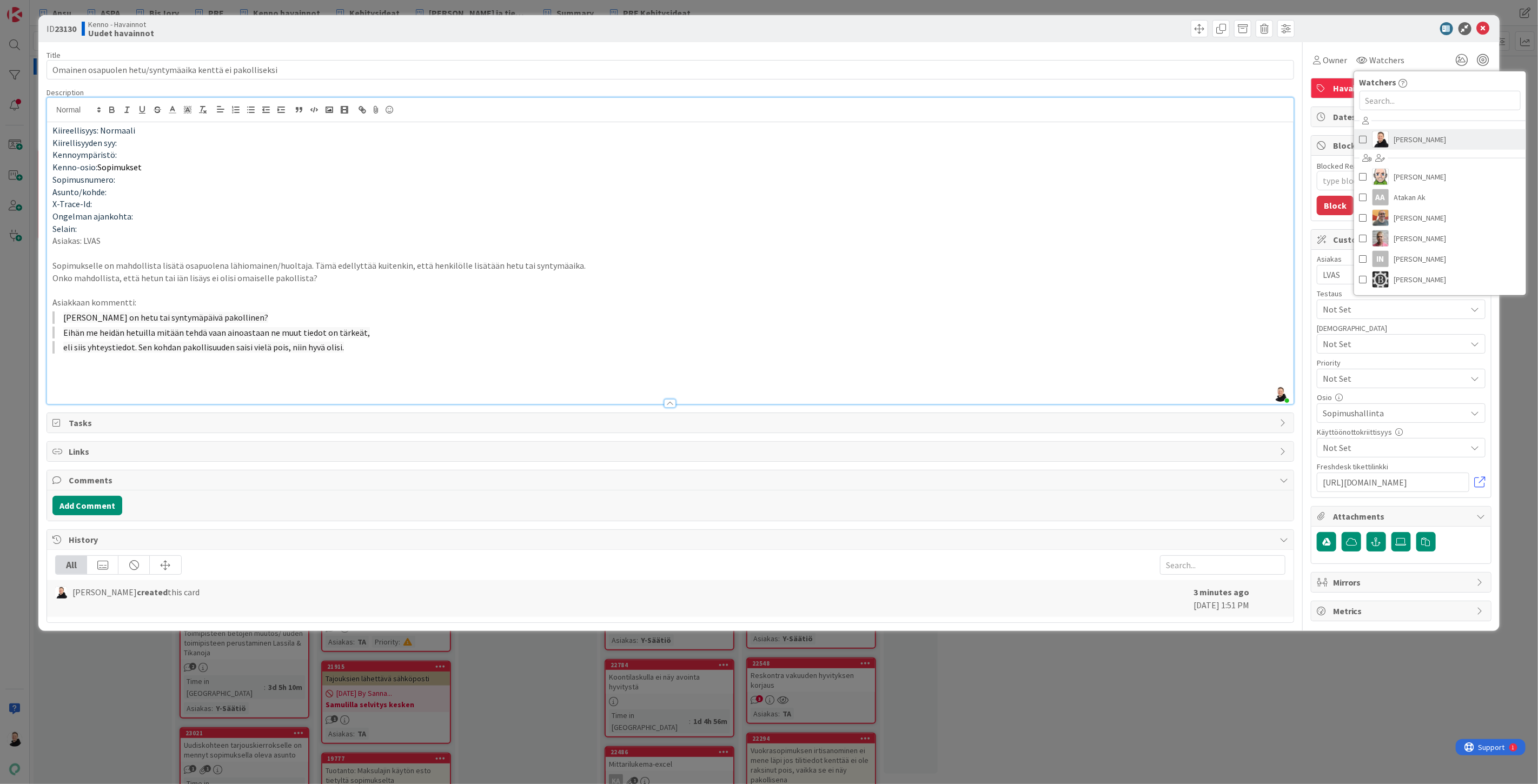
click at [1423, 138] on span "[PERSON_NAME]" at bounding box center [1420, 139] width 52 height 17
click at [1021, 254] on p at bounding box center [670, 253] width 1236 height 13
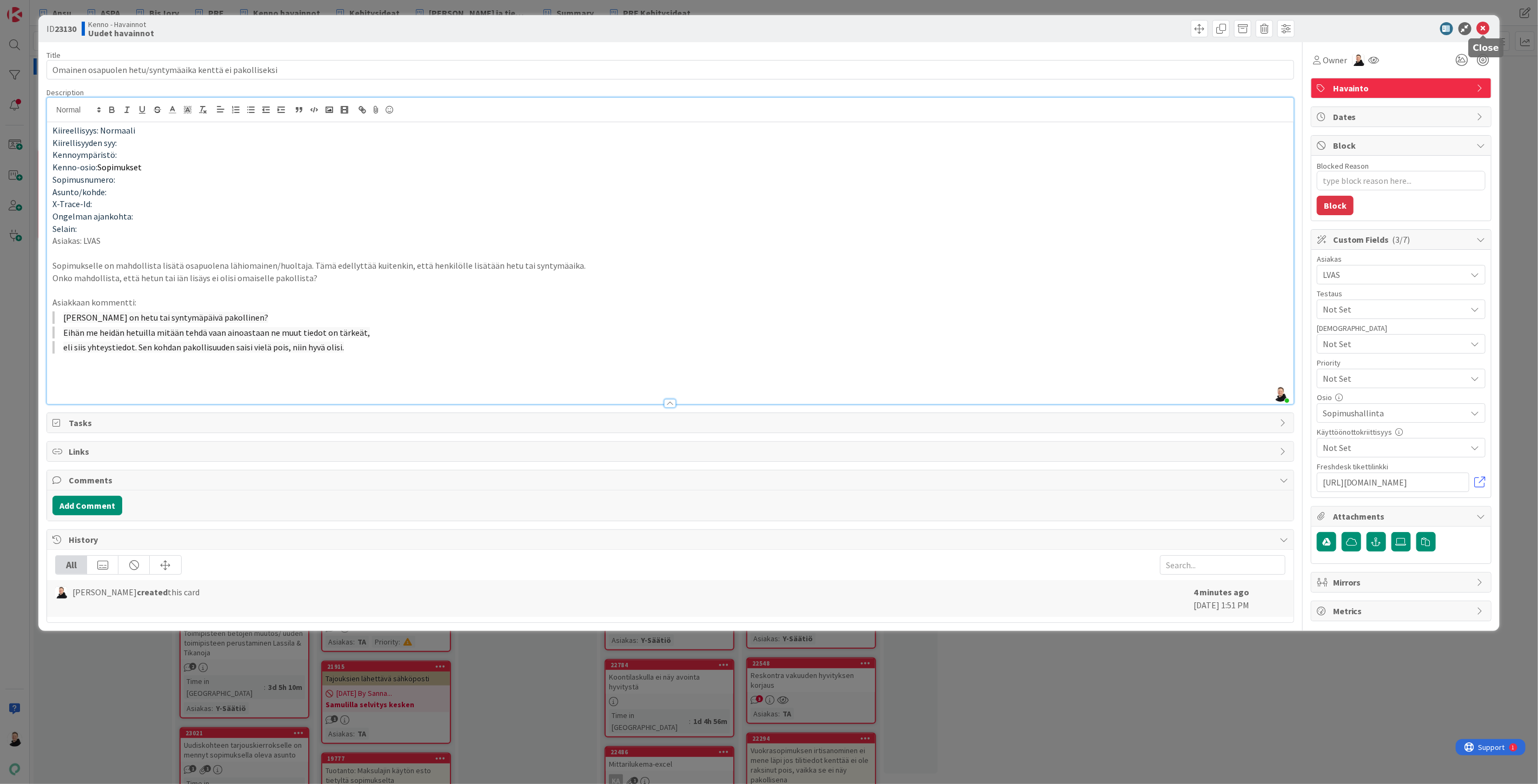
click at [1482, 31] on icon at bounding box center [1484, 29] width 13 height 13
